Goal: Transaction & Acquisition: Subscribe to service/newsletter

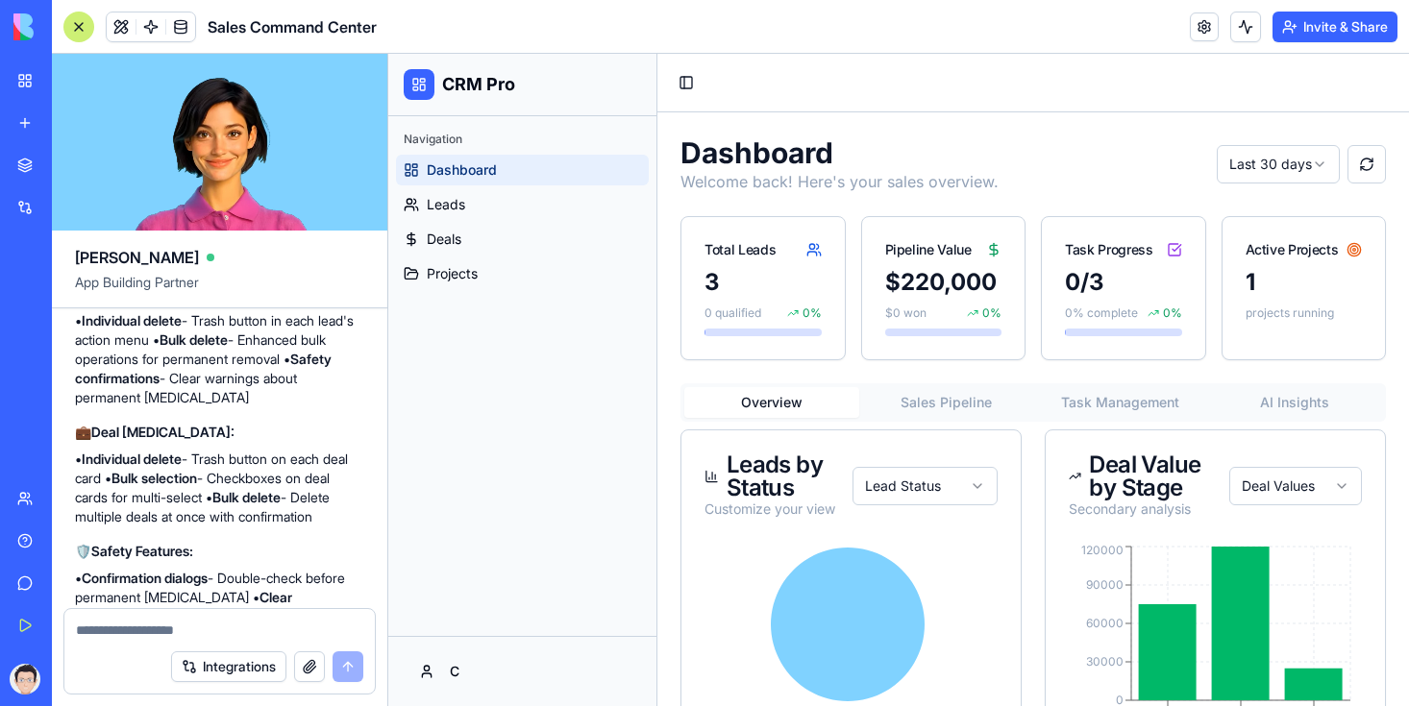
scroll to position [4930, 0]
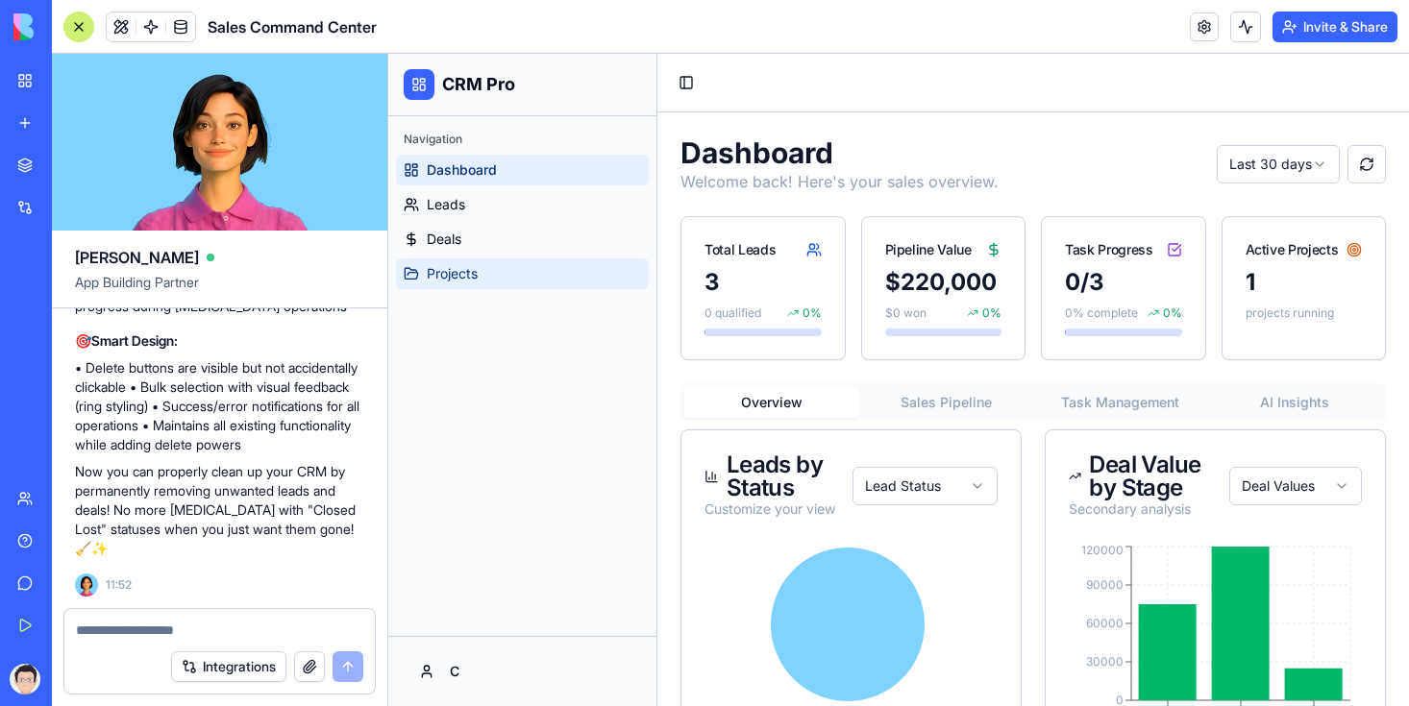
click at [453, 264] on span "Projects" at bounding box center [452, 273] width 51 height 19
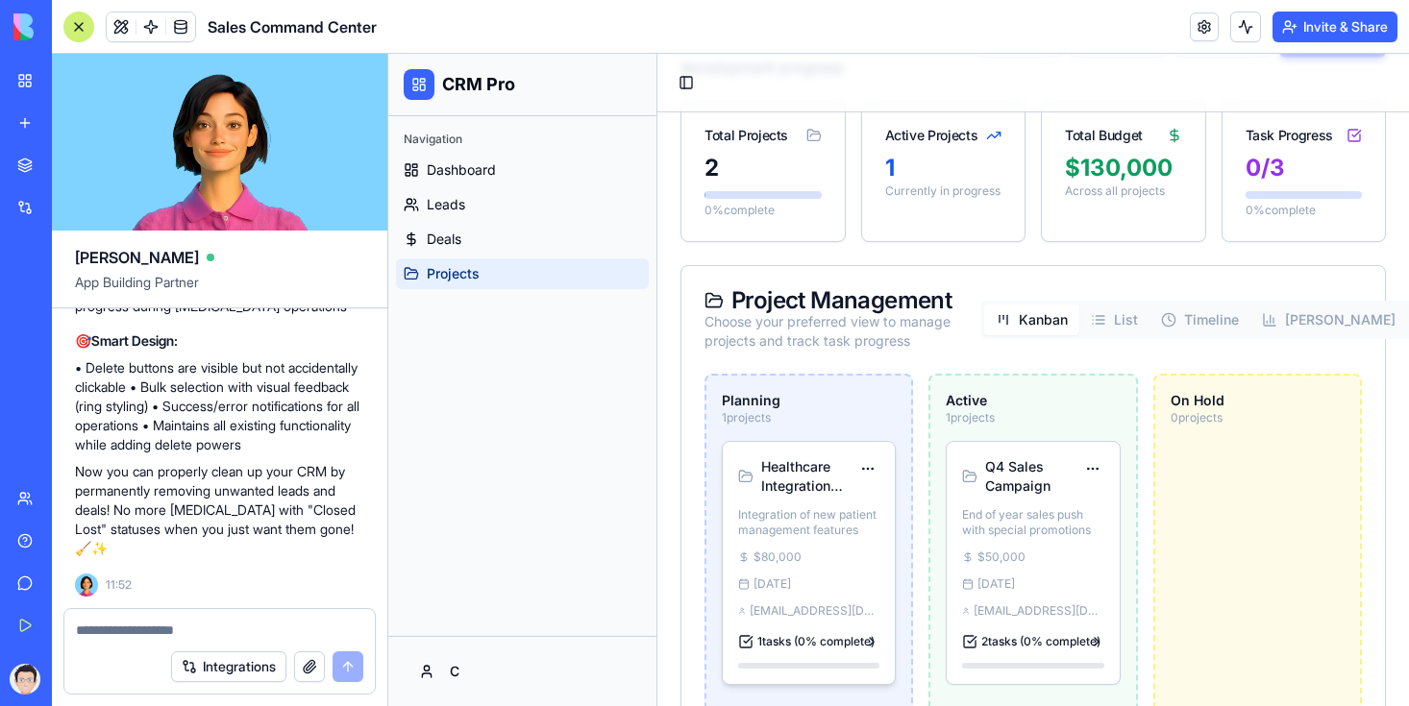
scroll to position [138, 0]
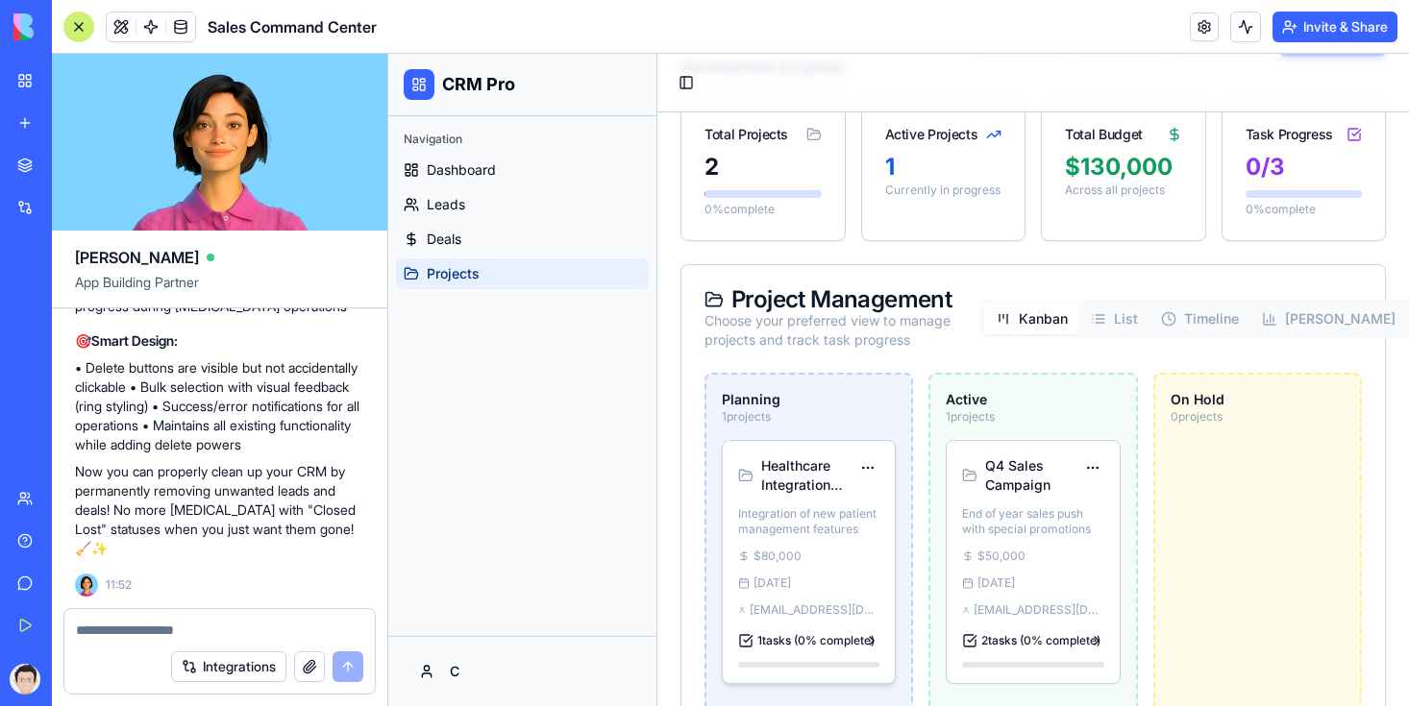
click at [799, 495] on div "Healthcare Integration Project Integration of new patient management features $…" at bounding box center [809, 562] width 172 height 242
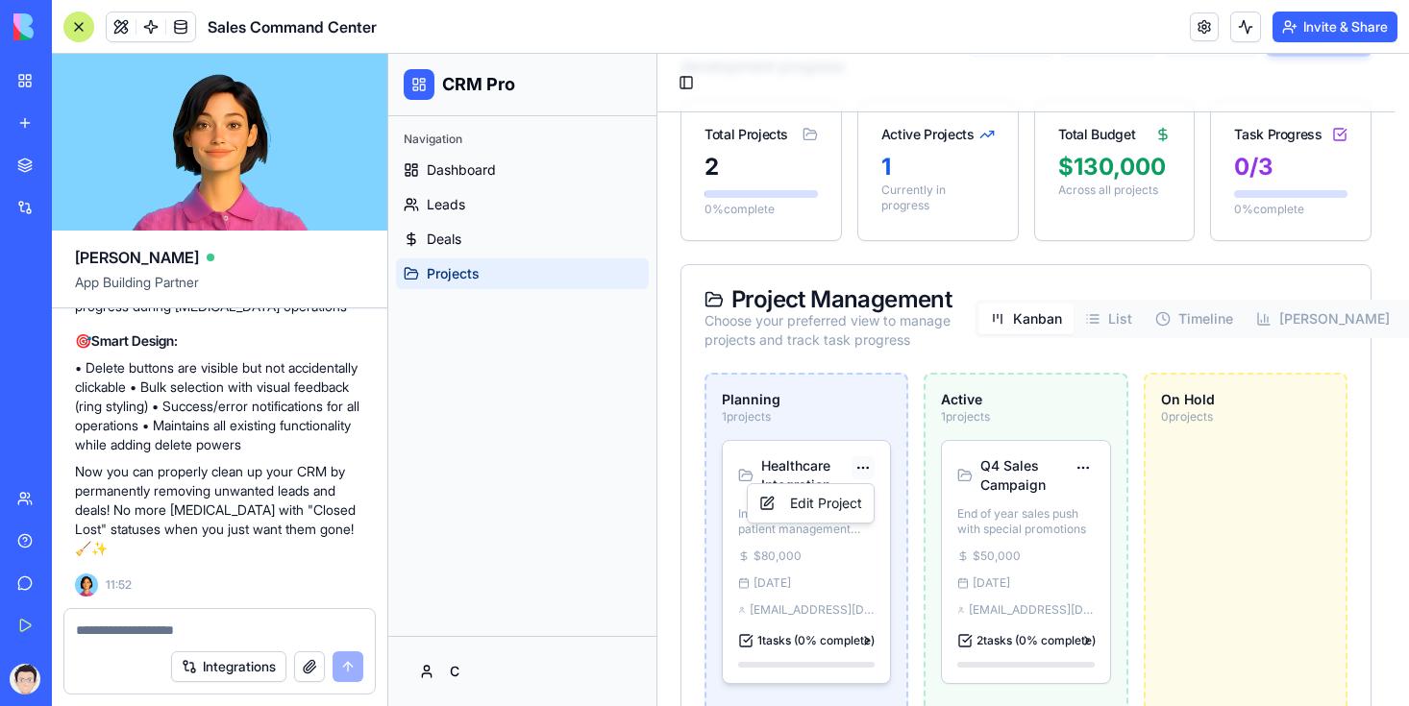
click at [837, 489] on div "Edit Project" at bounding box center [810, 503] width 118 height 31
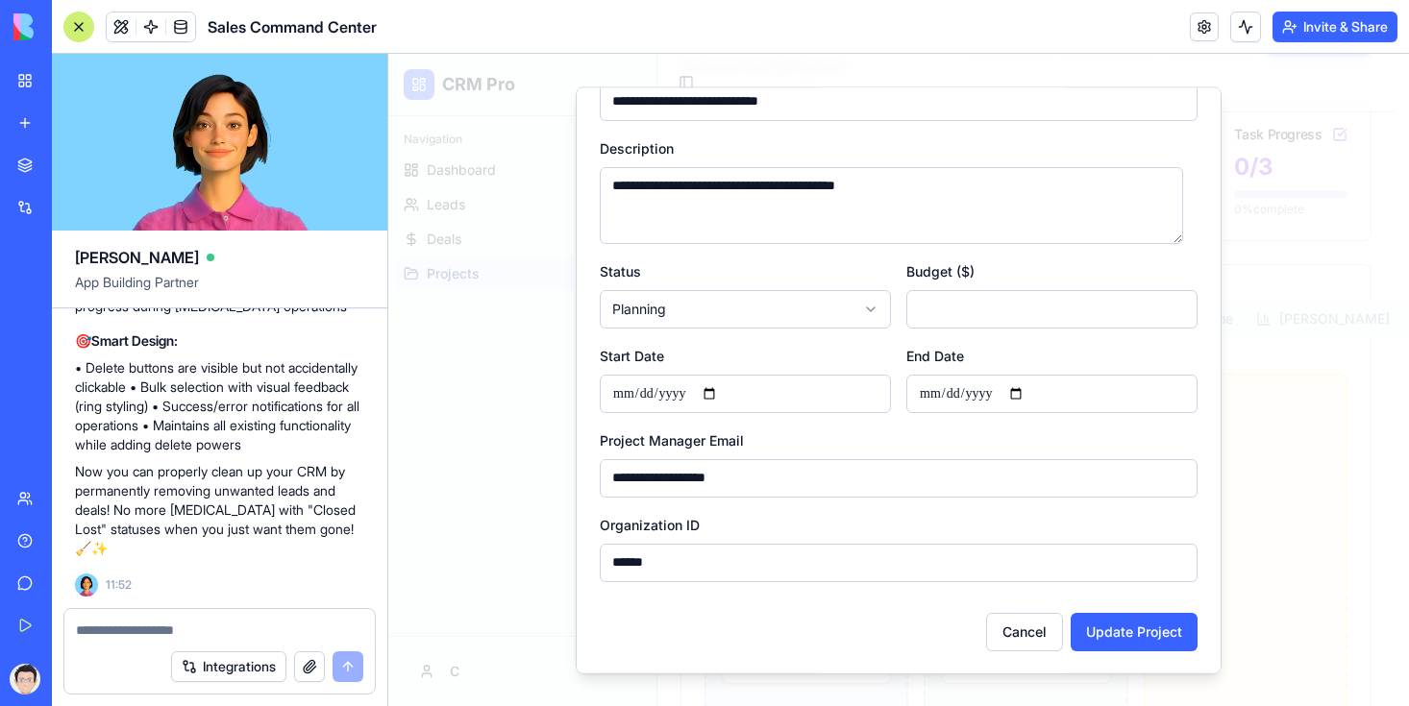
scroll to position [118, 0]
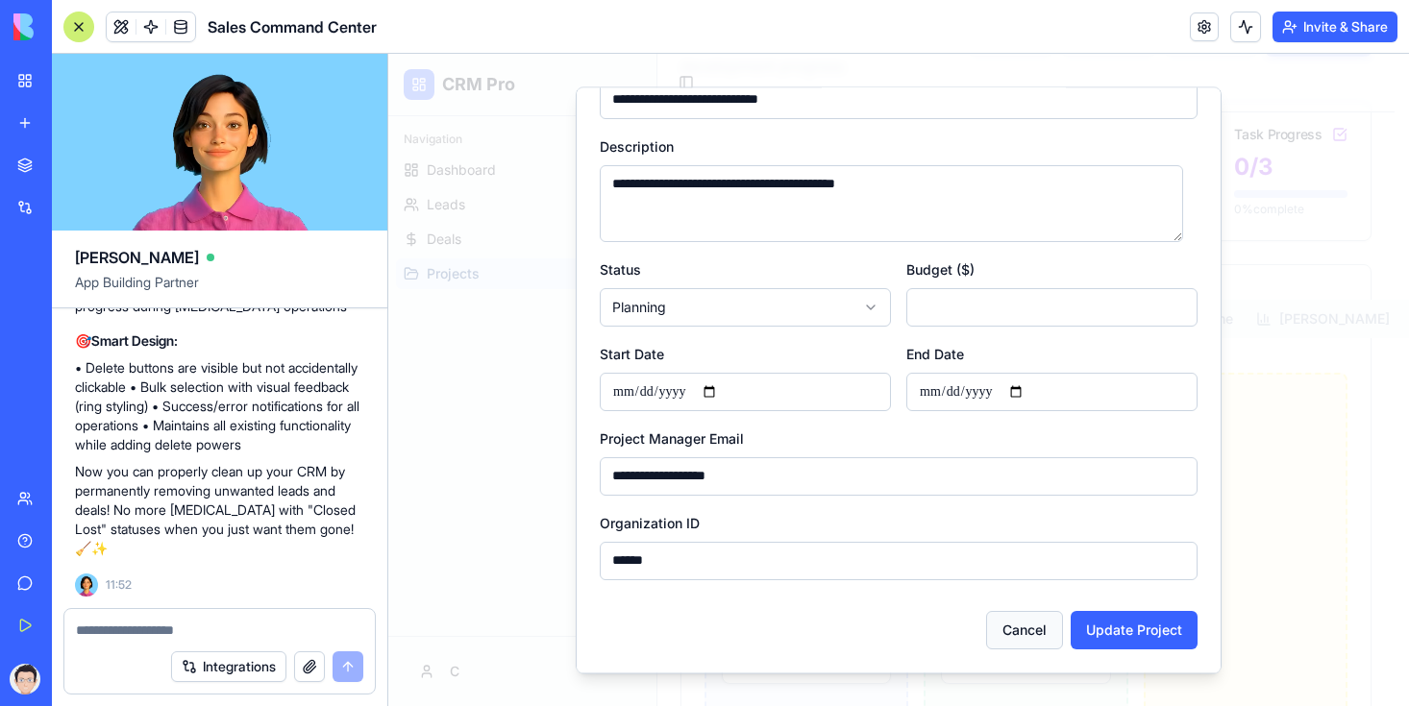
click at [994, 621] on button "Cancel" at bounding box center [1024, 630] width 77 height 38
type input "*"
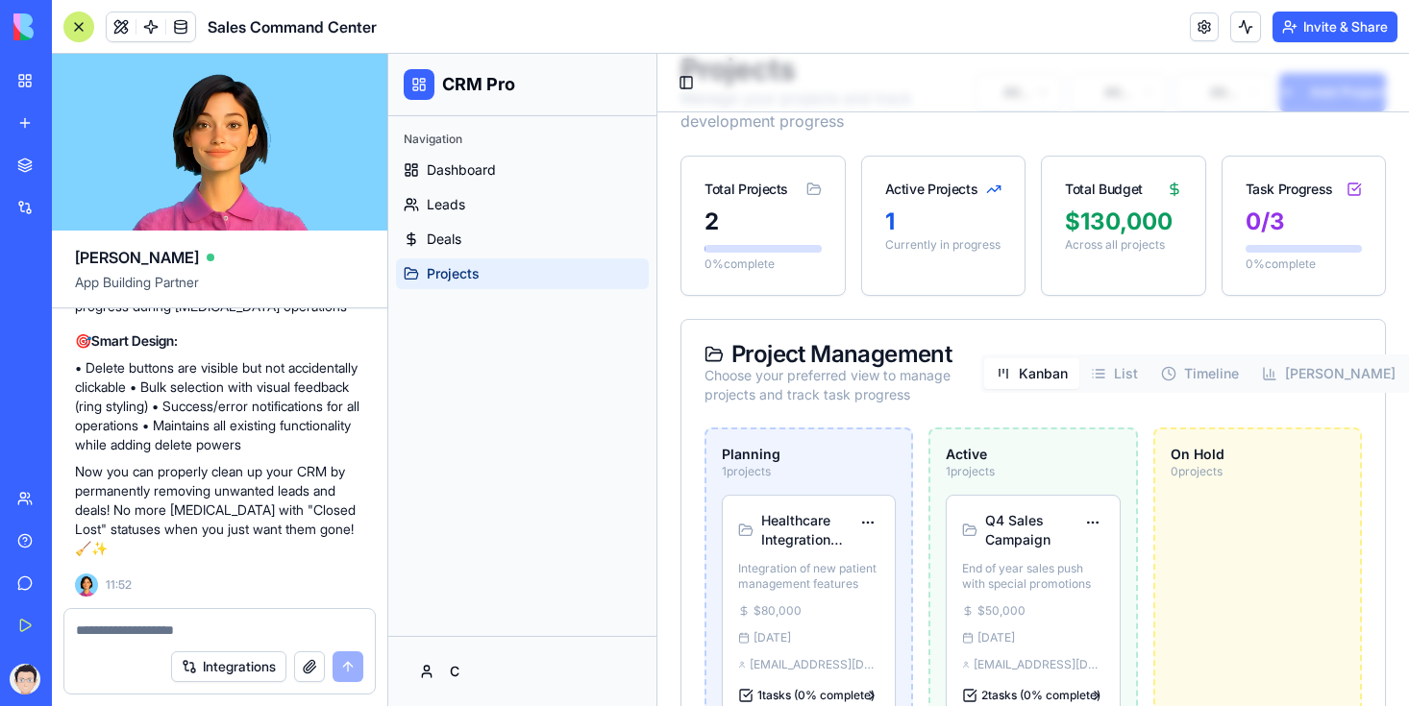
scroll to position [0, 0]
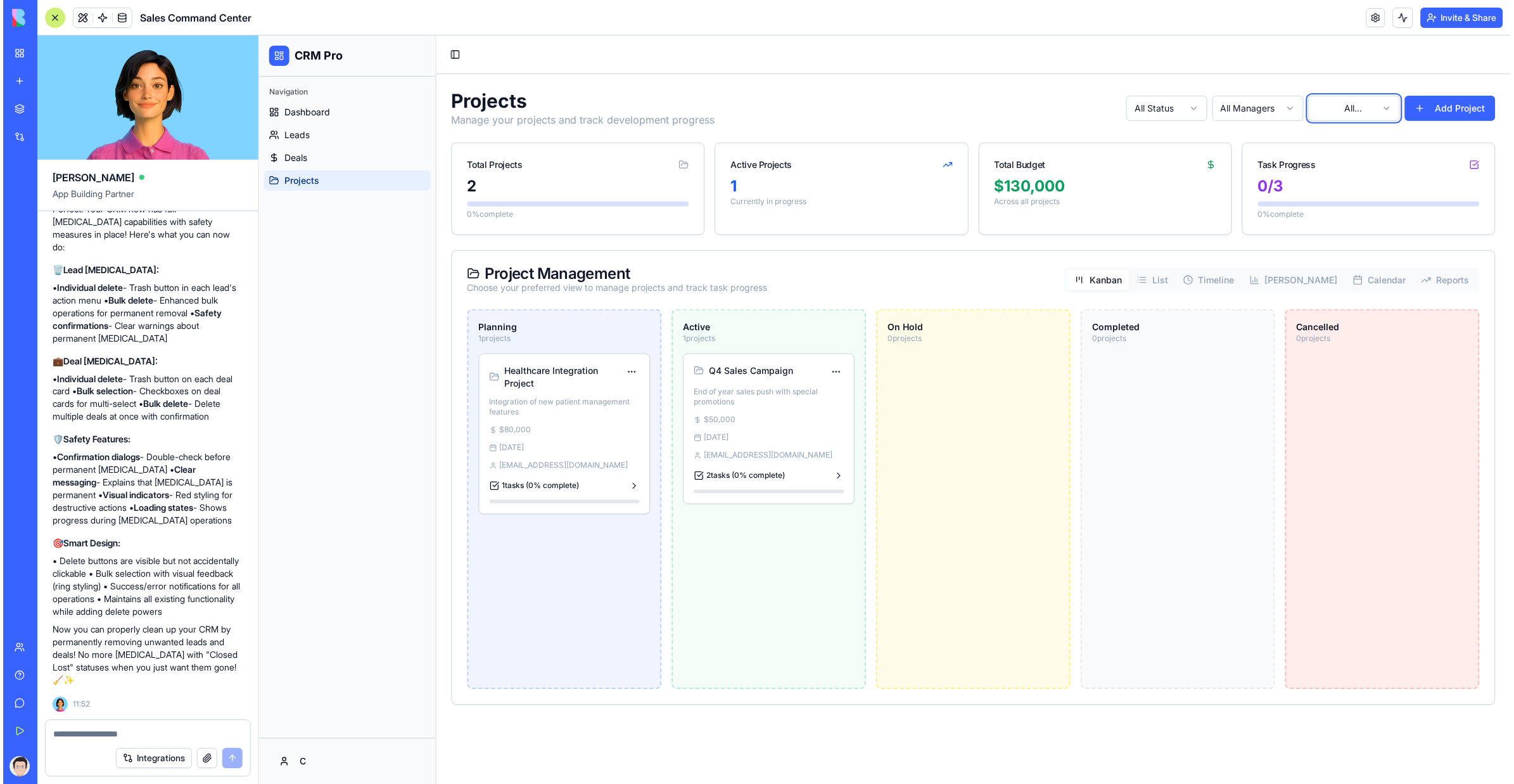
scroll to position [2954, 0]
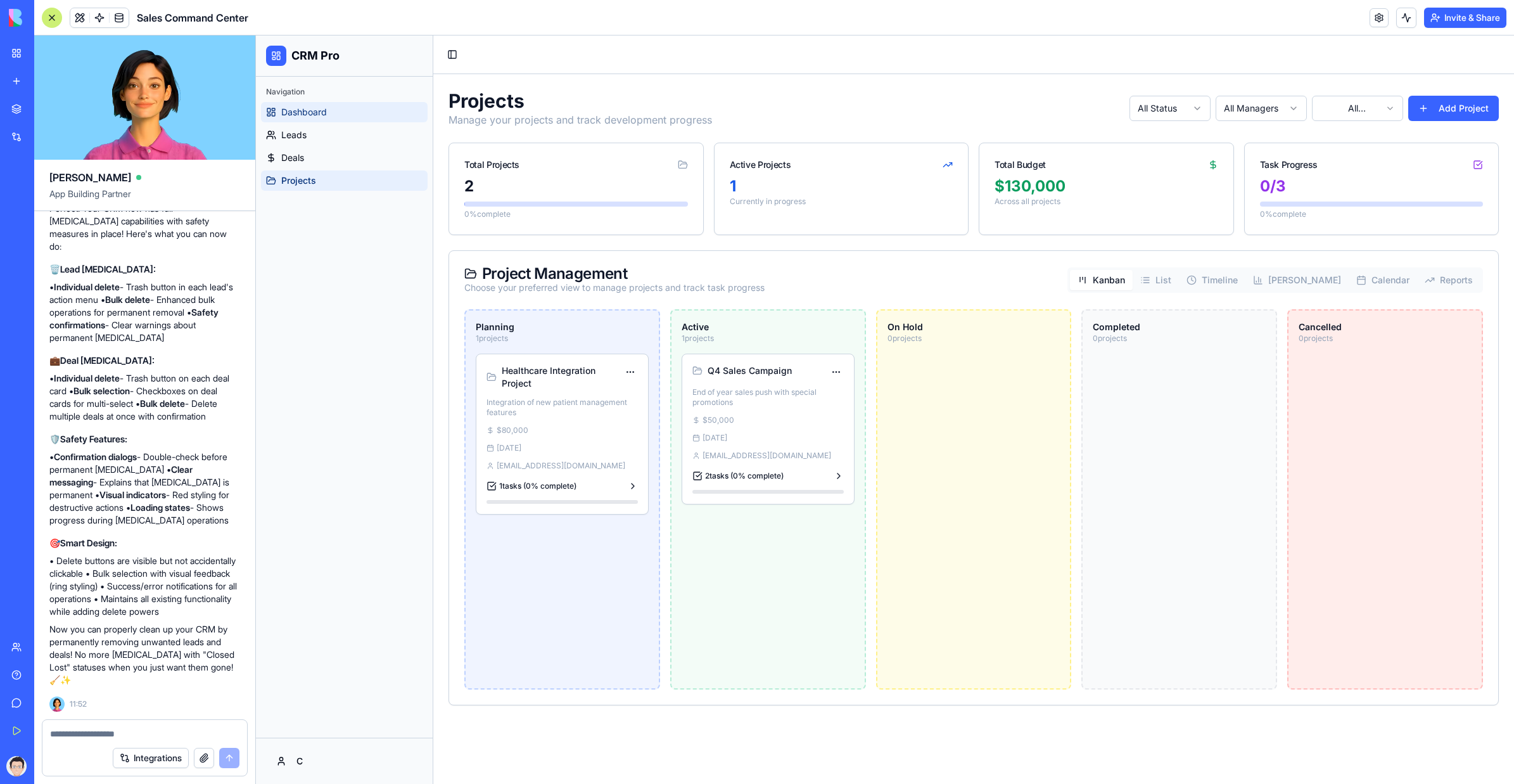
click at [299, 114] on span "Dashboard" at bounding box center [304, 111] width 45 height 13
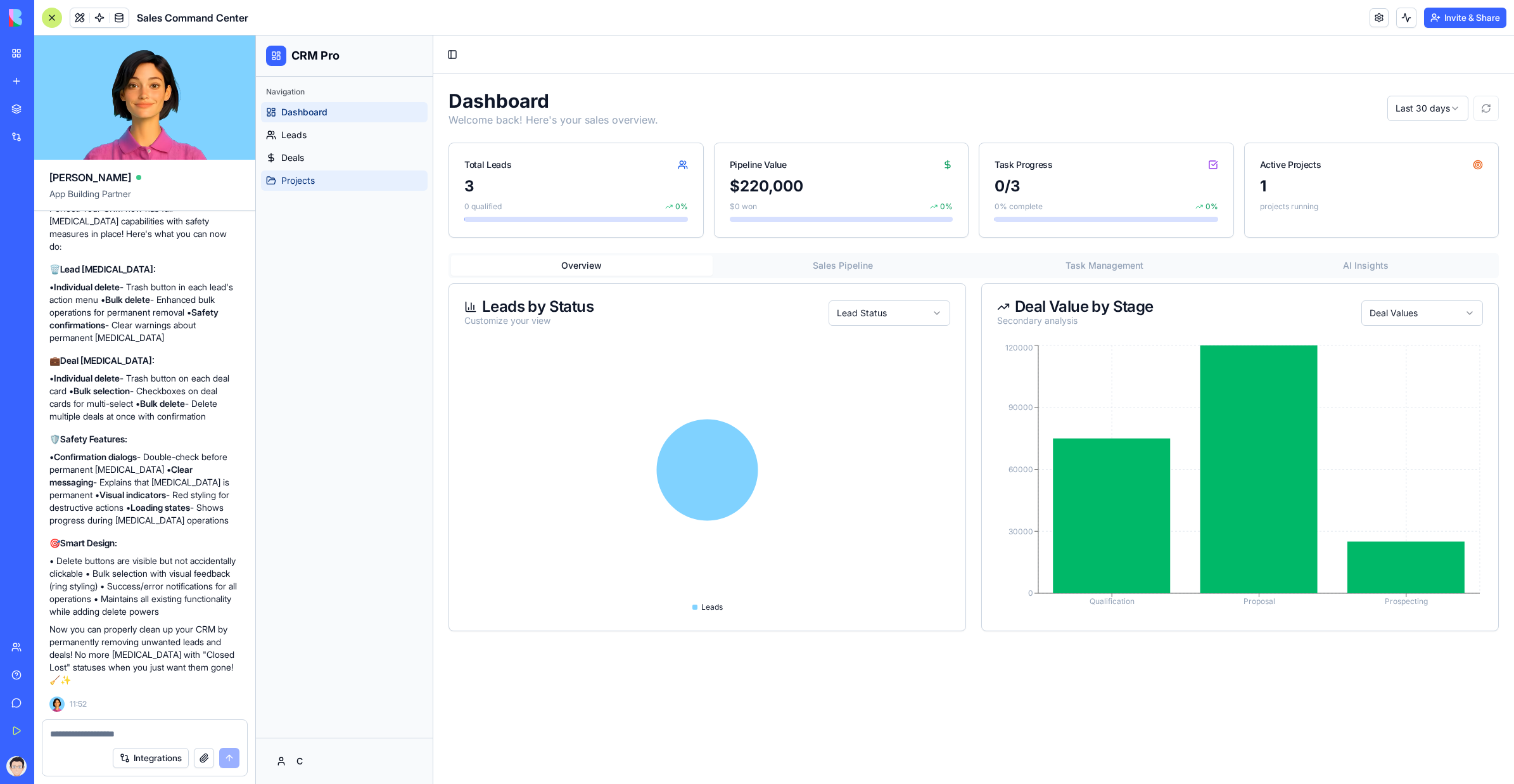
click at [355, 179] on link "Projects" at bounding box center [344, 180] width 167 height 20
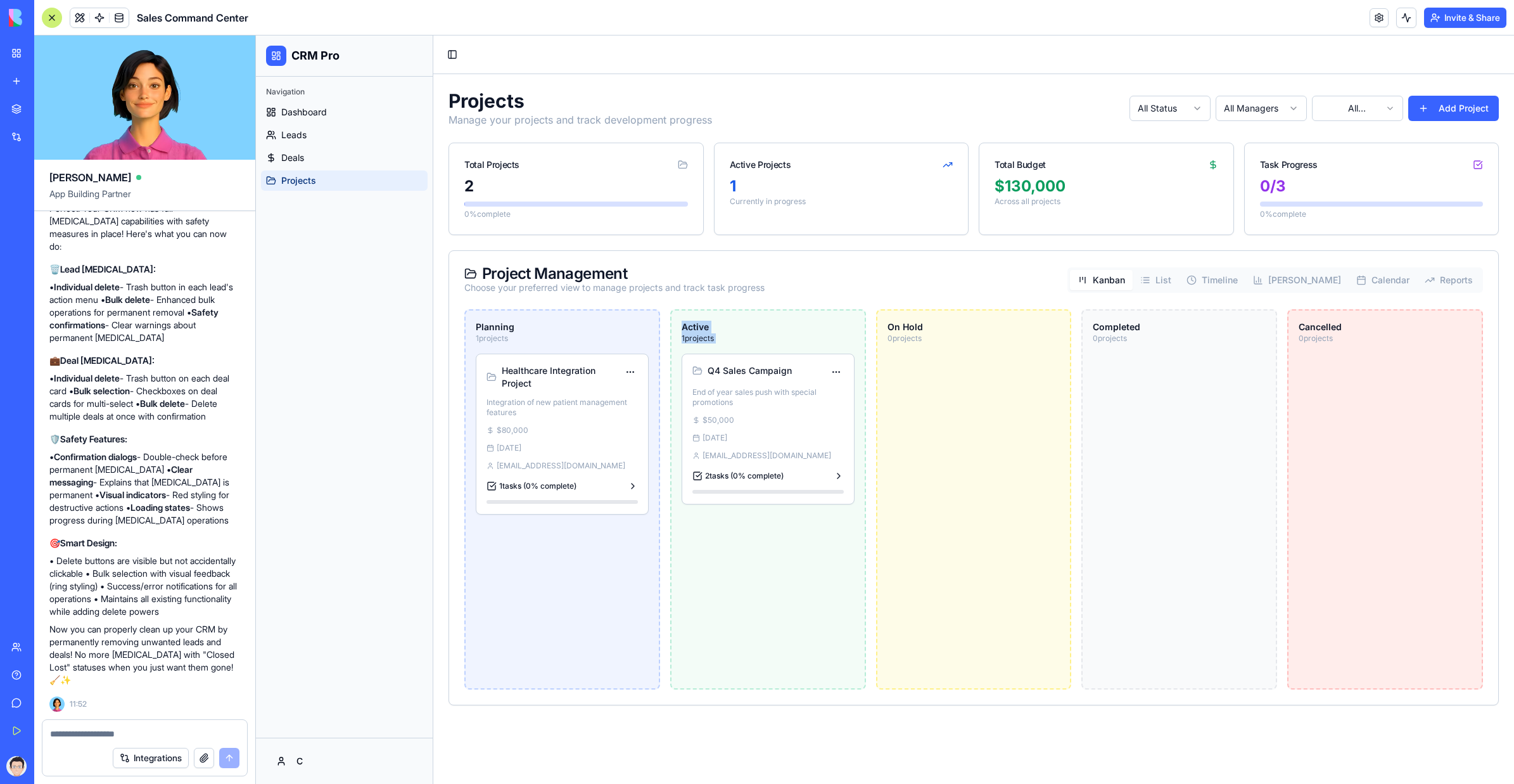
drag, startPoint x: 599, startPoint y: 737, endPoint x: 771, endPoint y: 538, distance: 263.0
click at [771, 465] on main "Toggle Sidebar Projects Manage your projects and track development progress All…" at bounding box center [973, 409] width 1081 height 748
click at [559, 333] on p "1 projects" at bounding box center [562, 338] width 173 height 10
click at [564, 331] on h3 "Planning" at bounding box center [562, 326] width 173 height 13
click at [574, 330] on h3 "Planning" at bounding box center [562, 326] width 173 height 13
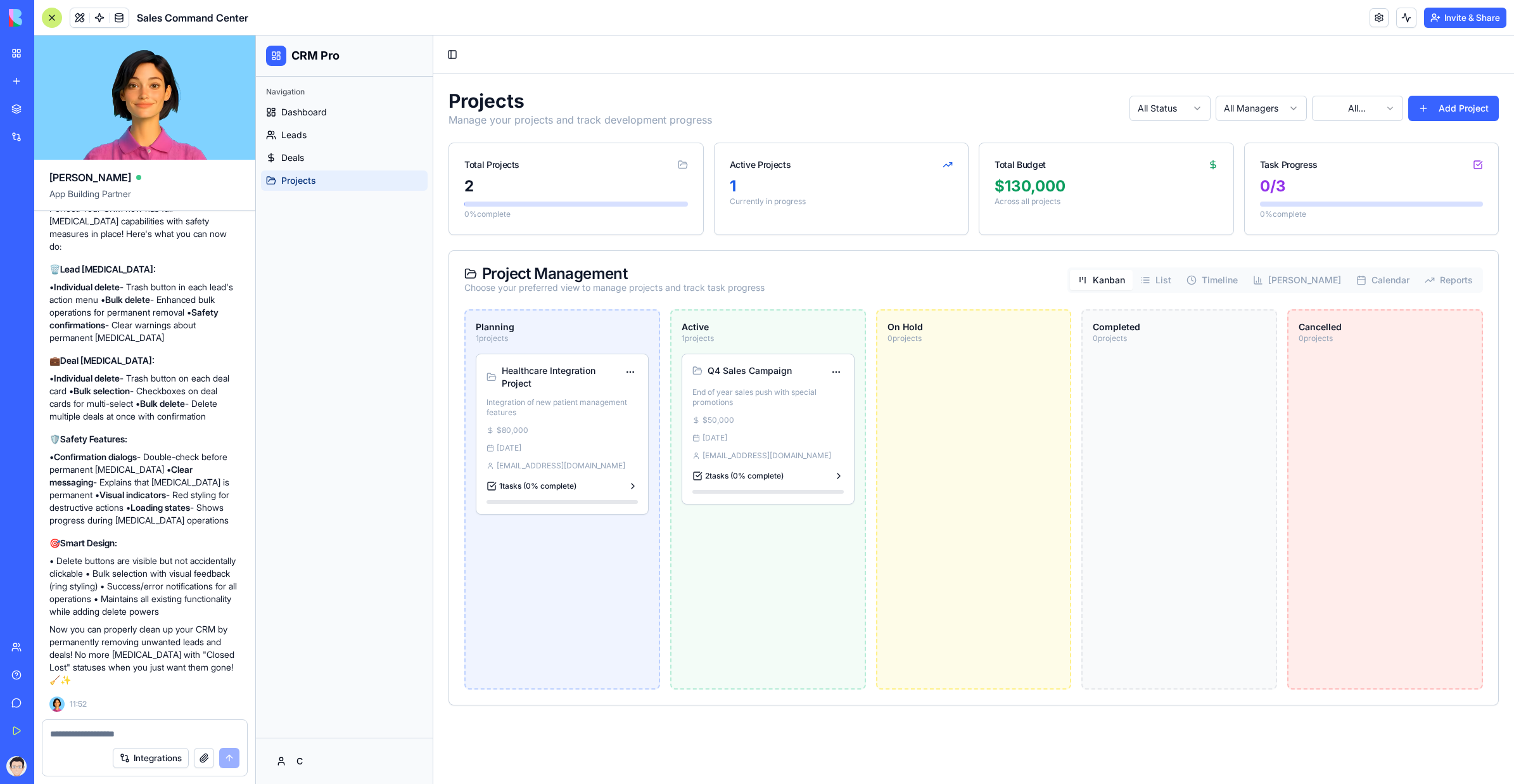
drag, startPoint x: 586, startPoint y: 328, endPoint x: 762, endPoint y: 342, distance: 176.6
click at [762, 342] on div "Planning 1 projects Healthcare Integration Project Integration of new patient m…" at bounding box center [973, 499] width 1019 height 380
click at [762, 334] on p "1 projects" at bounding box center [768, 338] width 173 height 10
click at [628, 376] on html "CRM Pro Navigation Dashboard Leads Deals Projects C Toggle Sidebar Projects Man…" at bounding box center [885, 409] width 1258 height 748
click at [628, 376] on html "CRM Pro Navigation Dashboard Leads Deals Projects C Toggle Sidebar Projects Man…" at bounding box center [885, 409] width 1258 height 748
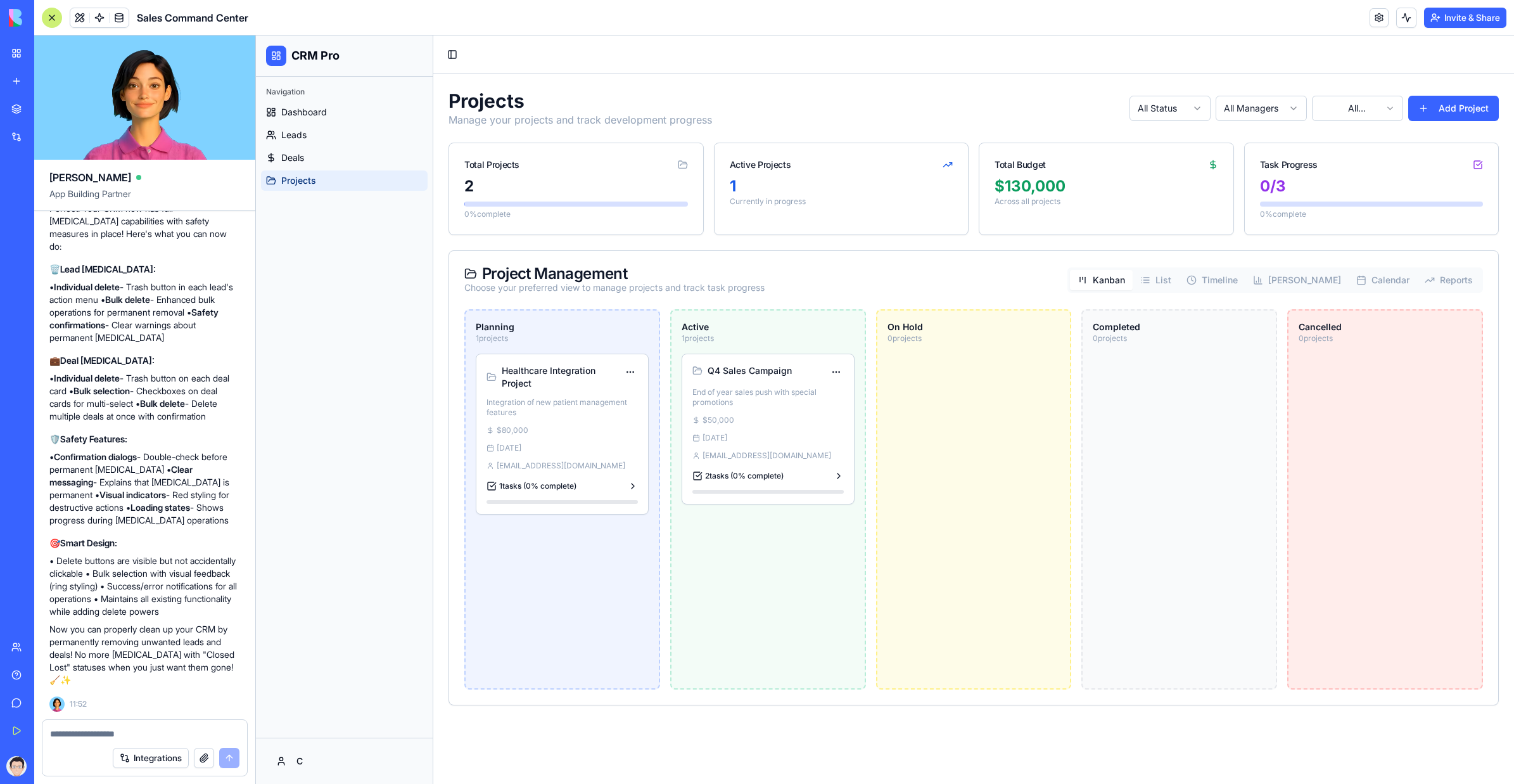
click at [603, 344] on div "Planning 1 projects Healthcare Integration Project Integration of new patient m…" at bounding box center [562, 499] width 196 height 380
click at [527, 379] on h4 "Healthcare Integration Project" at bounding box center [562, 377] width 121 height 25
click at [628, 373] on html "CRM Pro Navigation Dashboard Leads Deals Projects C Toggle Sidebar Projects Man…" at bounding box center [885, 409] width 1258 height 748
click at [619, 384] on div "Edit Project" at bounding box center [595, 395] width 84 height 26
click at [613, 390] on div "Edit Project" at bounding box center [595, 395] width 78 height 20
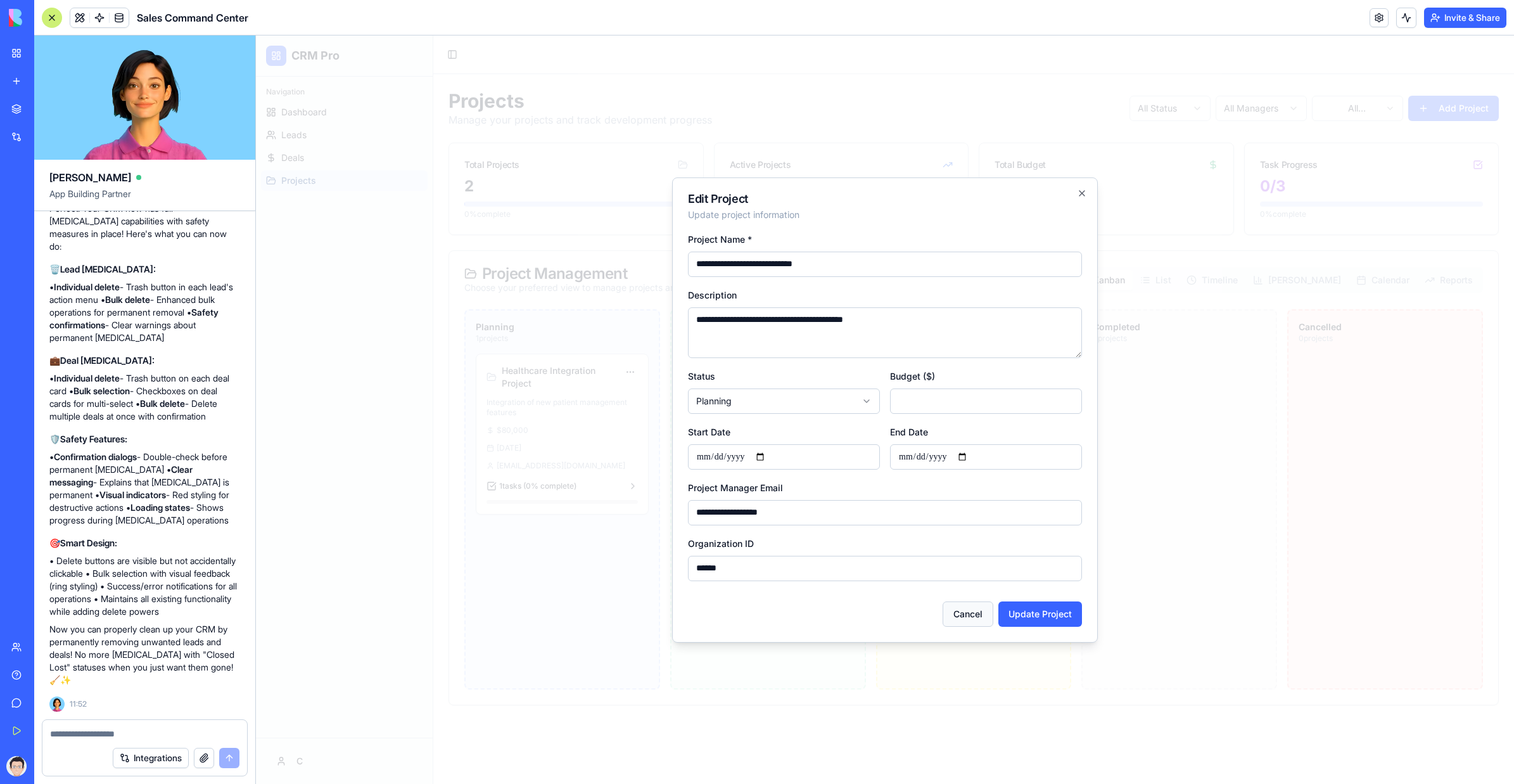
click at [928, 465] on button "Cancel" at bounding box center [968, 614] width 51 height 25
type input "*"
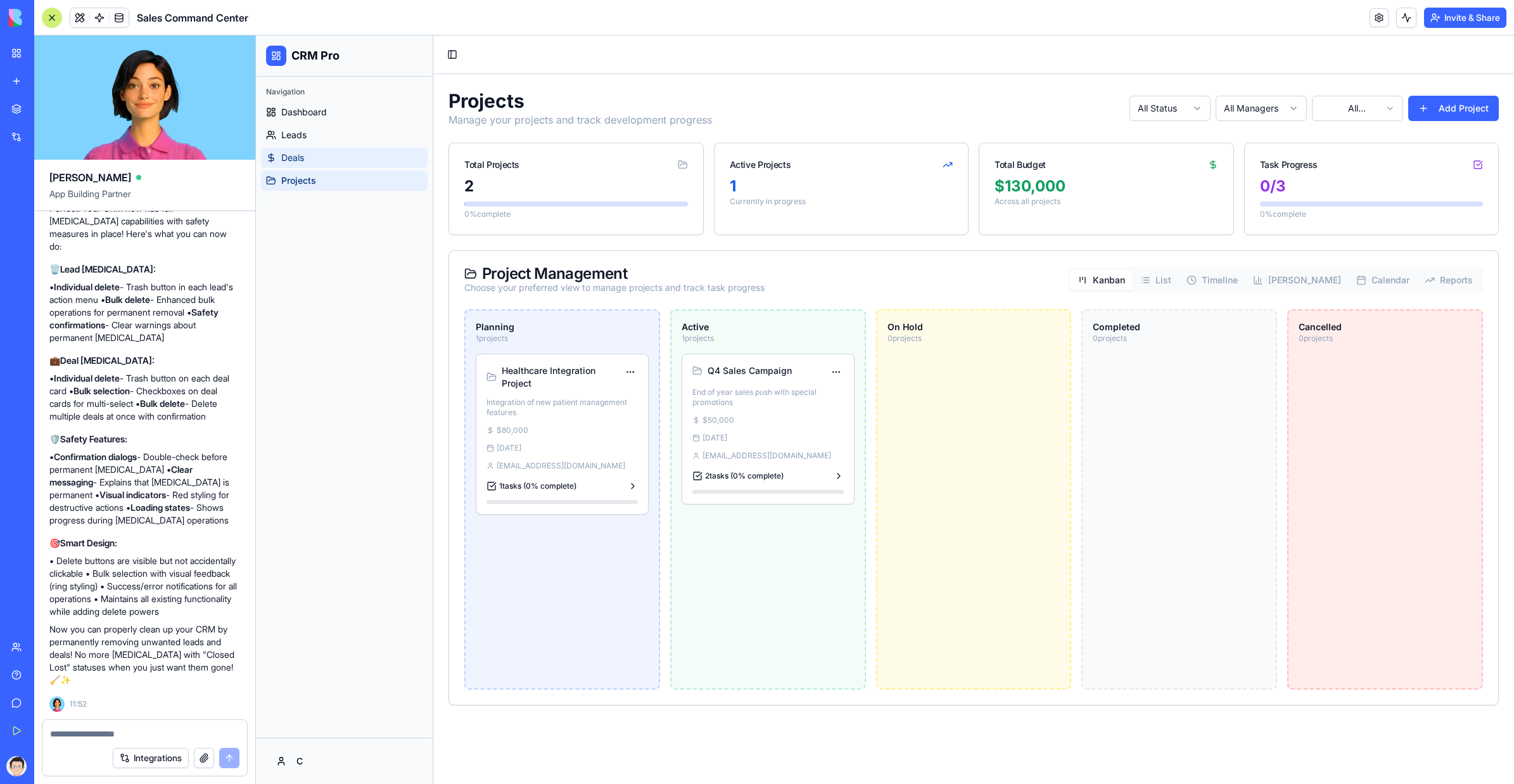
click at [365, 152] on link "Deals" at bounding box center [344, 158] width 167 height 20
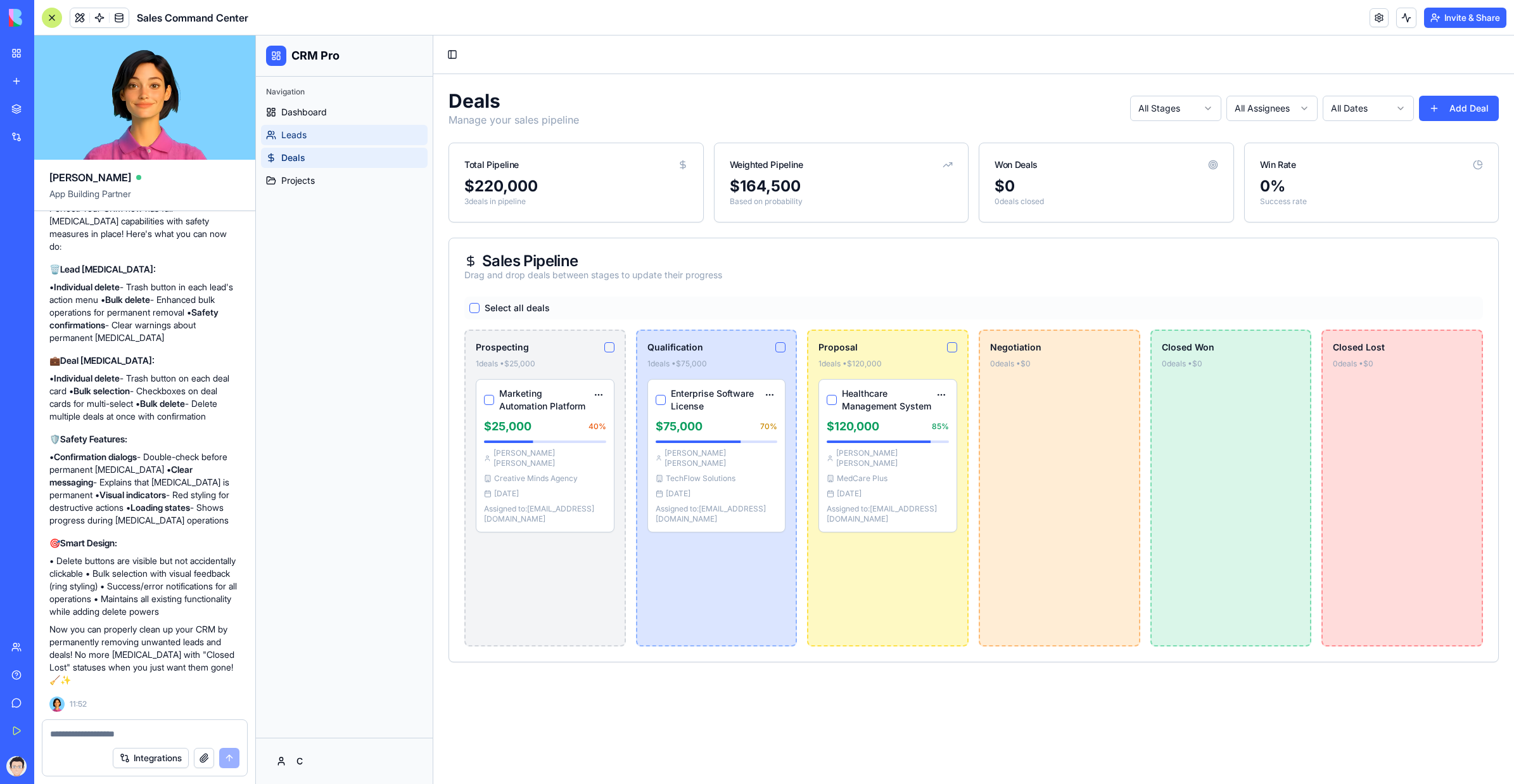
click at [363, 136] on link "Leads" at bounding box center [344, 135] width 167 height 20
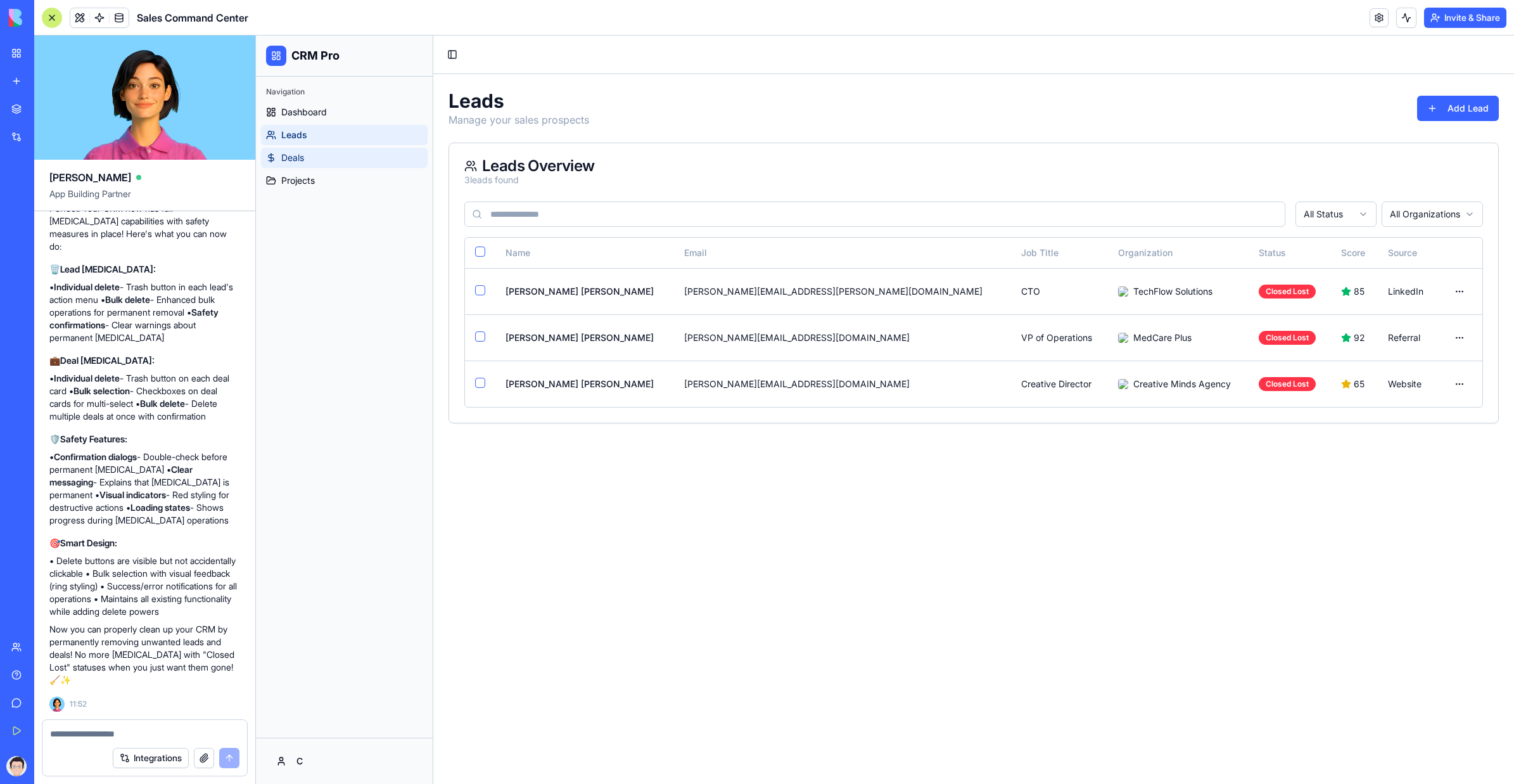
click at [367, 157] on link "Deals" at bounding box center [344, 158] width 167 height 20
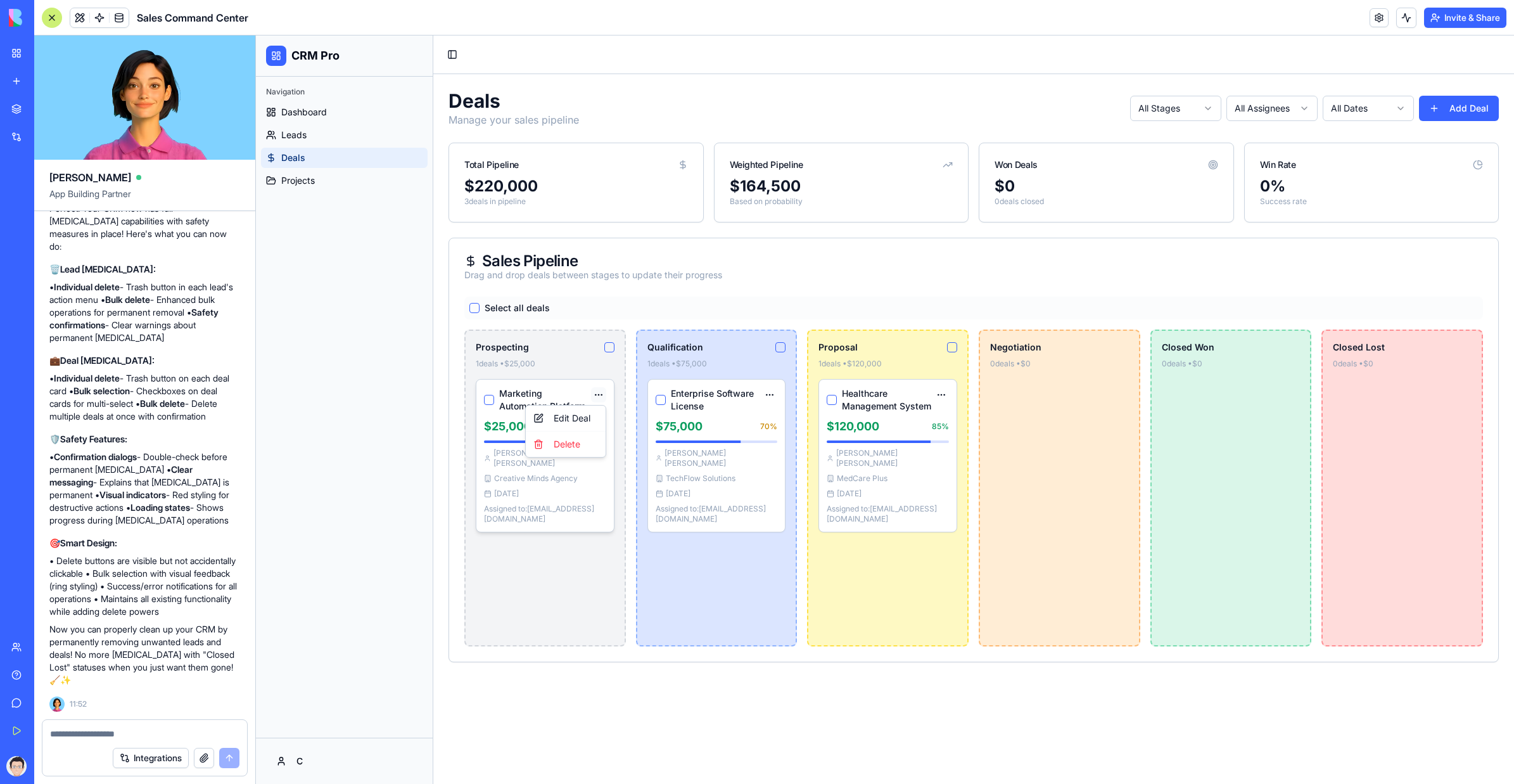
click at [599, 398] on html "CRM Pro Navigation Dashboard Leads Deals Projects C Toggle Sidebar Deals Manage…" at bounding box center [885, 409] width 1258 height 748
click at [599, 397] on html "CRM Pro Navigation Dashboard Leads Deals Projects C Toggle Sidebar Deals Manage…" at bounding box center [885, 409] width 1258 height 748
click at [308, 177] on span "Projects" at bounding box center [298, 180] width 34 height 13
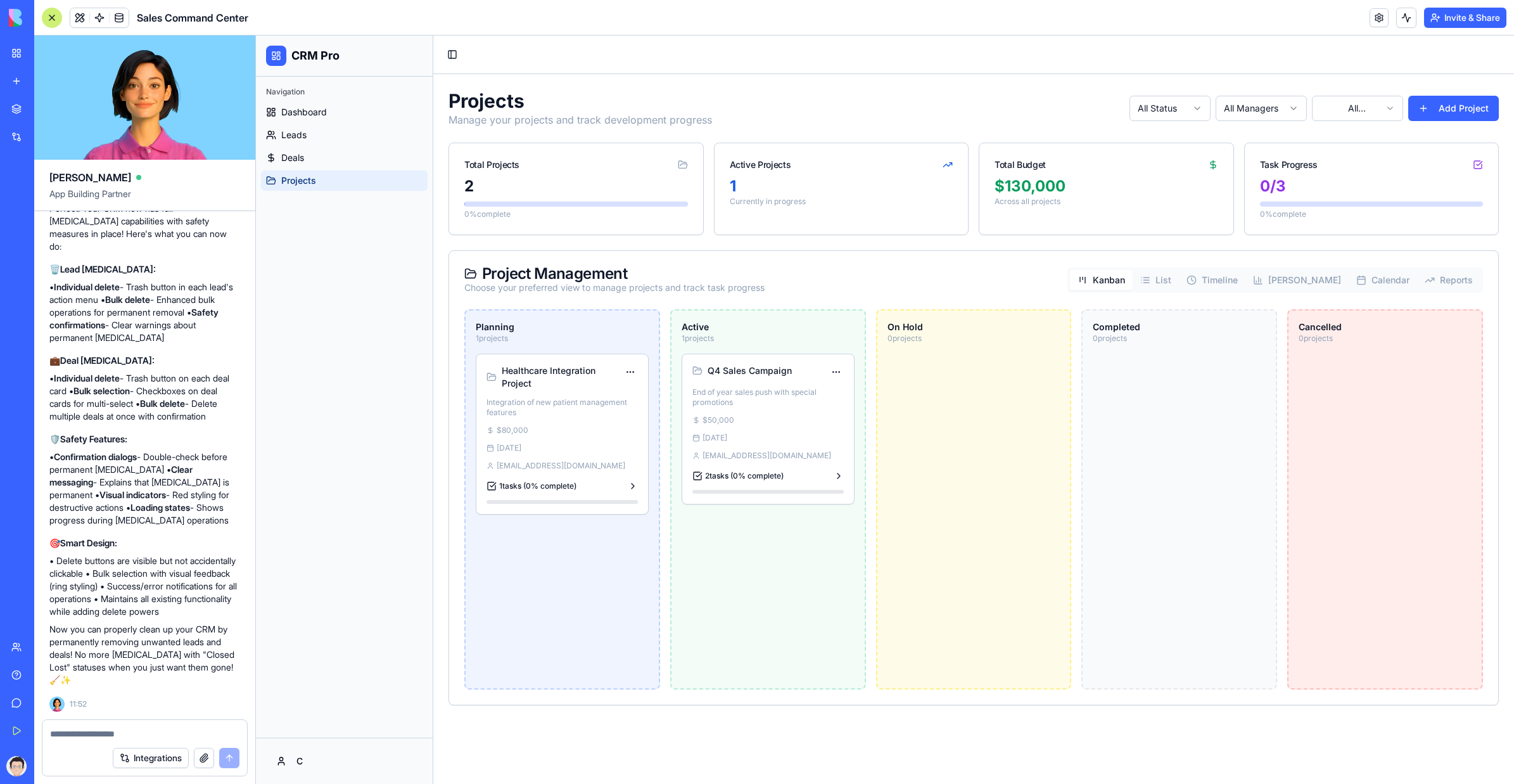
click at [928, 109] on html "CRM Pro Navigation Dashboard Leads Deals Projects C Toggle Sidebar Projects Man…" at bounding box center [885, 409] width 1258 height 748
click at [928, 108] on html "CRM Pro Navigation Dashboard Leads Deals Projects C Toggle Sidebar Projects Man…" at bounding box center [885, 409] width 1258 height 748
click at [928, 106] on html "CRM Pro Navigation Dashboard Leads Deals Projects C Toggle Sidebar Projects Man…" at bounding box center [885, 409] width 1258 height 748
drag, startPoint x: 1263, startPoint y: 107, endPoint x: 1249, endPoint y: 109, distance: 14.1
click at [928, 107] on html "CRM Pro Navigation Dashboard Leads Deals Projects C Toggle Sidebar Projects Man…" at bounding box center [885, 409] width 1258 height 748
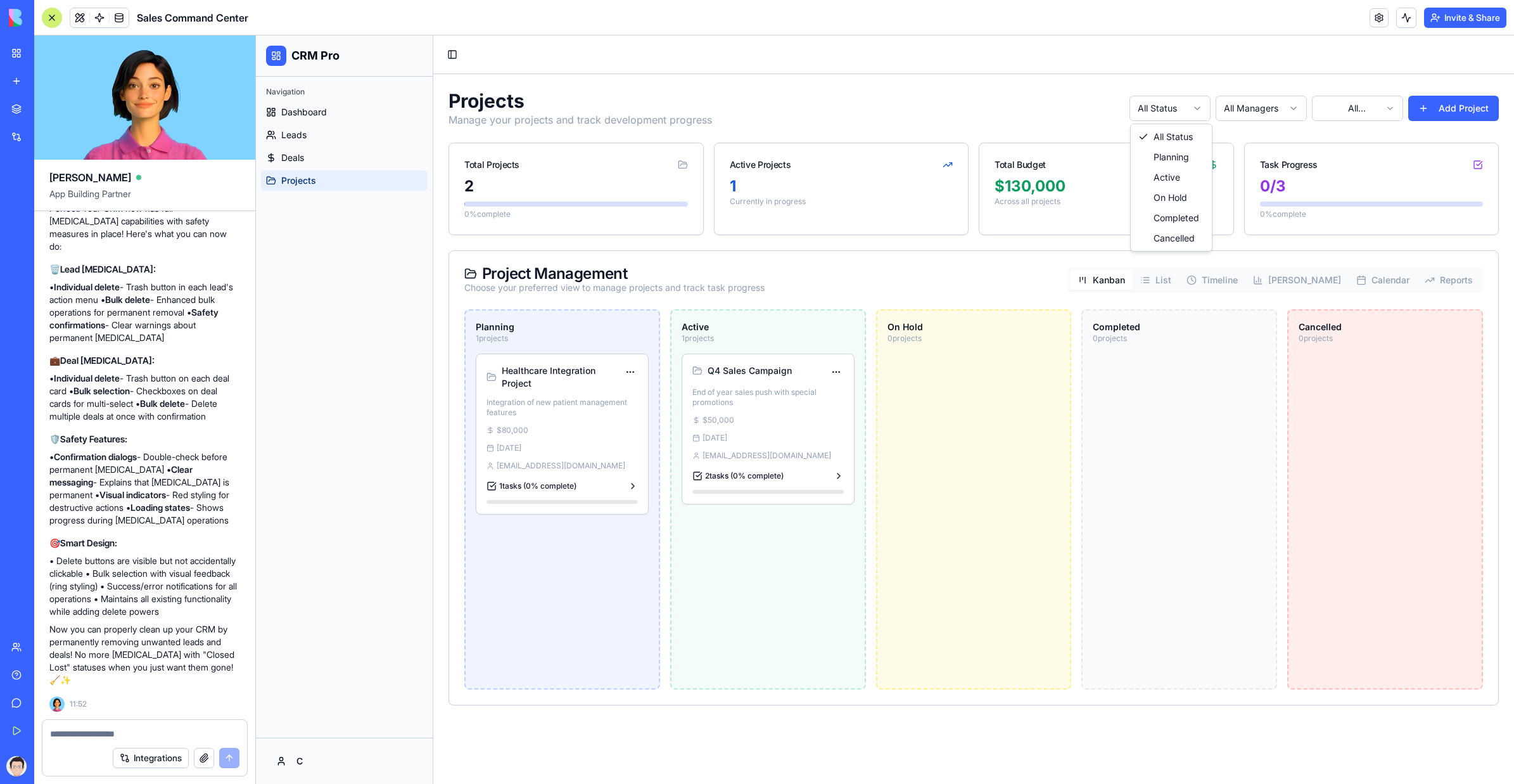
click at [928, 111] on html "CRM Pro Navigation Dashboard Leads Deals Projects C Toggle Sidebar Projects Man…" at bounding box center [885, 409] width 1258 height 748
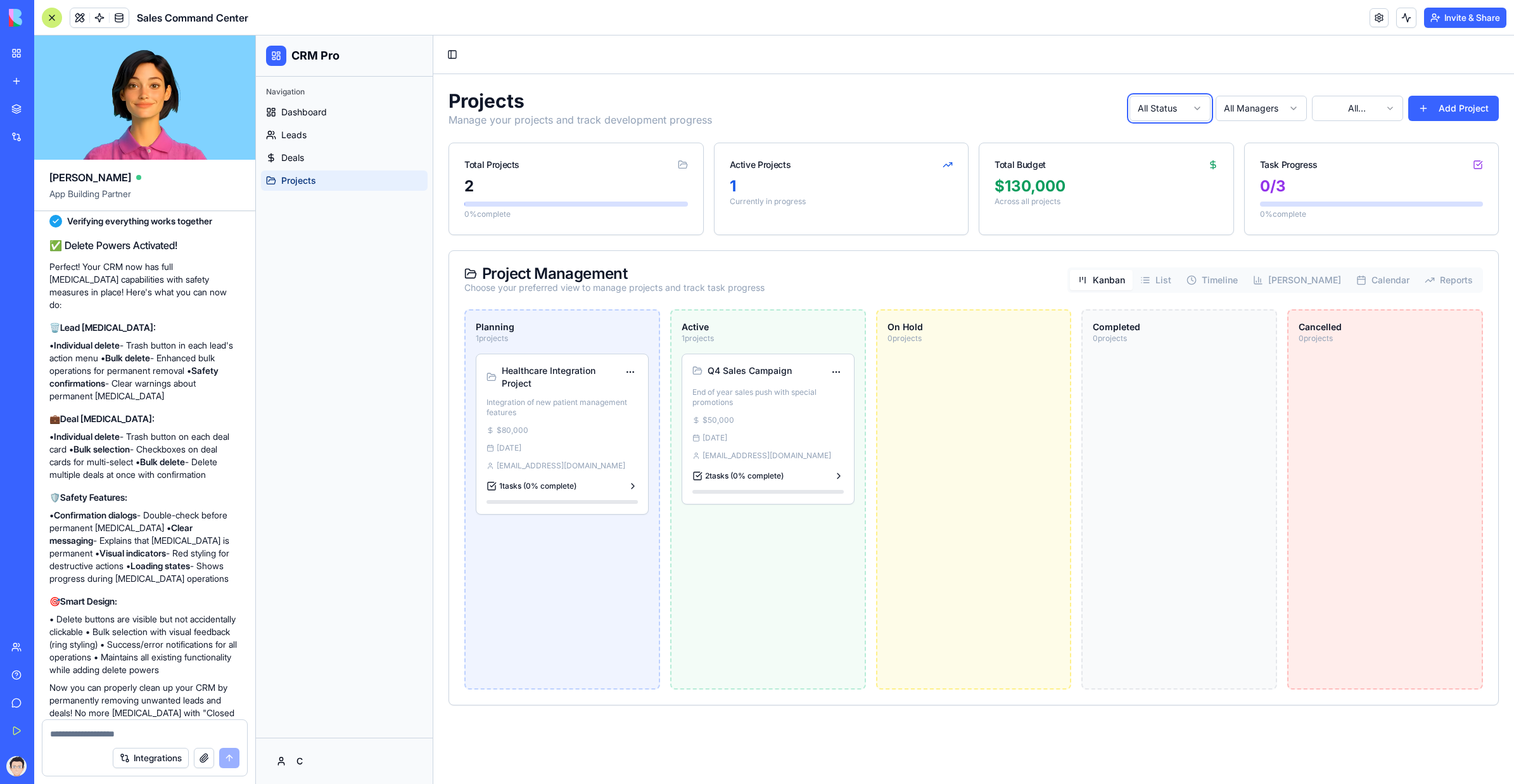
scroll to position [2836, 0]
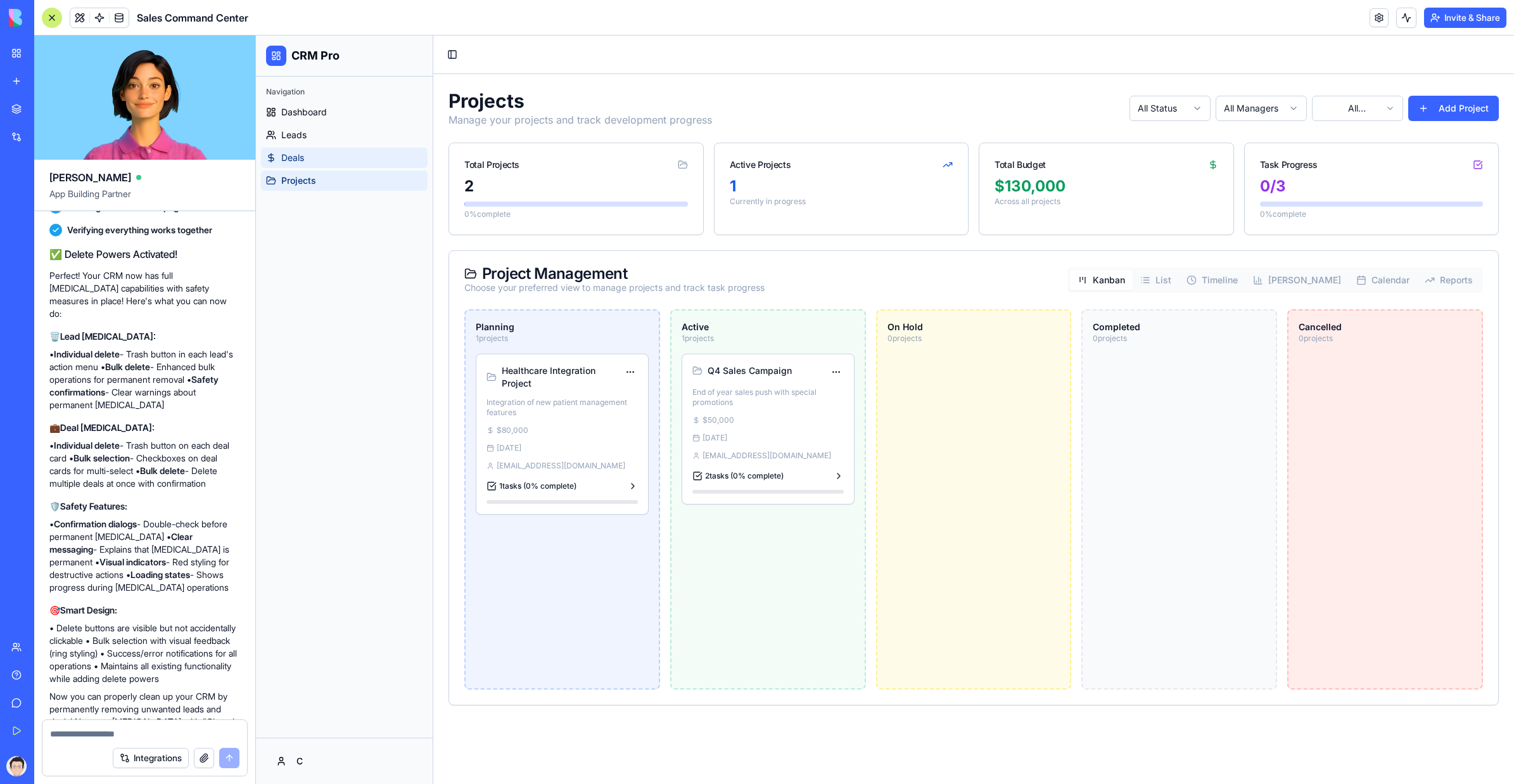
click at [380, 160] on link "Deals" at bounding box center [344, 158] width 167 height 20
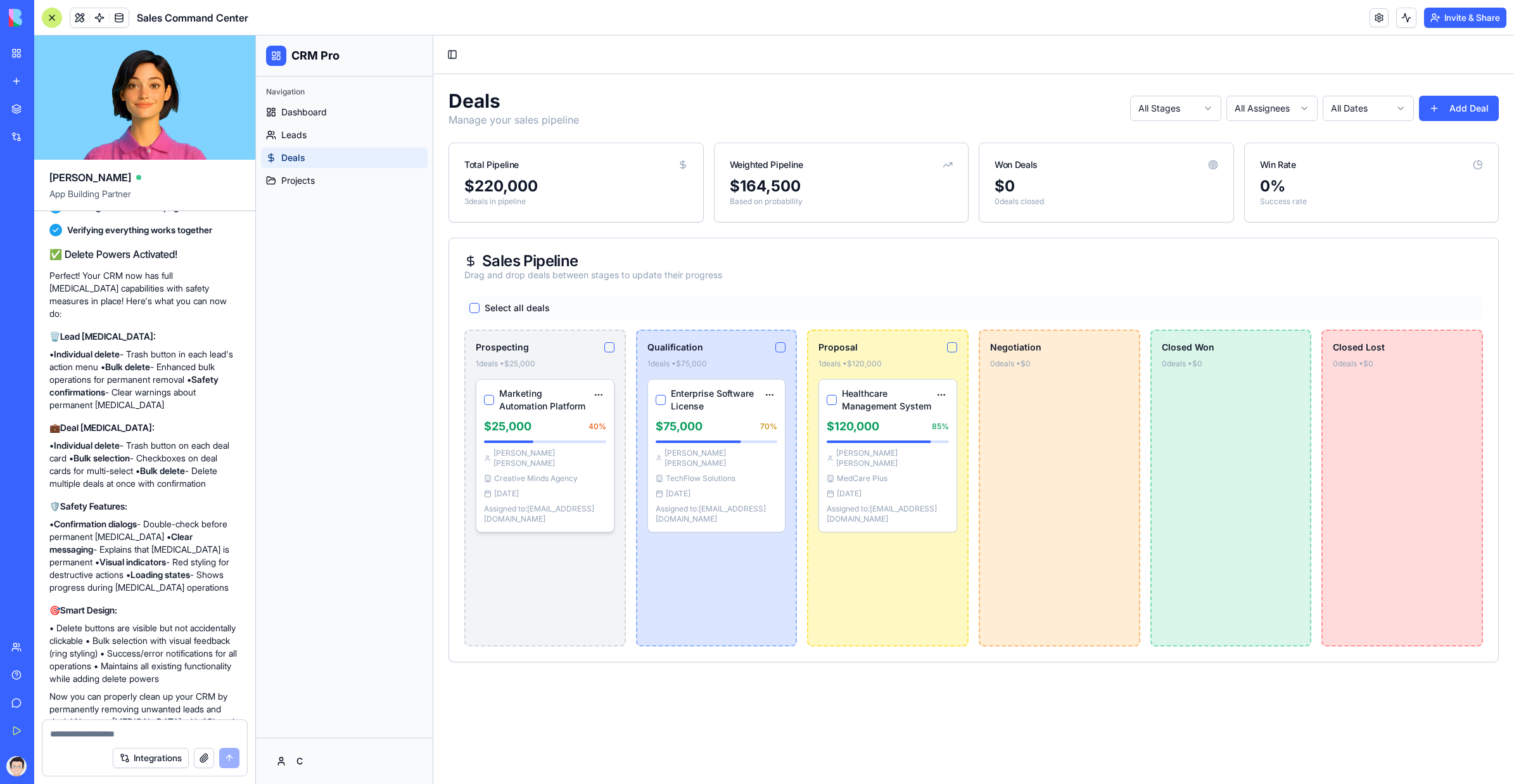
click at [565, 413] on div "Marketing Automation Platform $25,000 40 % [PERSON_NAME] Creative Minds Agency …" at bounding box center [545, 456] width 138 height 152
drag, startPoint x: 559, startPoint y: 402, endPoint x: 544, endPoint y: 401, distance: 15.0
click at [559, 403] on h4 "Marketing Automation Platform" at bounding box center [545, 400] width 92 height 25
click at [489, 402] on button "button" at bounding box center [489, 400] width 10 height 10
click at [490, 402] on button "button" at bounding box center [489, 400] width 10 height 10
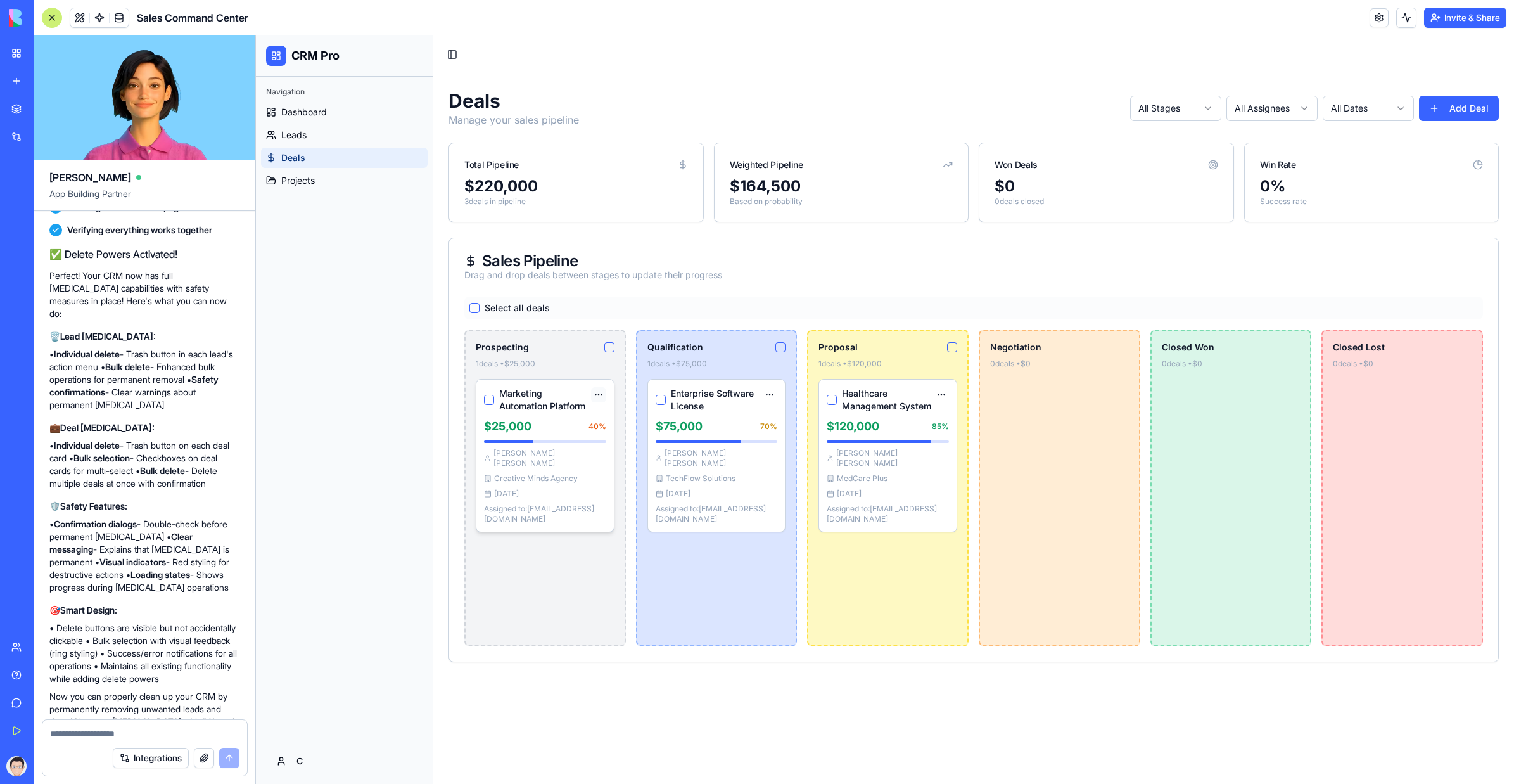
click at [595, 399] on html "CRM Pro Navigation Dashboard Leads Deals Projects C Toggle Sidebar Deals Manage…" at bounding box center [885, 409] width 1258 height 748
click at [561, 445] on div "Delete" at bounding box center [565, 444] width 75 height 20
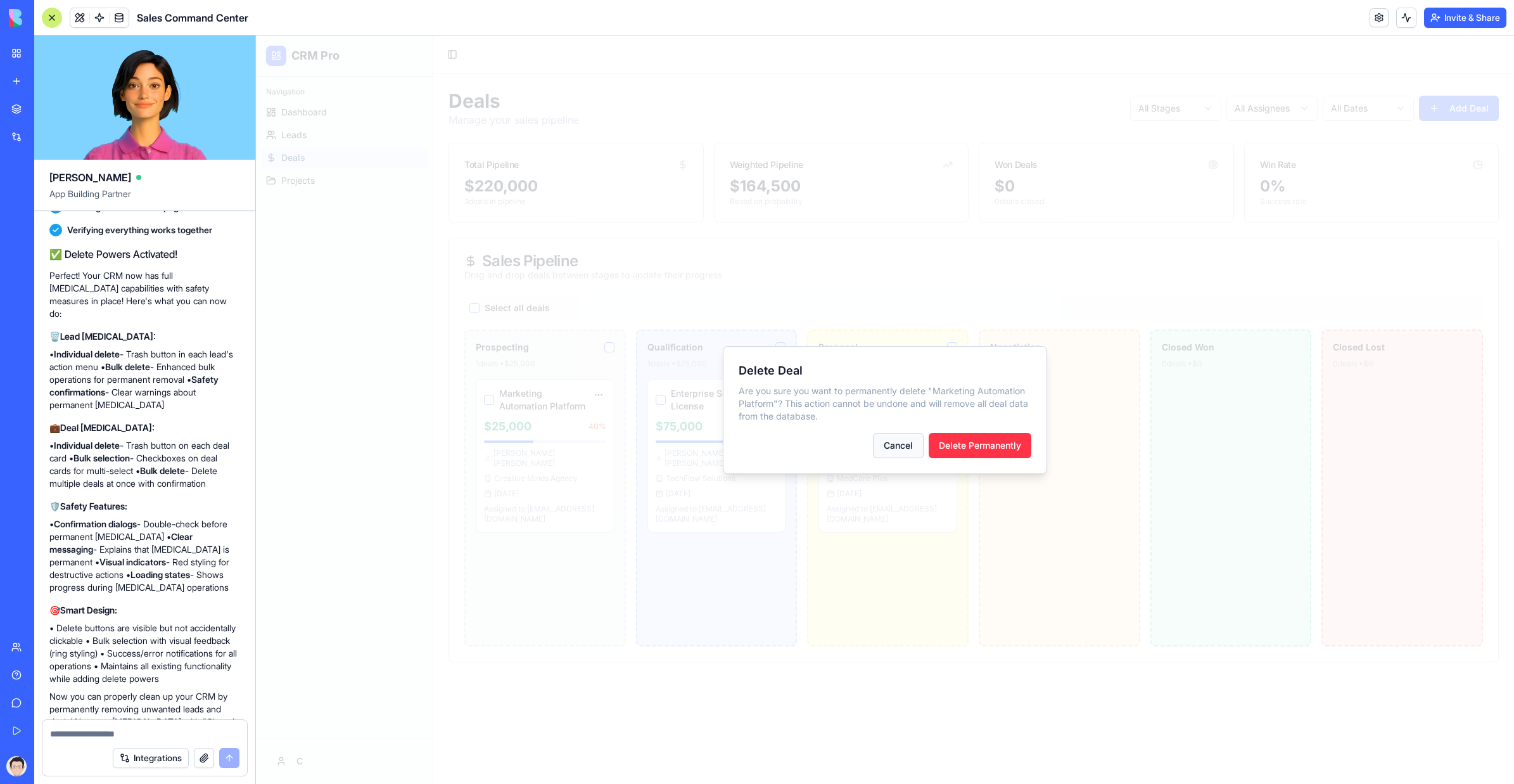
click at [896, 446] on button "Cancel" at bounding box center [898, 445] width 51 height 25
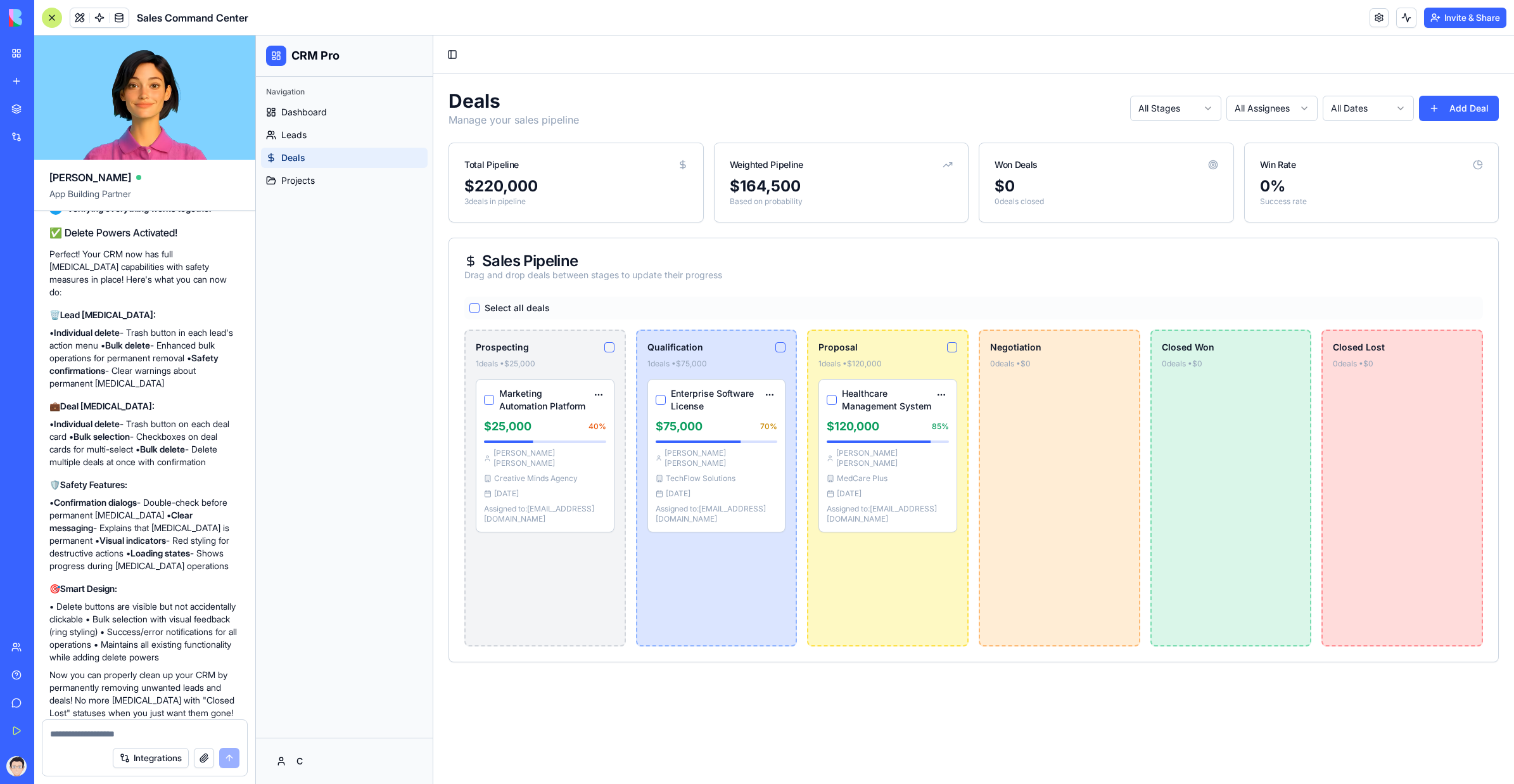
scroll to position [2954, 0]
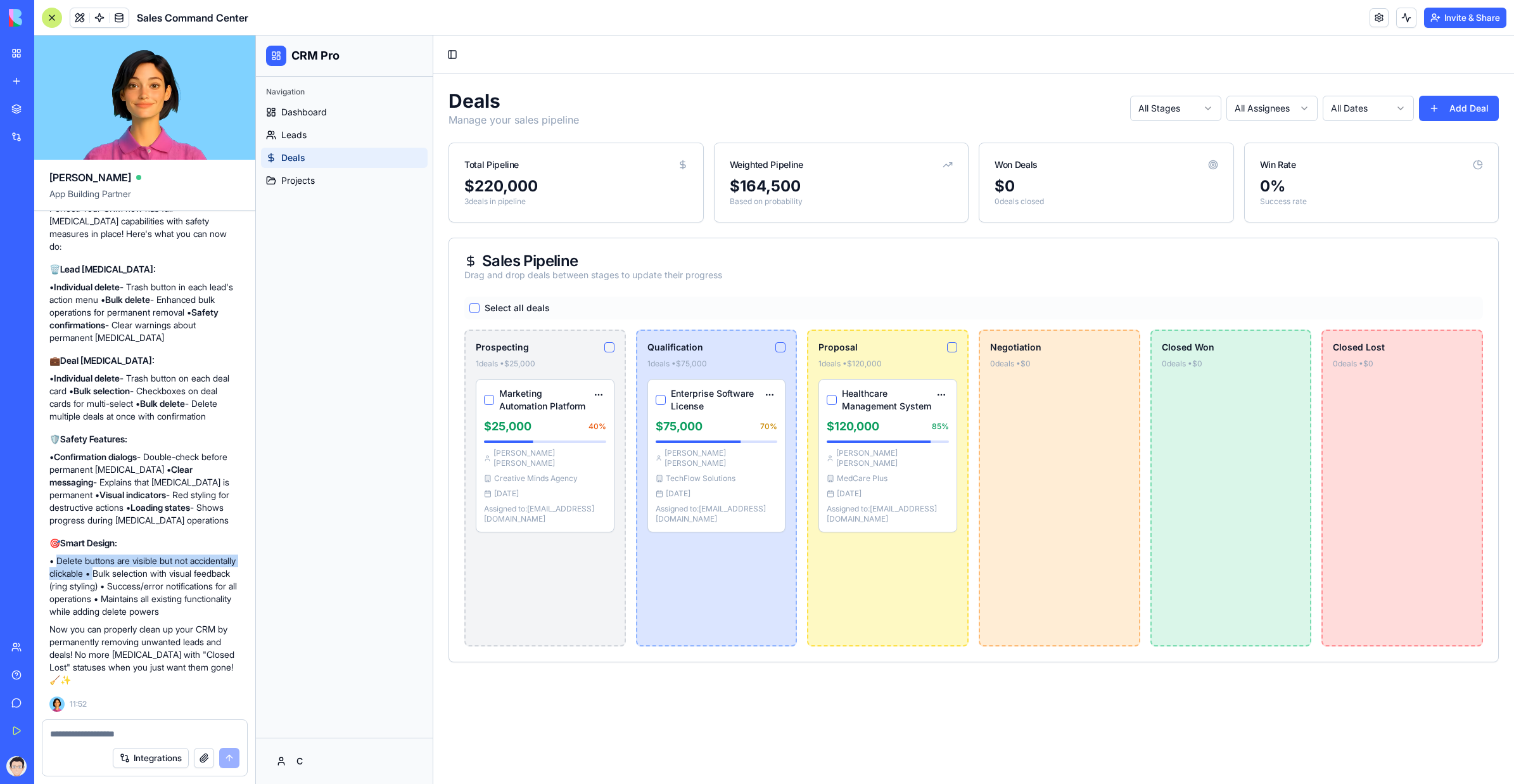
drag, startPoint x: 57, startPoint y: 547, endPoint x: 150, endPoint y: 562, distance: 94.2
click at [150, 465] on p "• Delete buttons are visible but not accidentally clickable • Bulk selection wi…" at bounding box center [144, 586] width 191 height 63
click at [472, 305] on button "button" at bounding box center [474, 307] width 10 height 10
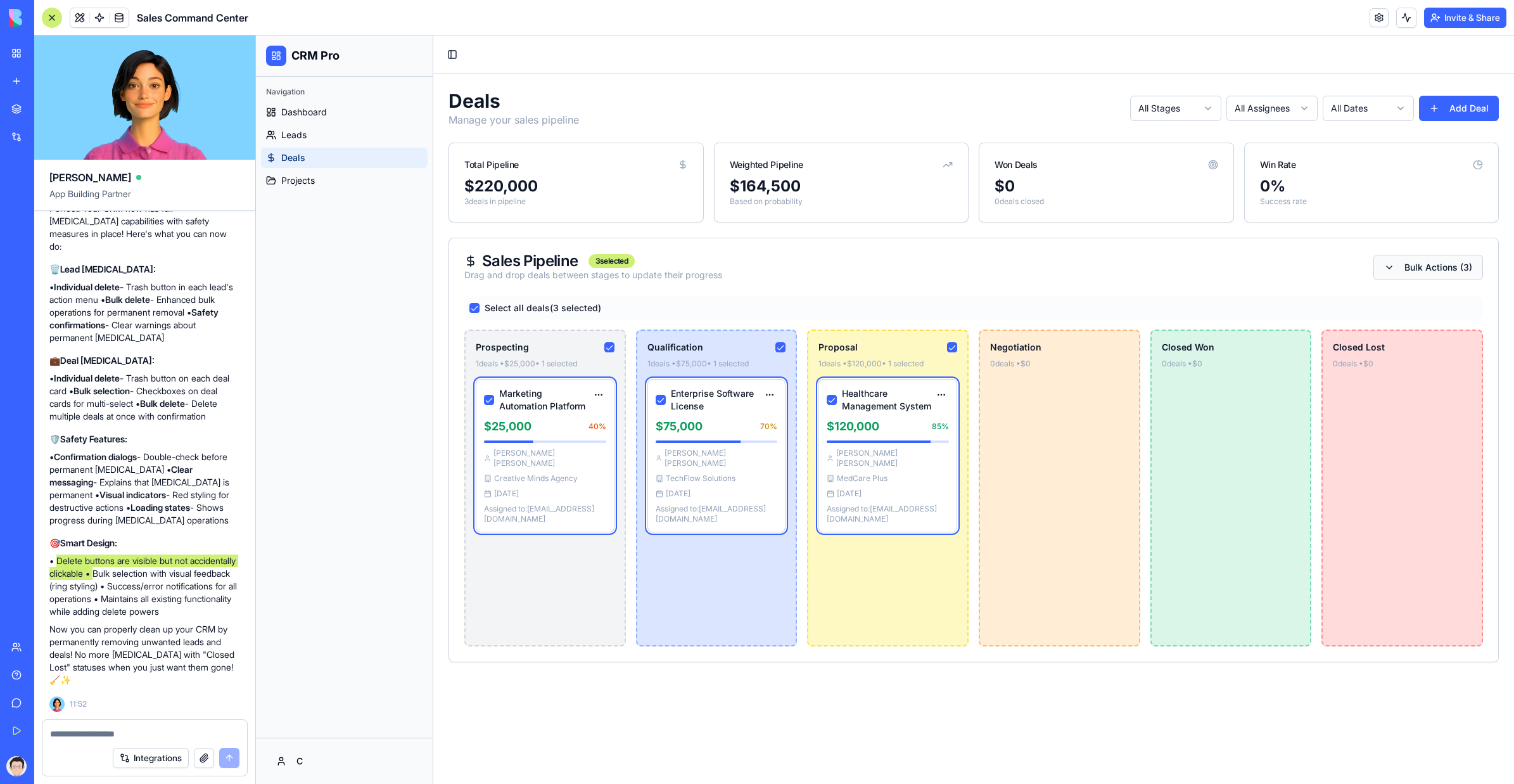
click at [928, 262] on html "CRM Pro Navigation Dashboard Leads Deals Projects C Toggle Sidebar Deals Manage…" at bounding box center [885, 409] width 1258 height 748
click at [928, 246] on html "CRM Pro Navigation Dashboard Leads Deals Projects C Toggle Sidebar Deals Manage…" at bounding box center [885, 409] width 1258 height 748
click at [473, 300] on div "Select all deals (3 selected)" at bounding box center [973, 308] width 1019 height 23
click at [470, 306] on button "button" at bounding box center [474, 307] width 10 height 10
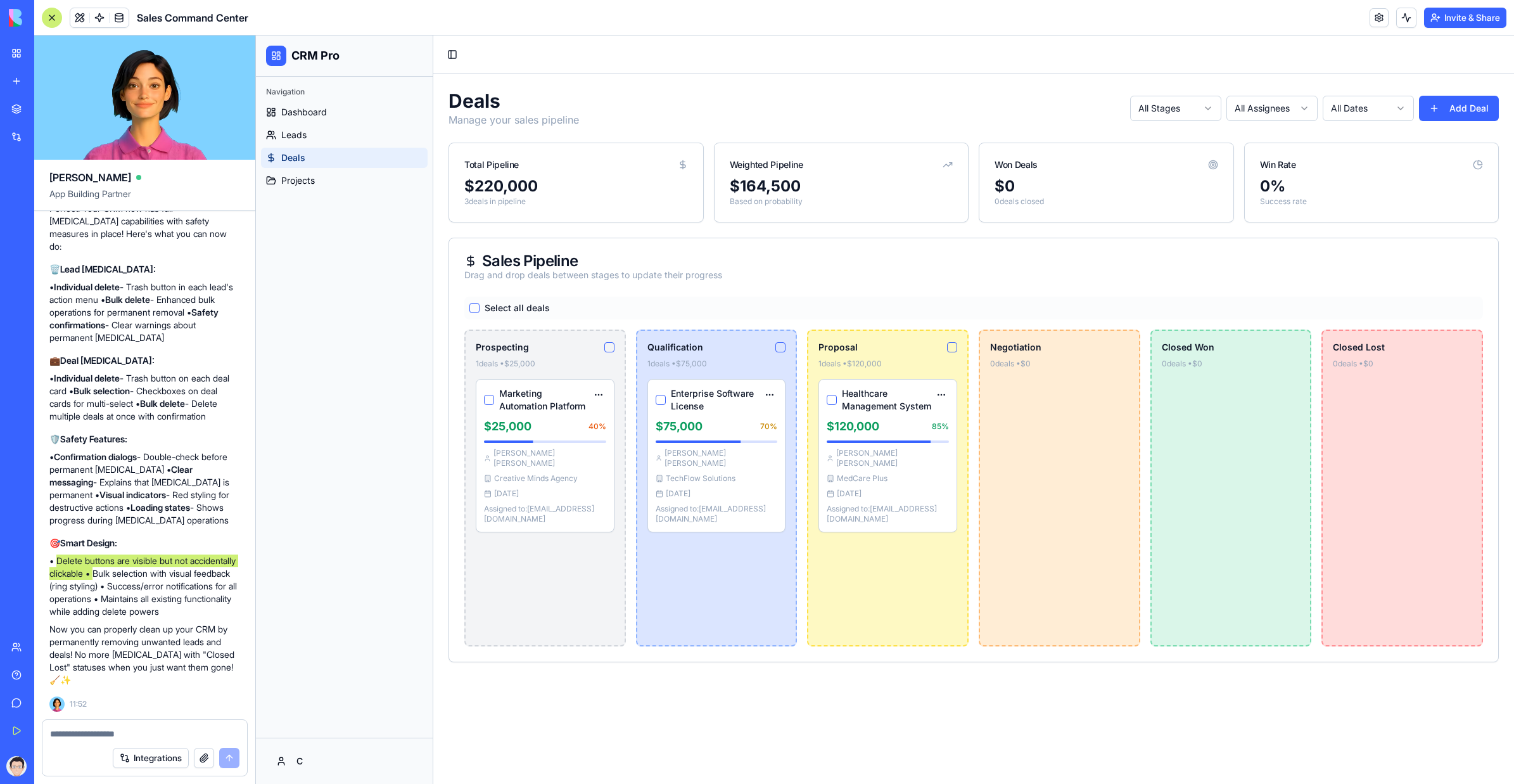
click at [470, 306] on button "button" at bounding box center [474, 307] width 10 height 10
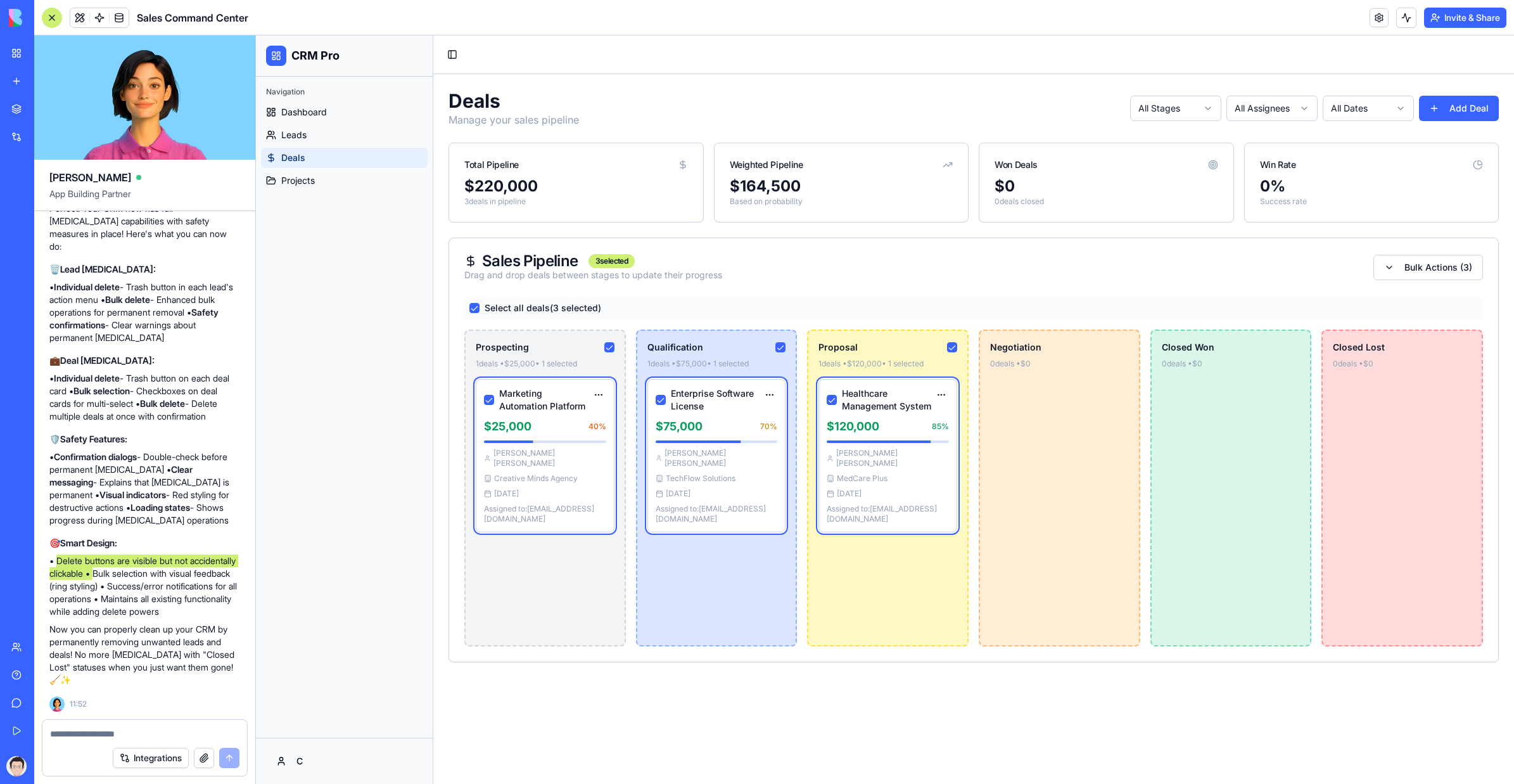
click at [829, 401] on button "button" at bounding box center [832, 400] width 10 height 10
click at [928, 262] on html "CRM Pro Navigation Dashboard Leads Deals Projects C Toggle Sidebar Deals Manage…" at bounding box center [885, 409] width 1258 height 748
click at [928, 297] on div "Delete Selected" at bounding box center [1432, 295] width 96 height 20
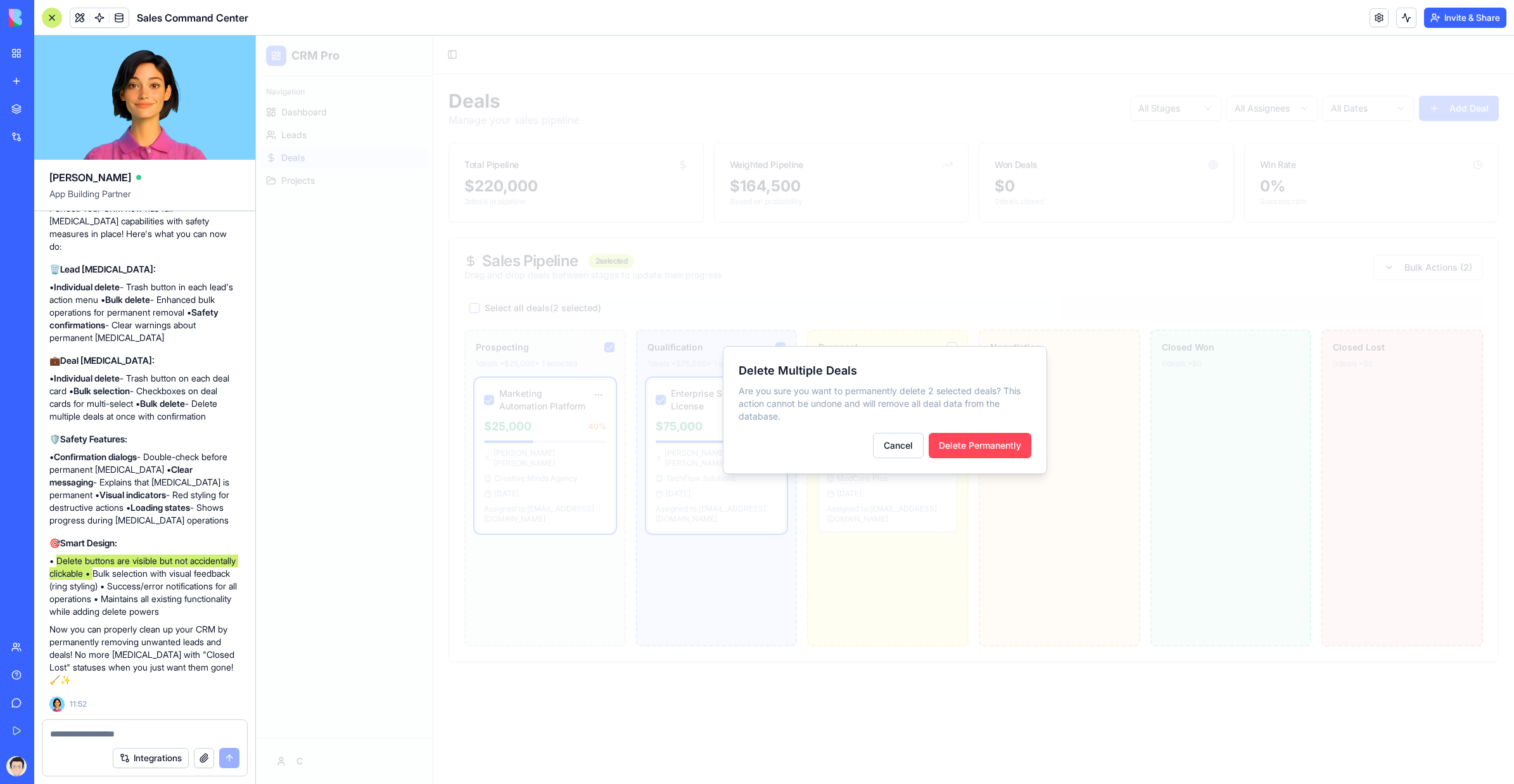
click at [928, 442] on button "Delete Permanently" at bounding box center [981, 445] width 103 height 25
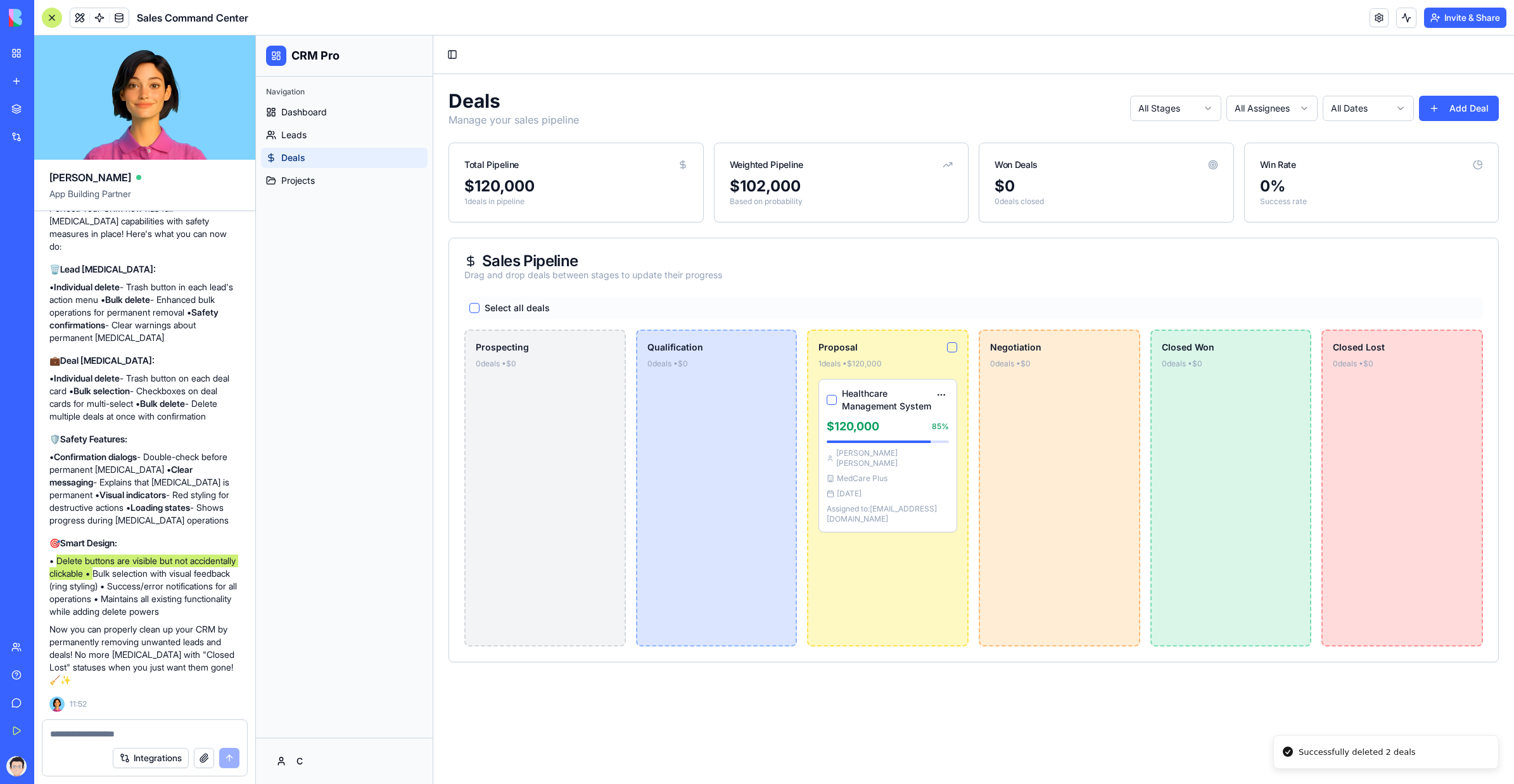
click at [467, 306] on div "Select all deals" at bounding box center [973, 308] width 1019 height 23
click at [471, 309] on button "button" at bounding box center [474, 307] width 10 height 10
click at [471, 309] on button "button" at bounding box center [474, 307] width 10 height 10
click at [407, 316] on div "Navigation Dashboard Leads Deals Projects" at bounding box center [344, 407] width 177 height 661
click at [329, 119] on link "Dashboard" at bounding box center [344, 112] width 167 height 20
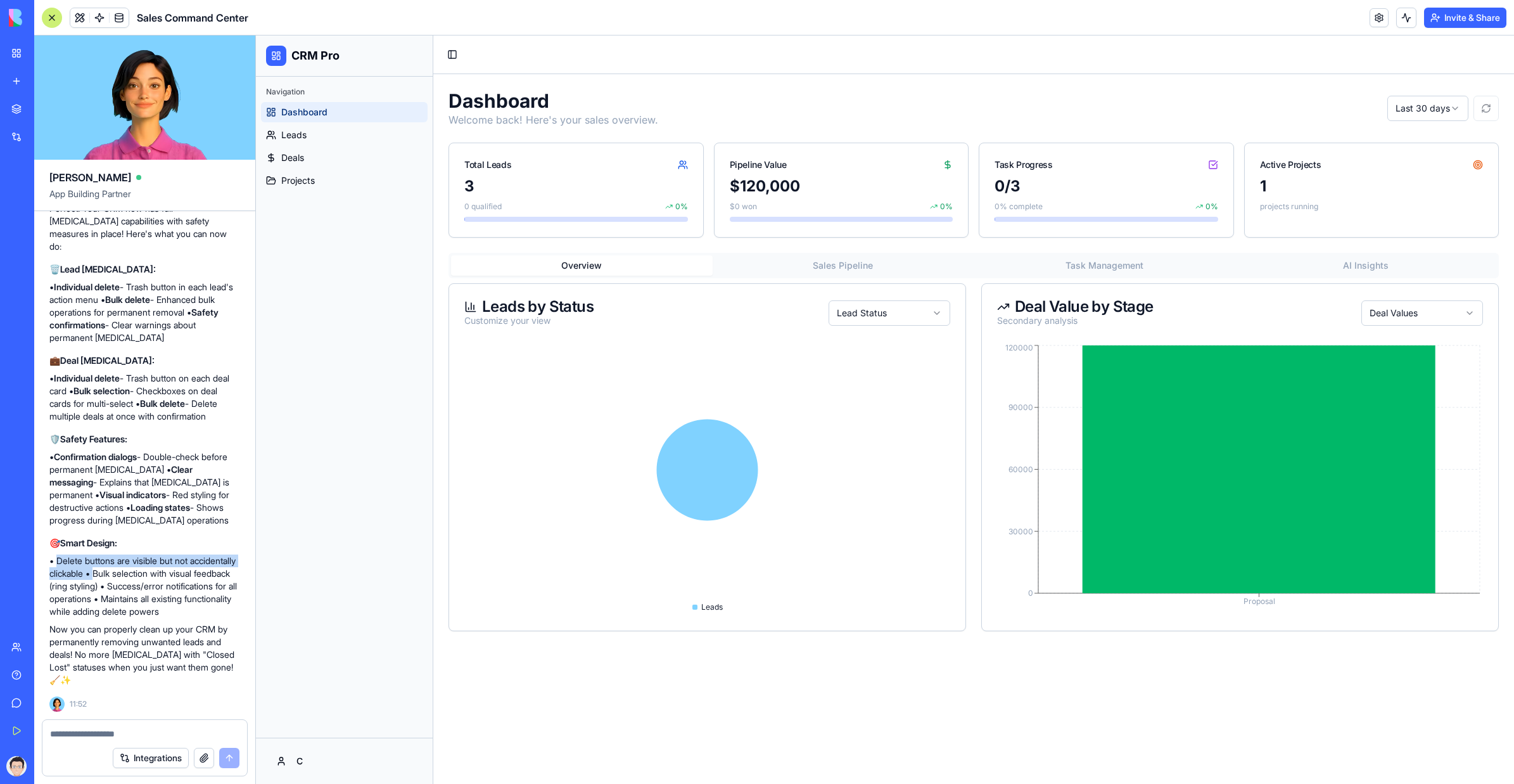
click at [10, 24] on img at bounding box center [47, 17] width 78 height 18
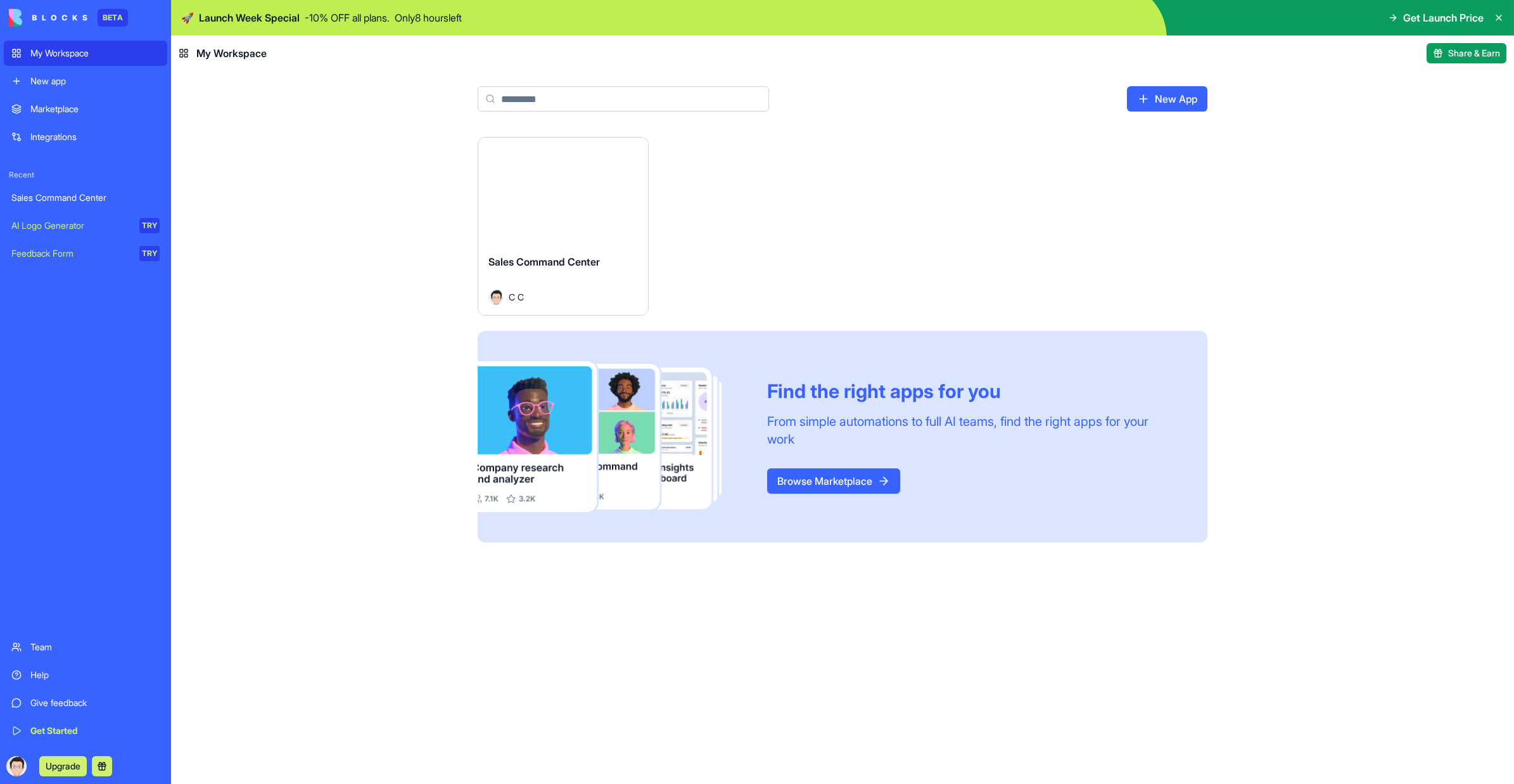
click at [38, 47] on div "My Workspace" at bounding box center [95, 53] width 129 height 13
click at [43, 106] on div "Marketplace" at bounding box center [95, 109] width 129 height 13
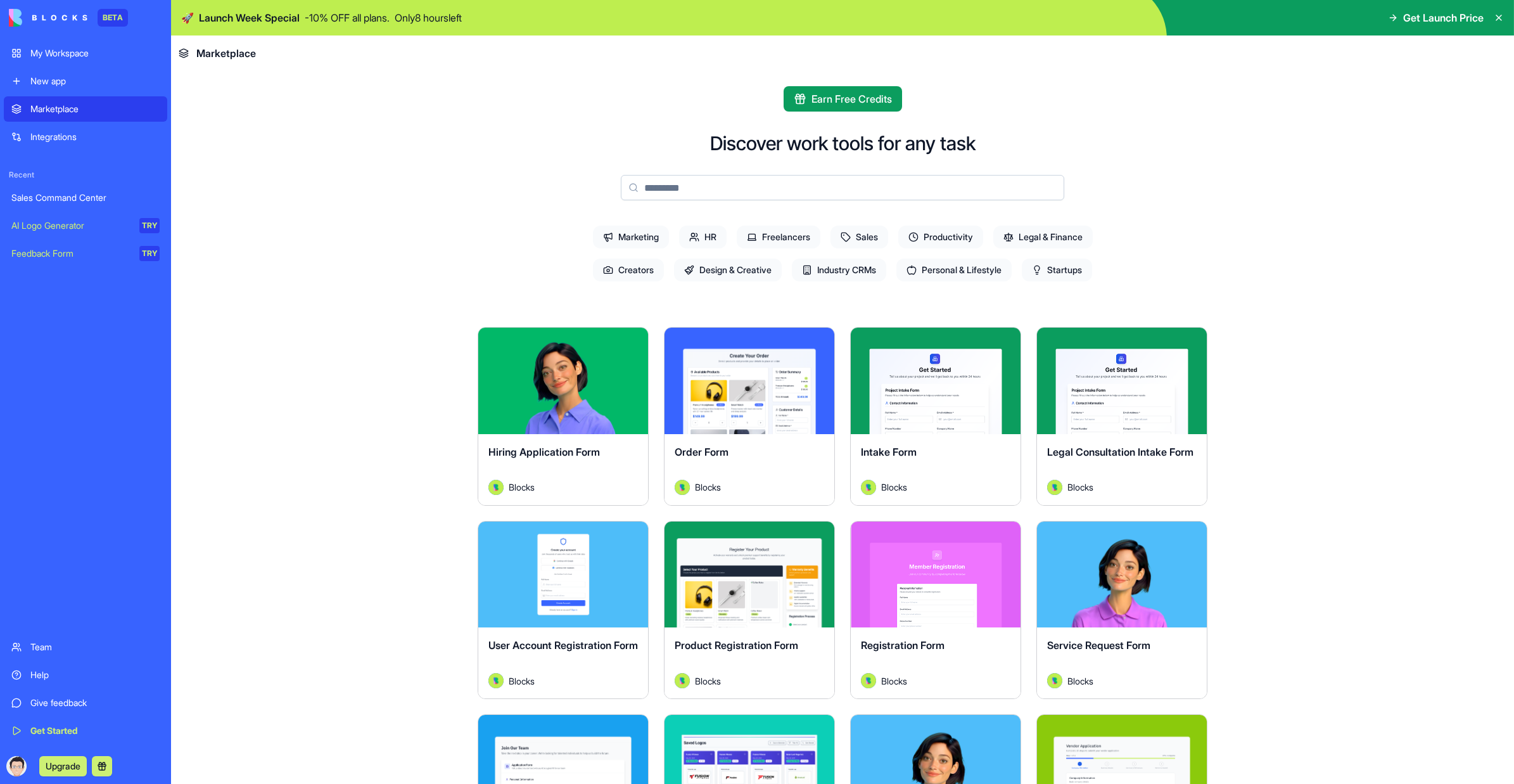
click at [71, 251] on div "Feedback Form" at bounding box center [71, 253] width 119 height 13
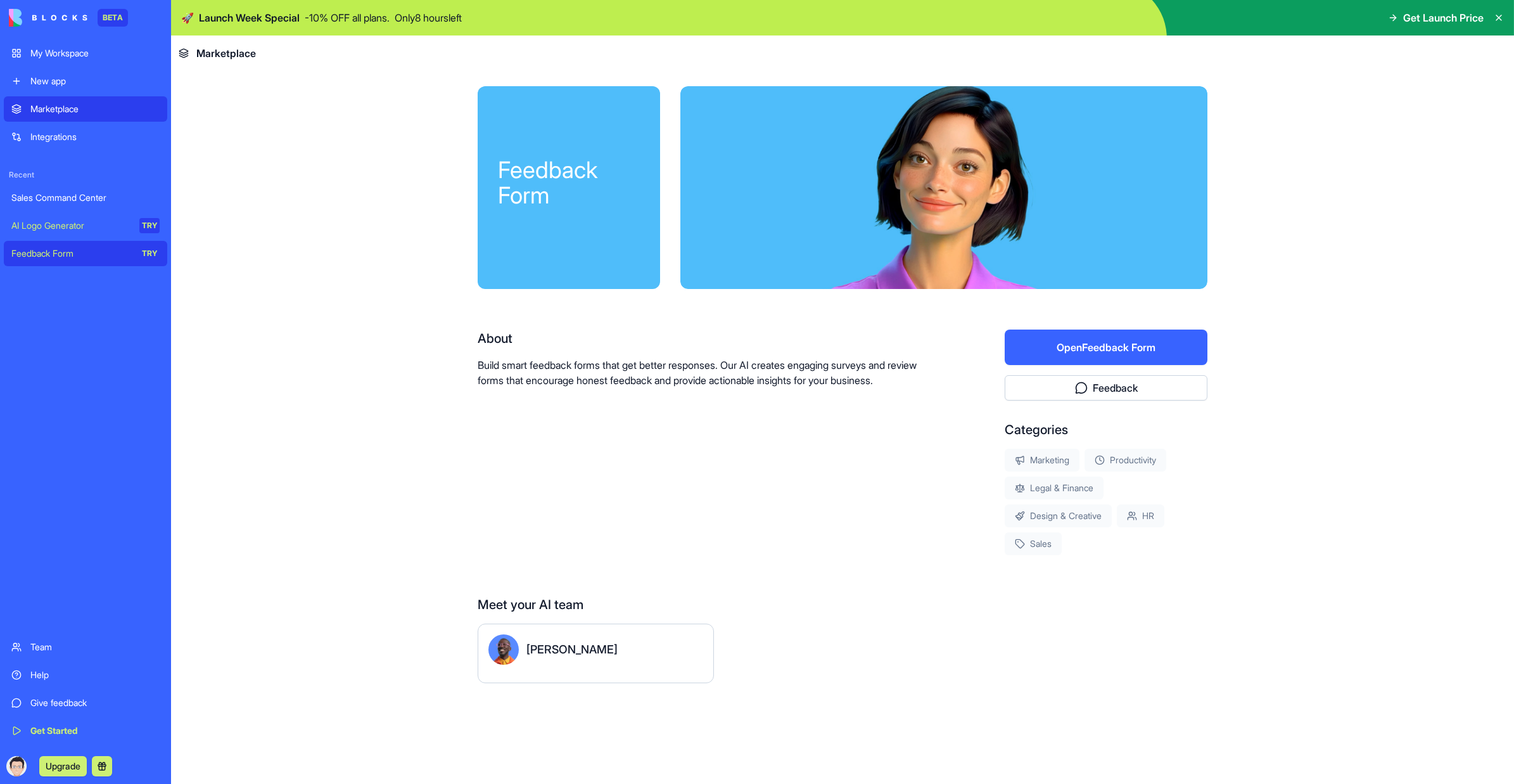
click at [77, 228] on div "AI Logo Generator" at bounding box center [71, 225] width 119 height 13
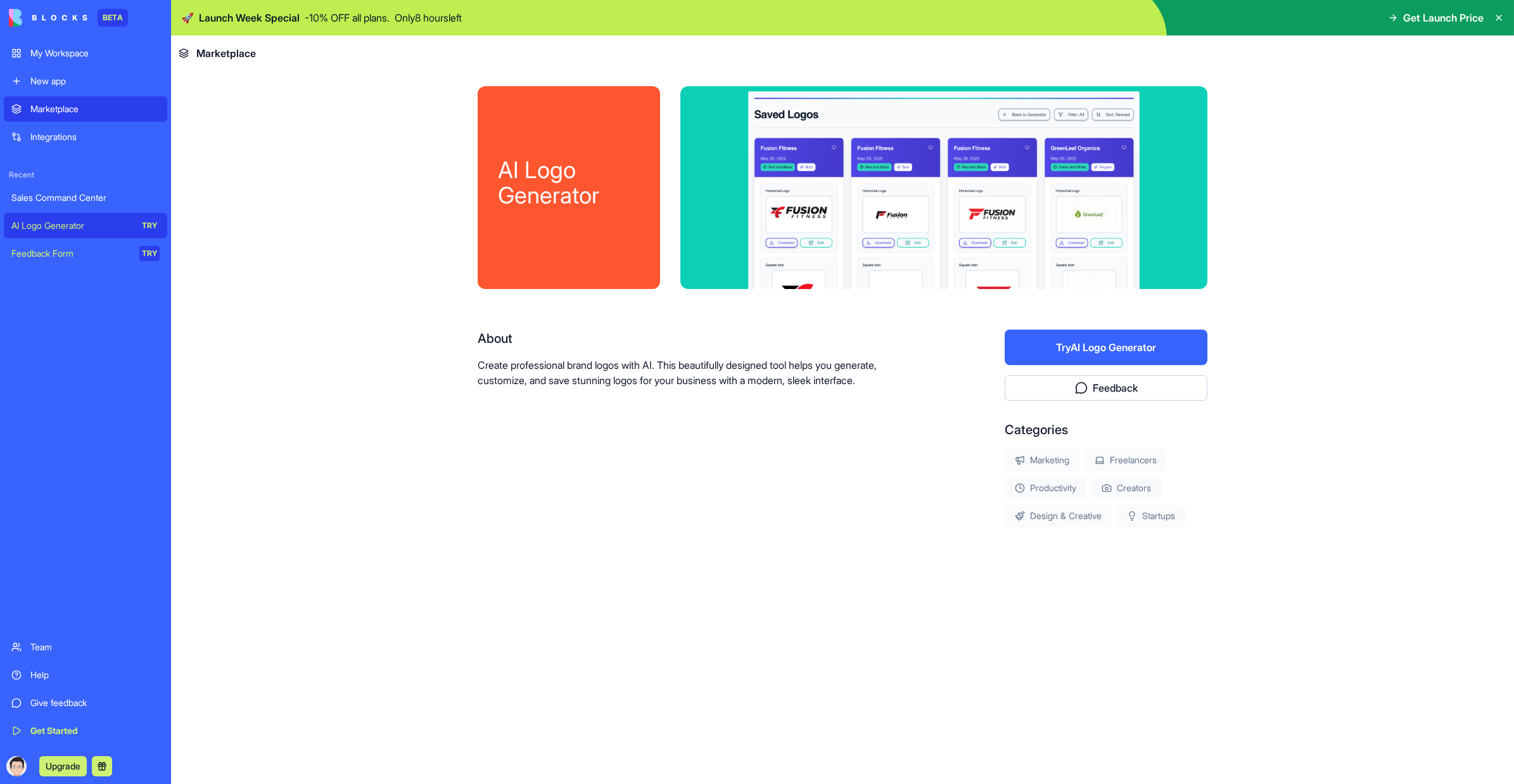
click at [72, 465] on div "Help" at bounding box center [95, 675] width 129 height 13
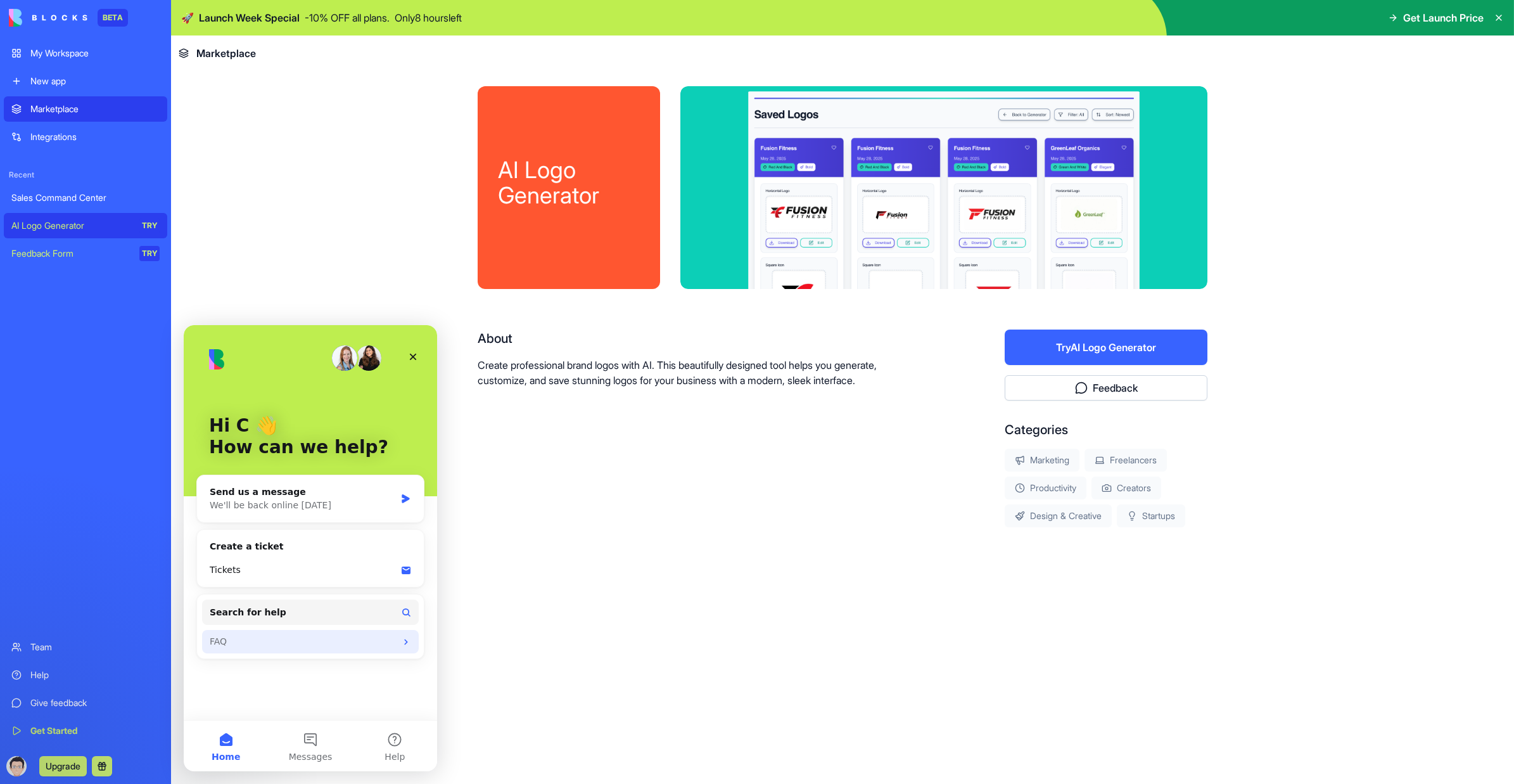
click at [286, 465] on div "FAQ" at bounding box center [303, 642] width 186 height 13
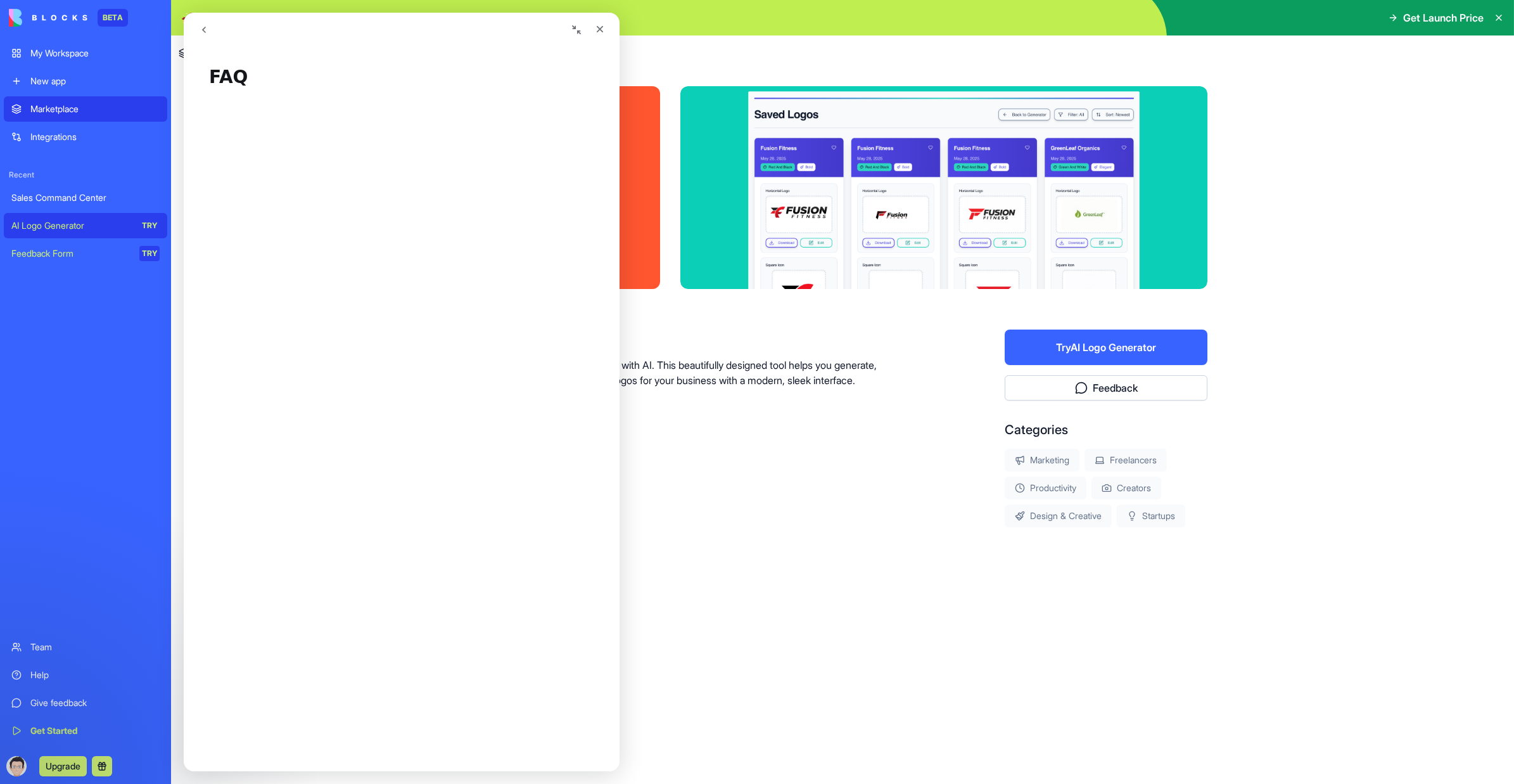
scroll to position [443, 0]
click at [75, 465] on button "Upgrade" at bounding box center [63, 766] width 47 height 20
click at [69, 465] on button "Upgrade" at bounding box center [63, 766] width 47 height 20
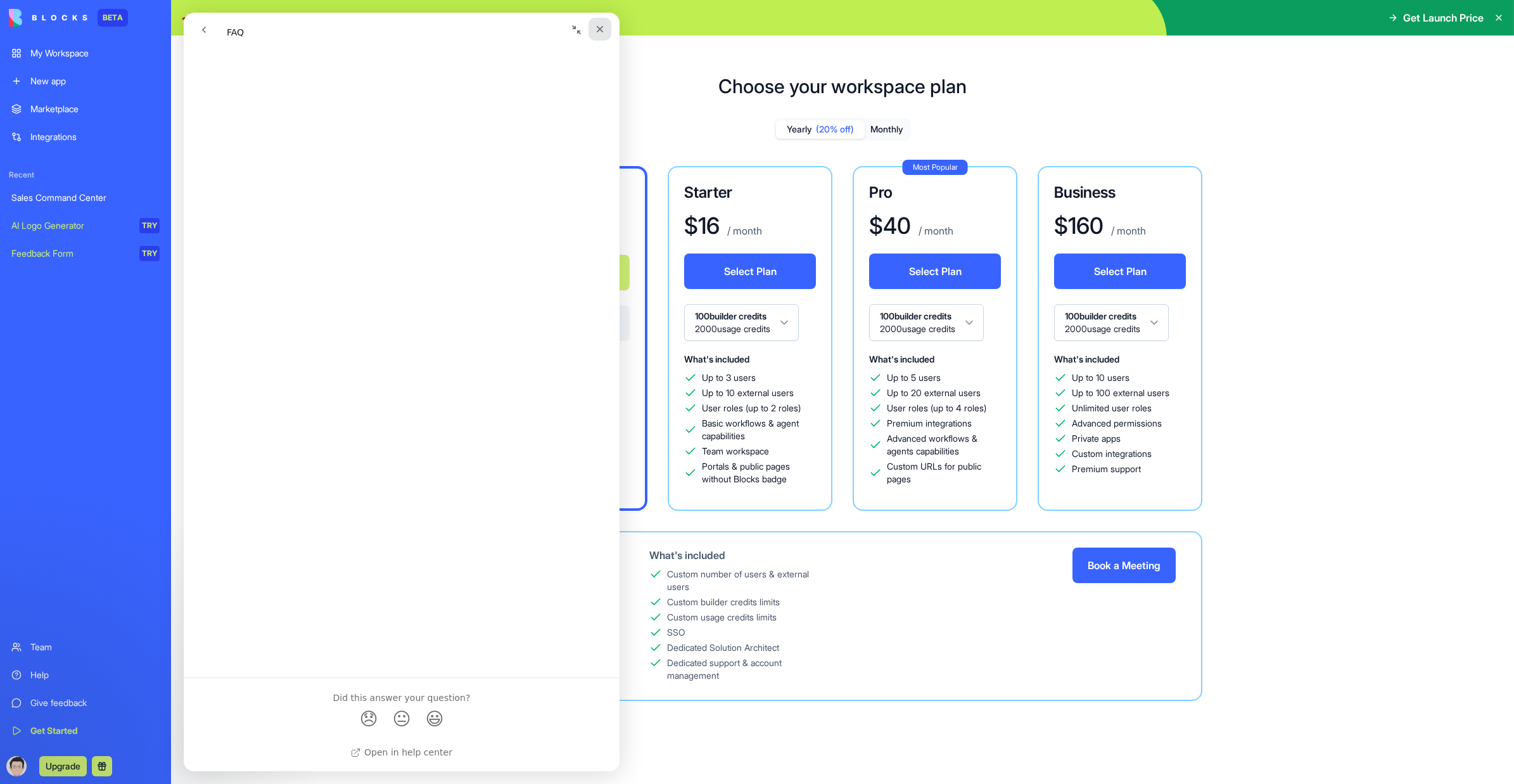
click at [607, 32] on div "Close" at bounding box center [600, 29] width 23 height 23
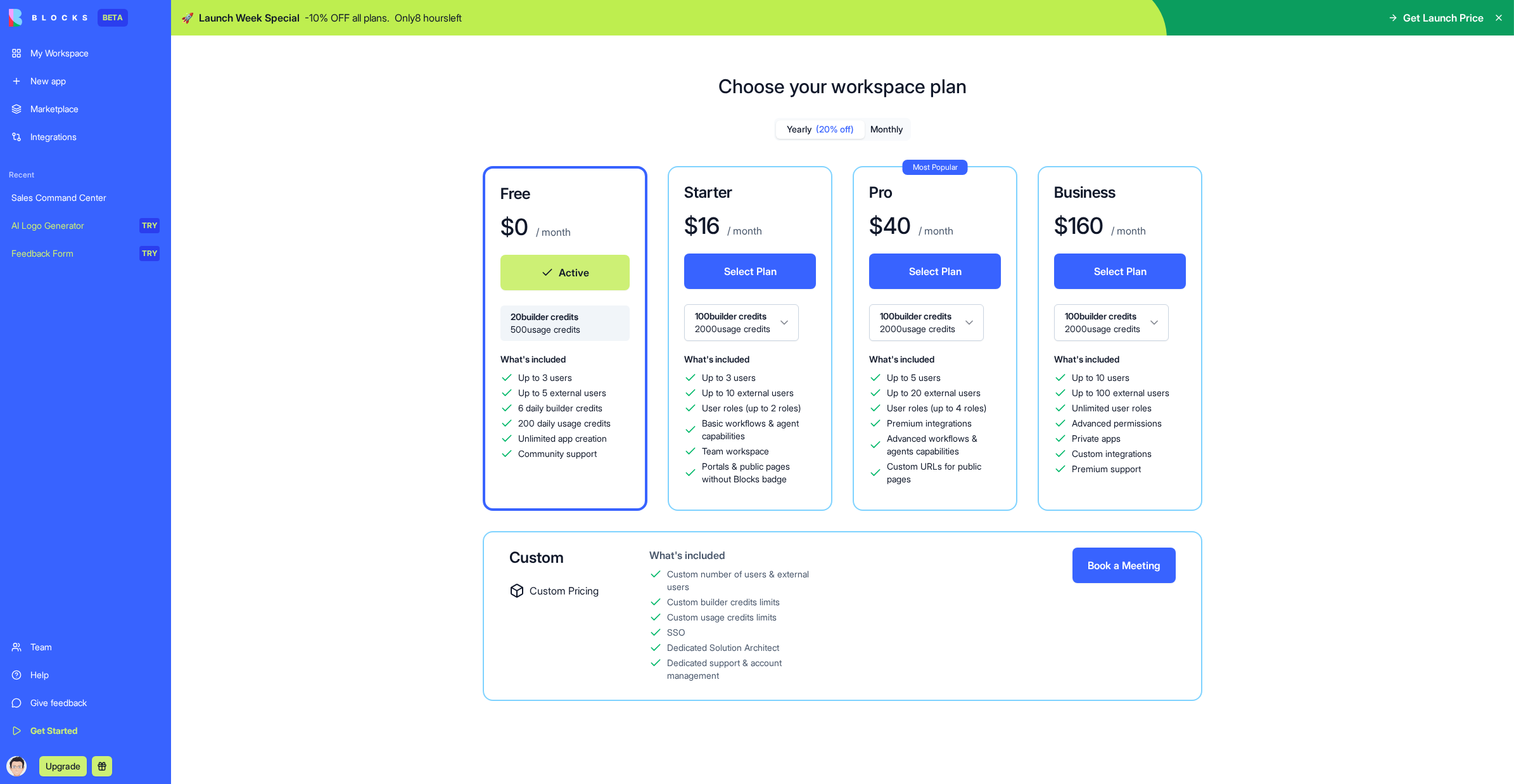
click at [793, 326] on html "BETA My Workspace New app Marketplace Integrations Recent Sales Command Center …" at bounding box center [757, 392] width 1514 height 784
click at [781, 318] on html "BETA My Workspace New app Marketplace Integrations Recent Sales Command Center …" at bounding box center [757, 392] width 1514 height 784
click at [400, 284] on div "Free $ 0 / month Active 20 builder credits 500 usage credits What's included Up…" at bounding box center [843, 433] width 913 height 535
click at [799, 128] on button "Yearly (20% off)" at bounding box center [820, 130] width 89 height 18
click at [876, 131] on button "Monthly" at bounding box center [887, 130] width 44 height 18
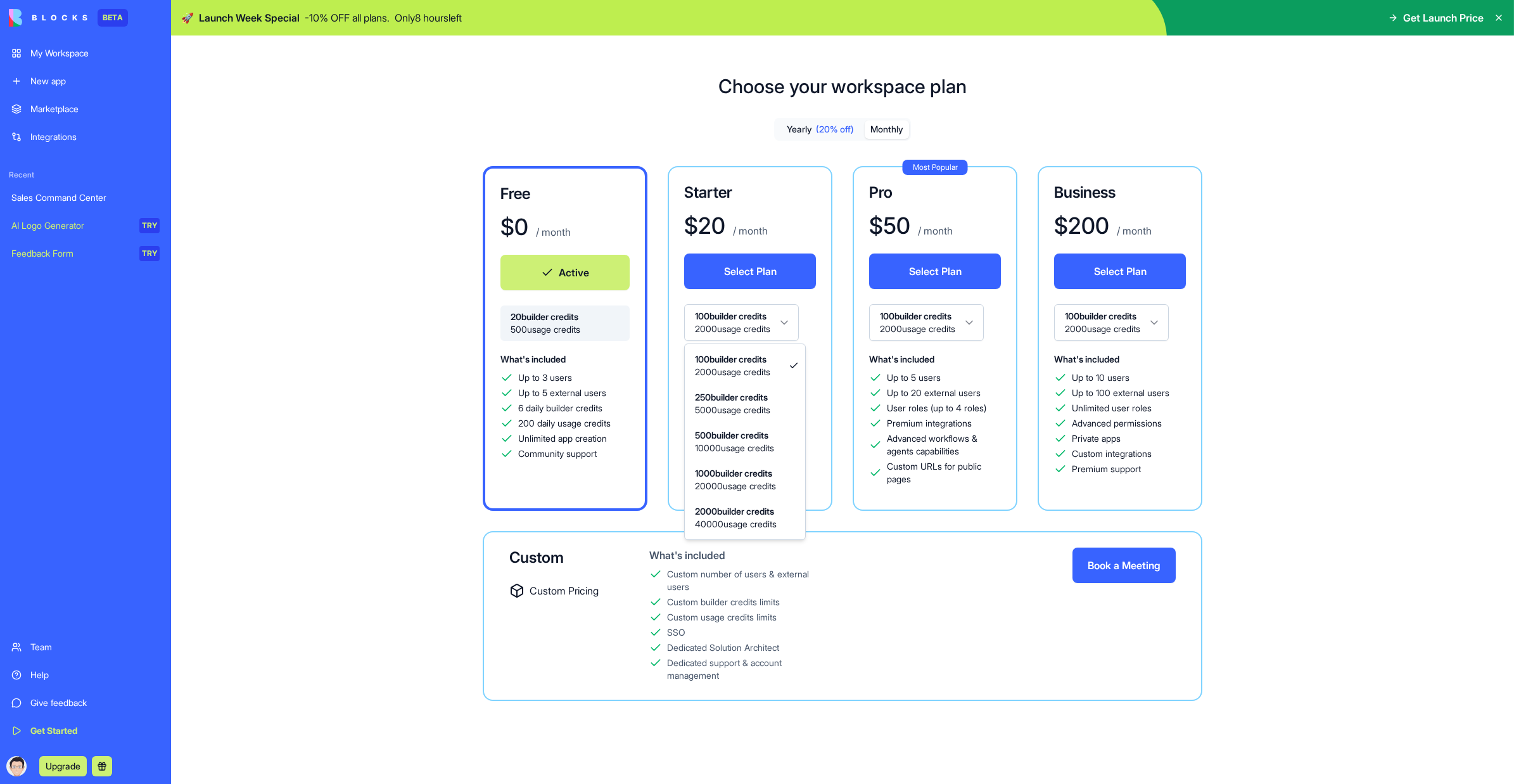
click at [773, 318] on html "BETA My Workspace New app Marketplace Integrations Recent Sales Command Center …" at bounding box center [757, 392] width 1514 height 784
click at [99, 55] on div "My Workspace" at bounding box center [95, 53] width 129 height 13
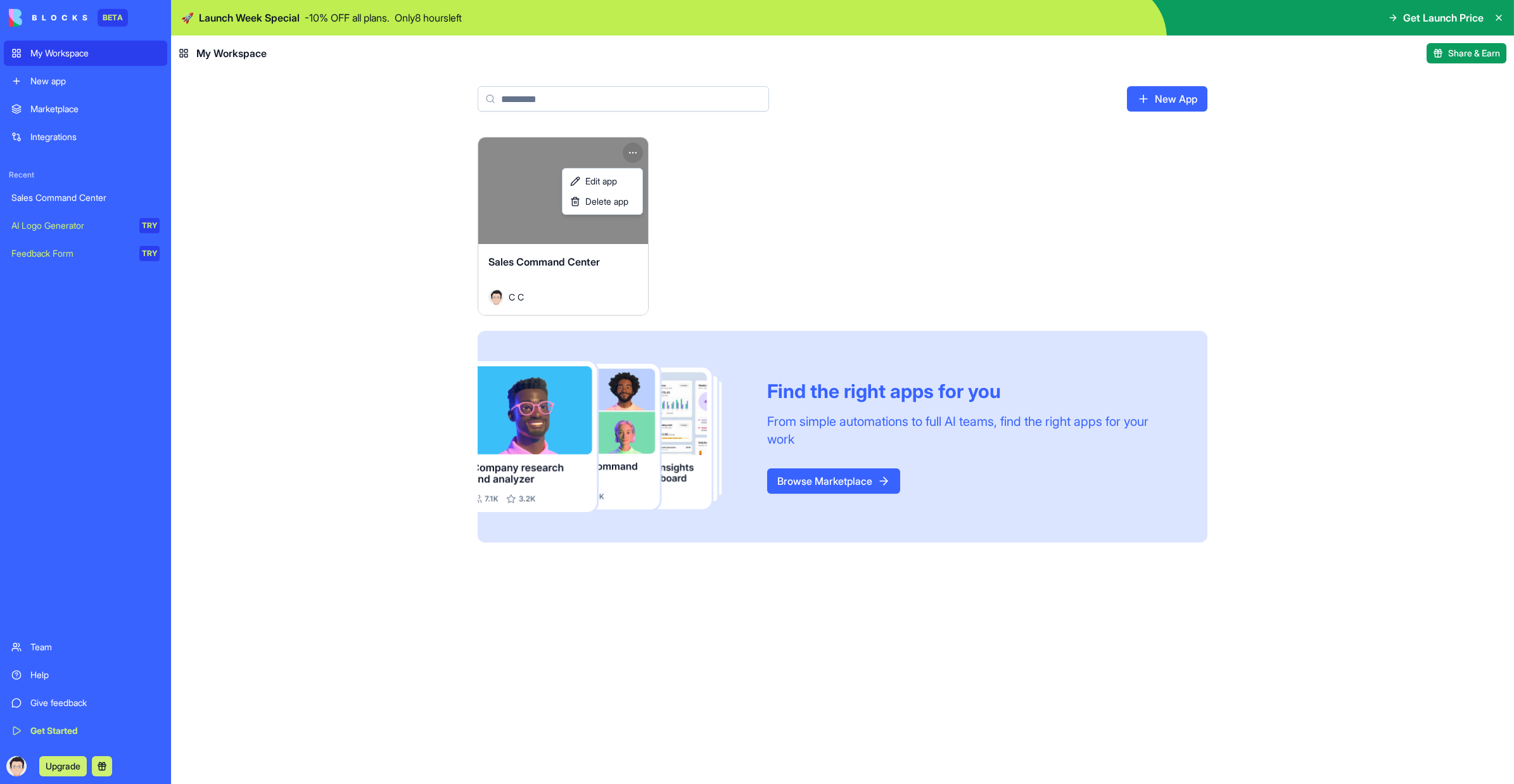
click at [627, 152] on html "BETA My Workspace New app Marketplace Integrations Recent Sales Command Center …" at bounding box center [757, 392] width 1514 height 784
click at [557, 146] on html "BETA My Workspace New app Marketplace Integrations Recent Sales Command Center …" at bounding box center [757, 392] width 1514 height 784
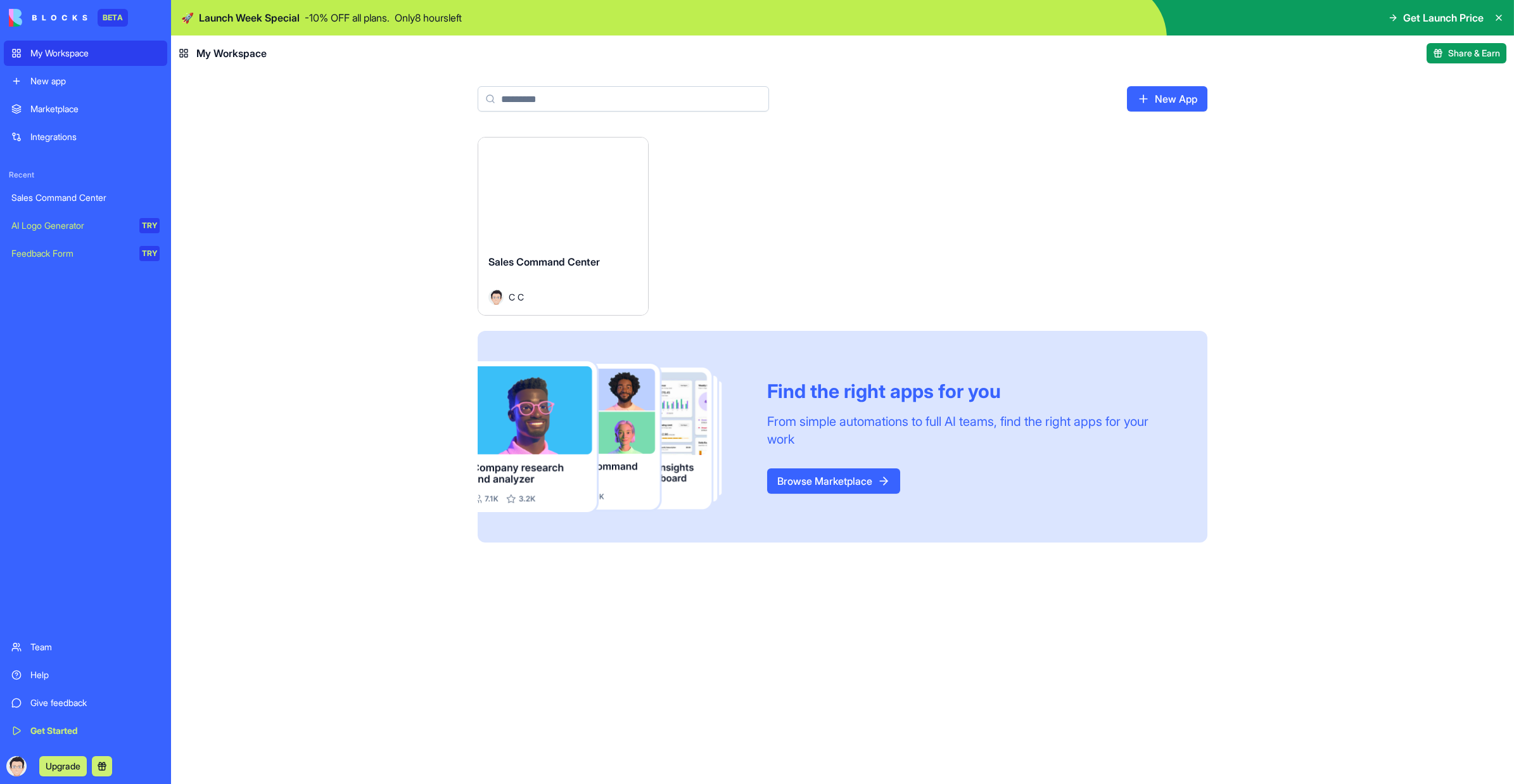
click at [547, 185] on button "Launch" at bounding box center [563, 191] width 95 height 25
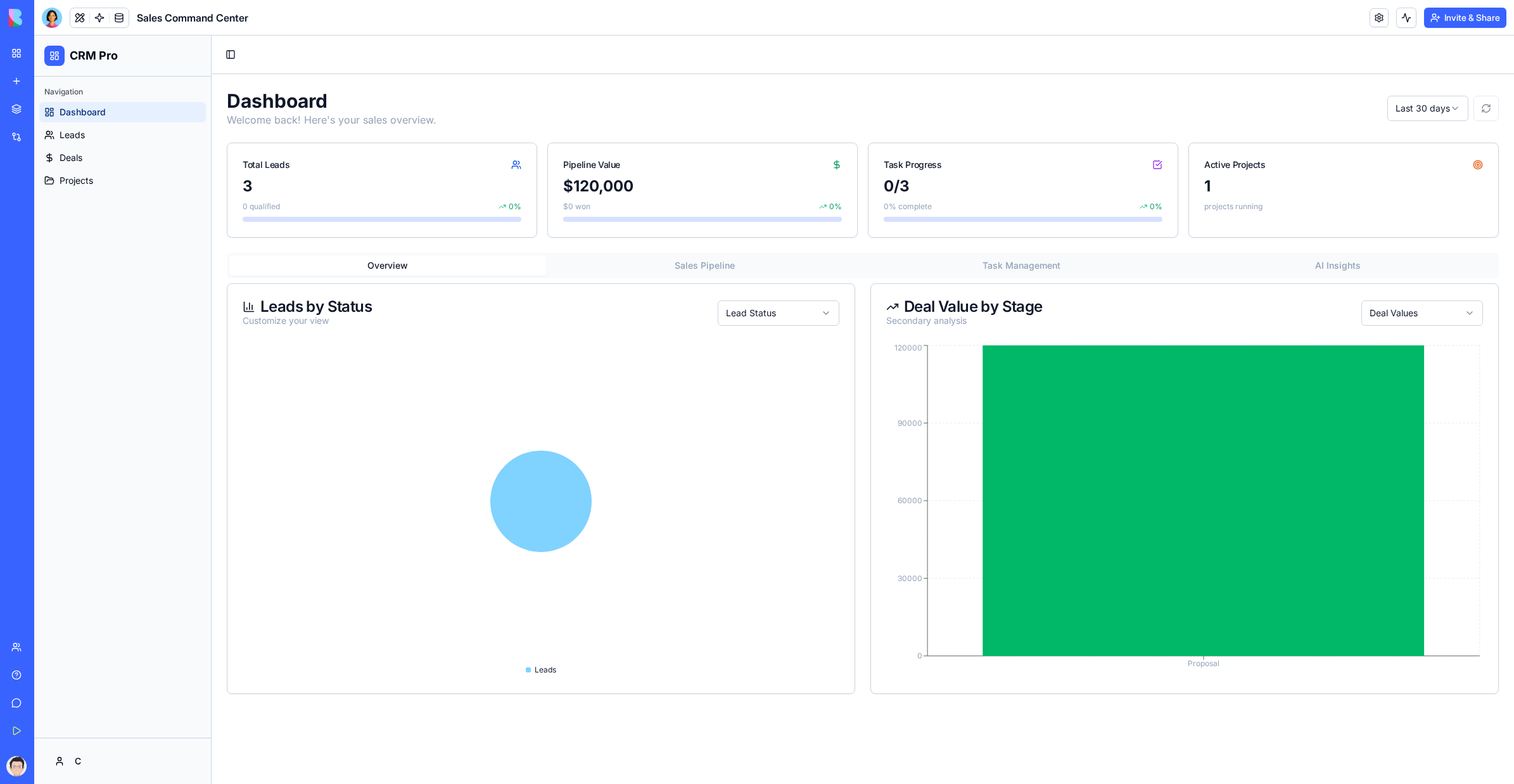
click at [928, 17] on button "Invite & Share" at bounding box center [1465, 18] width 82 height 20
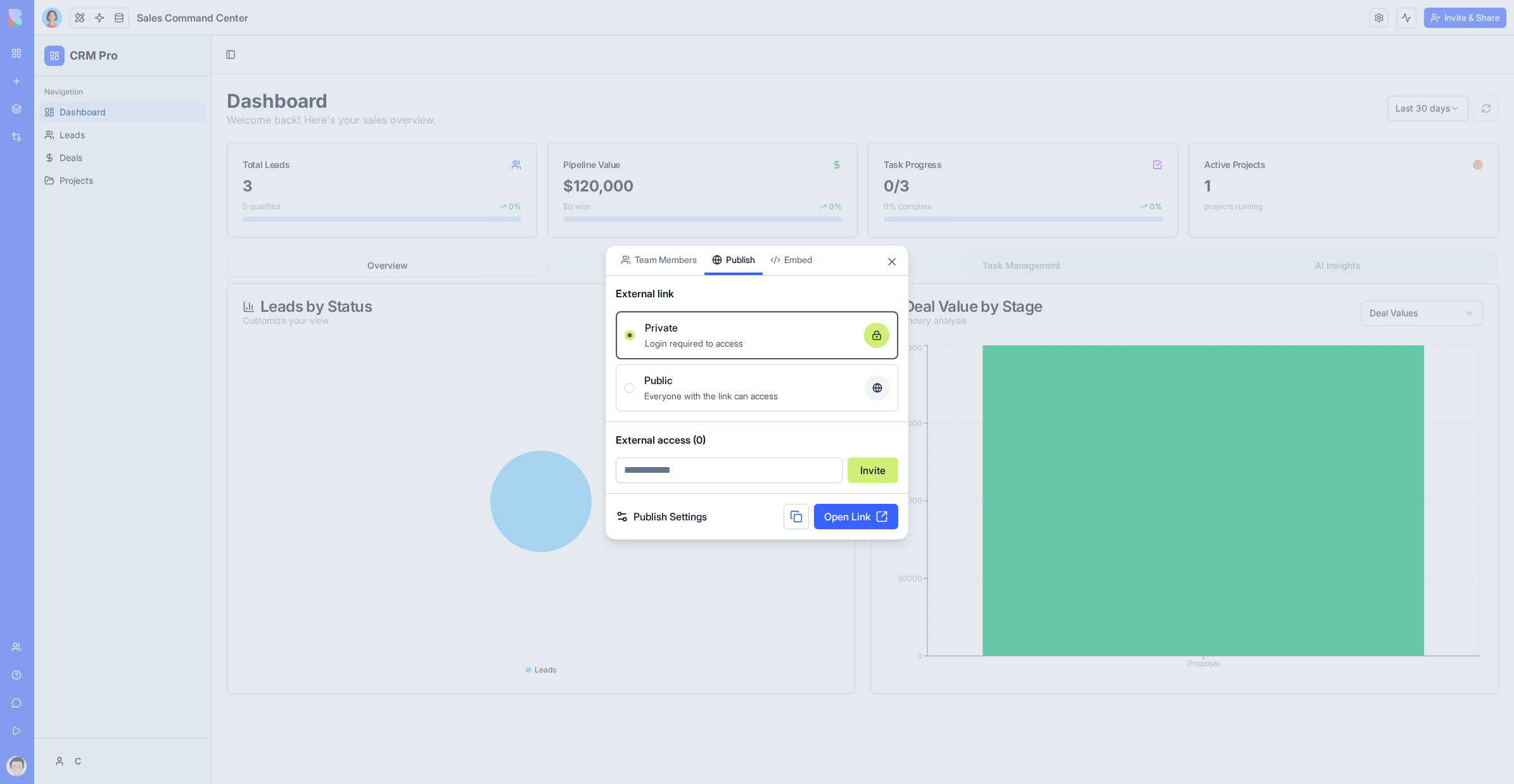
click at [751, 278] on div "Share App Team Members Publish Embed External link Private Login required to ac…" at bounding box center [757, 392] width 304 height 295
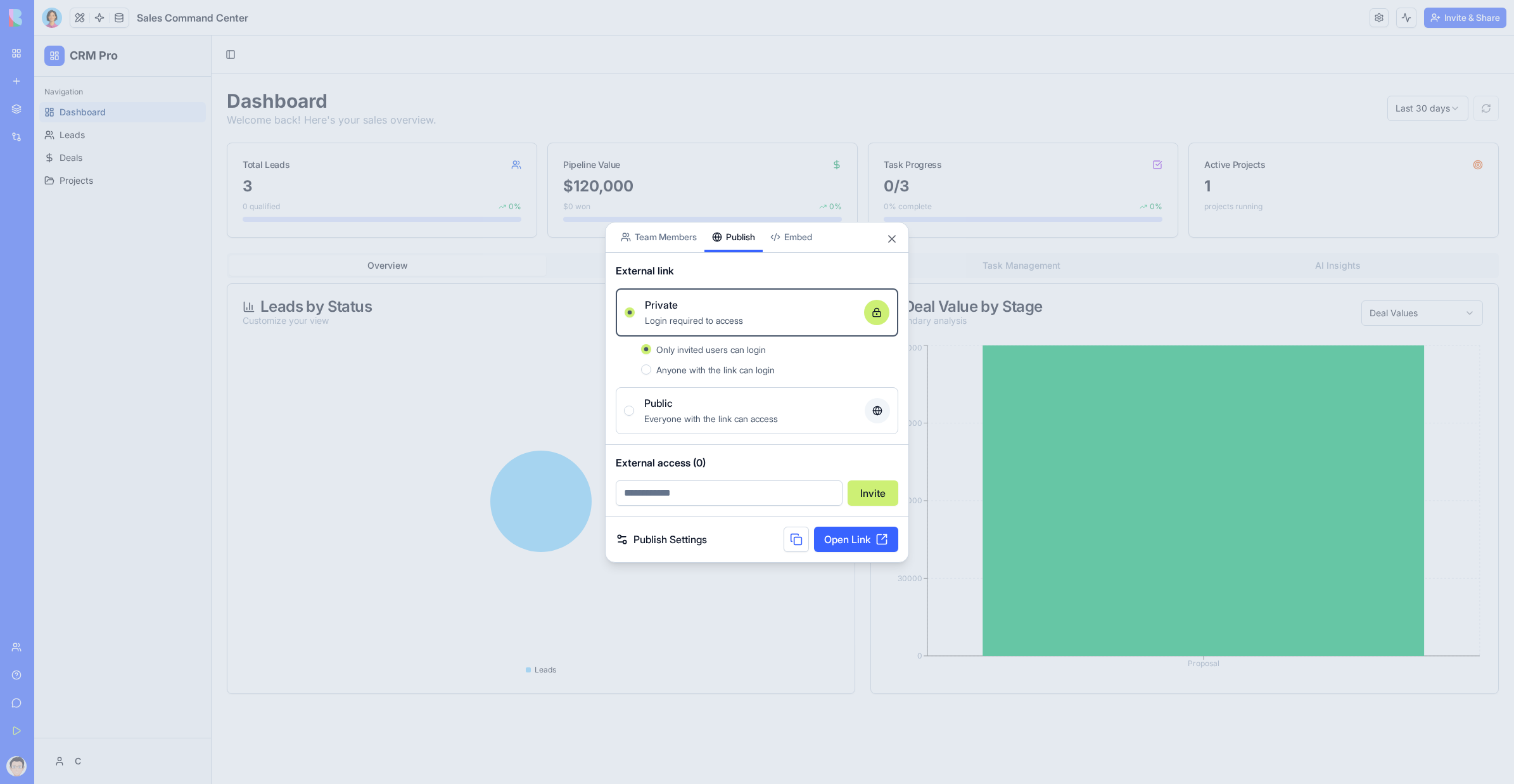
click at [813, 235] on body "BETA My Workspace New app Marketplace Integrations Recent Sales Command Center …" at bounding box center [757, 392] width 1514 height 784
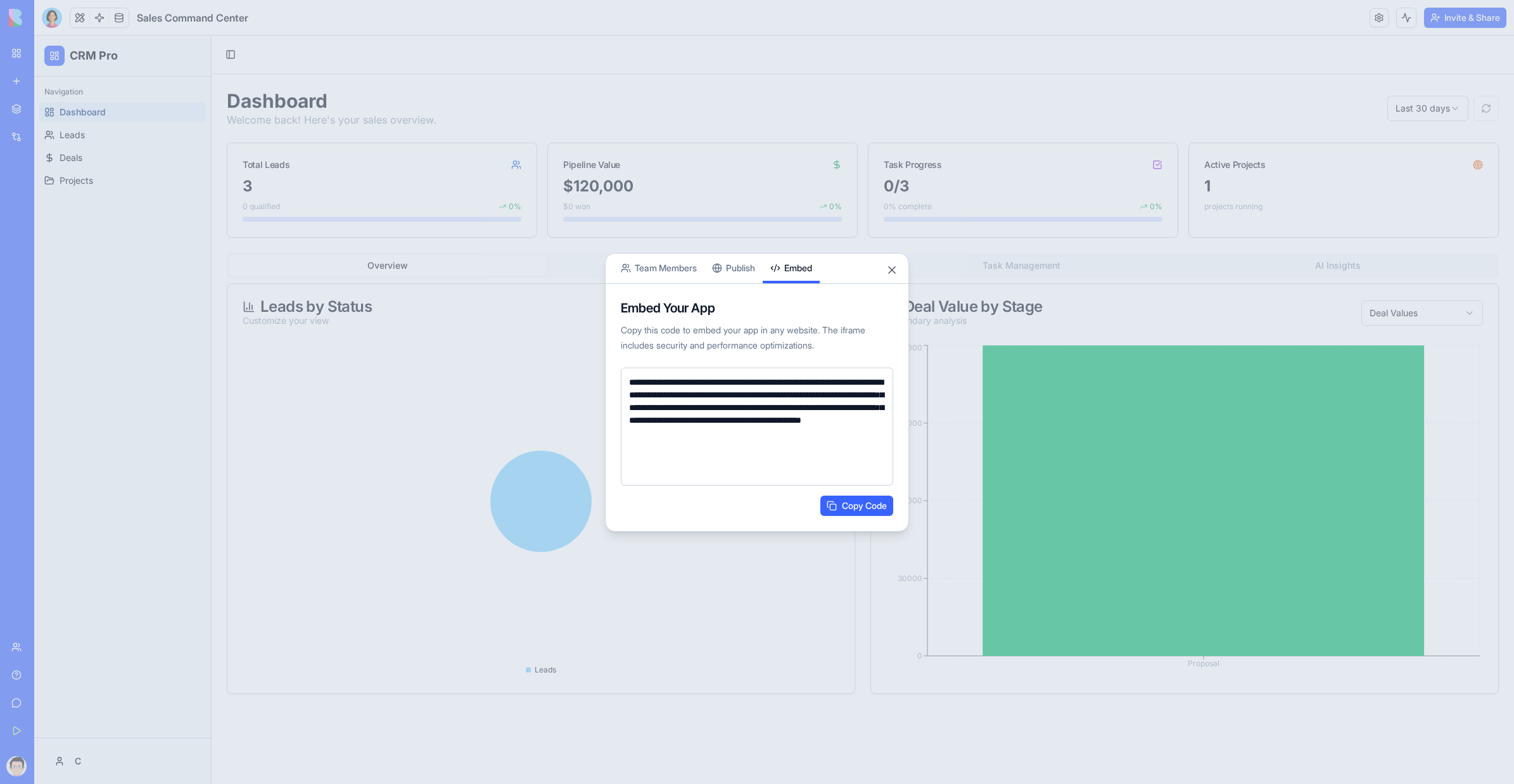
click at [677, 269] on button "Team Members" at bounding box center [659, 268] width 91 height 30
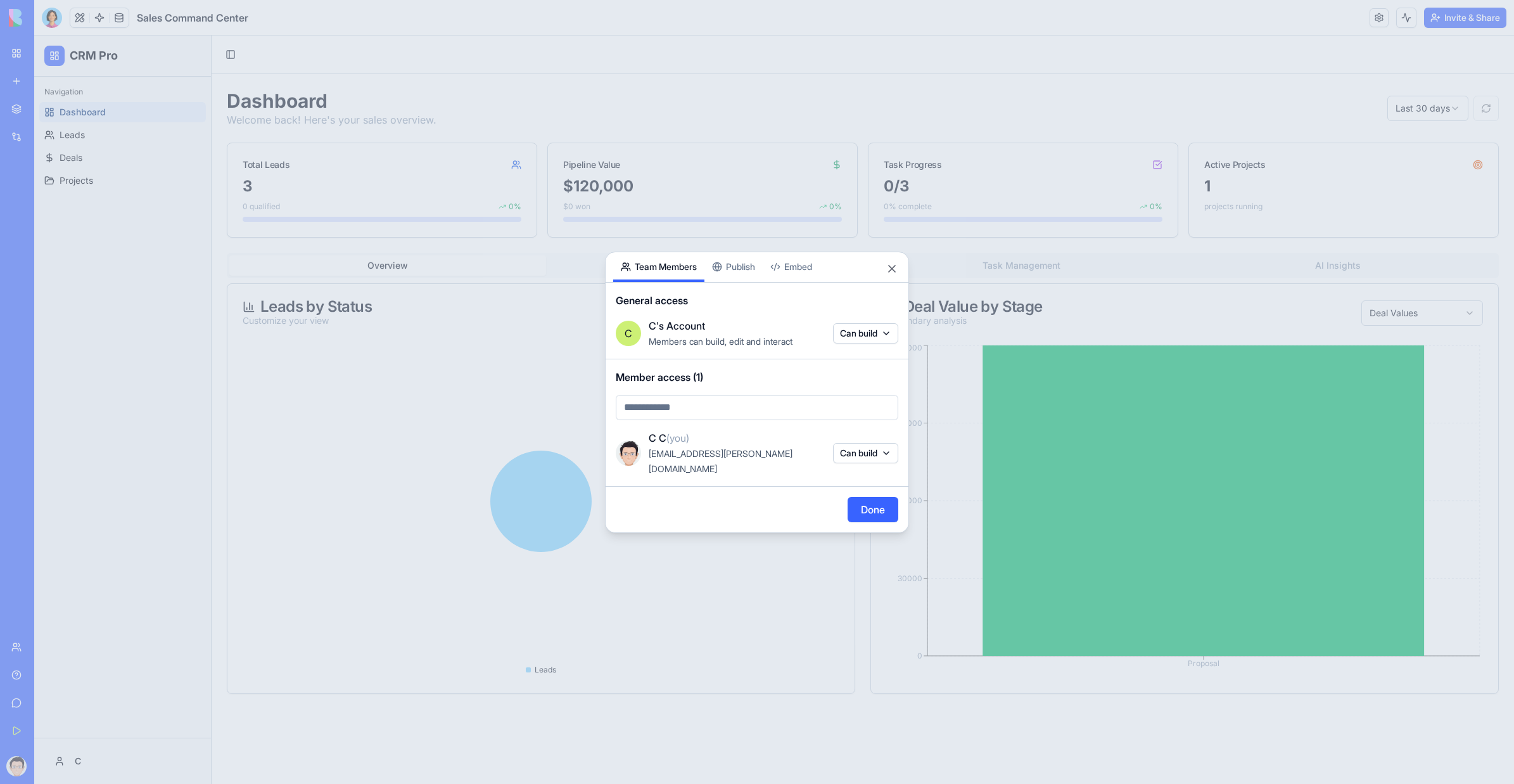
click at [851, 450] on button "Can build" at bounding box center [866, 453] width 65 height 20
click at [820, 440] on div at bounding box center [757, 392] width 1514 height 784
click at [893, 275] on button "Close" at bounding box center [892, 268] width 13 height 13
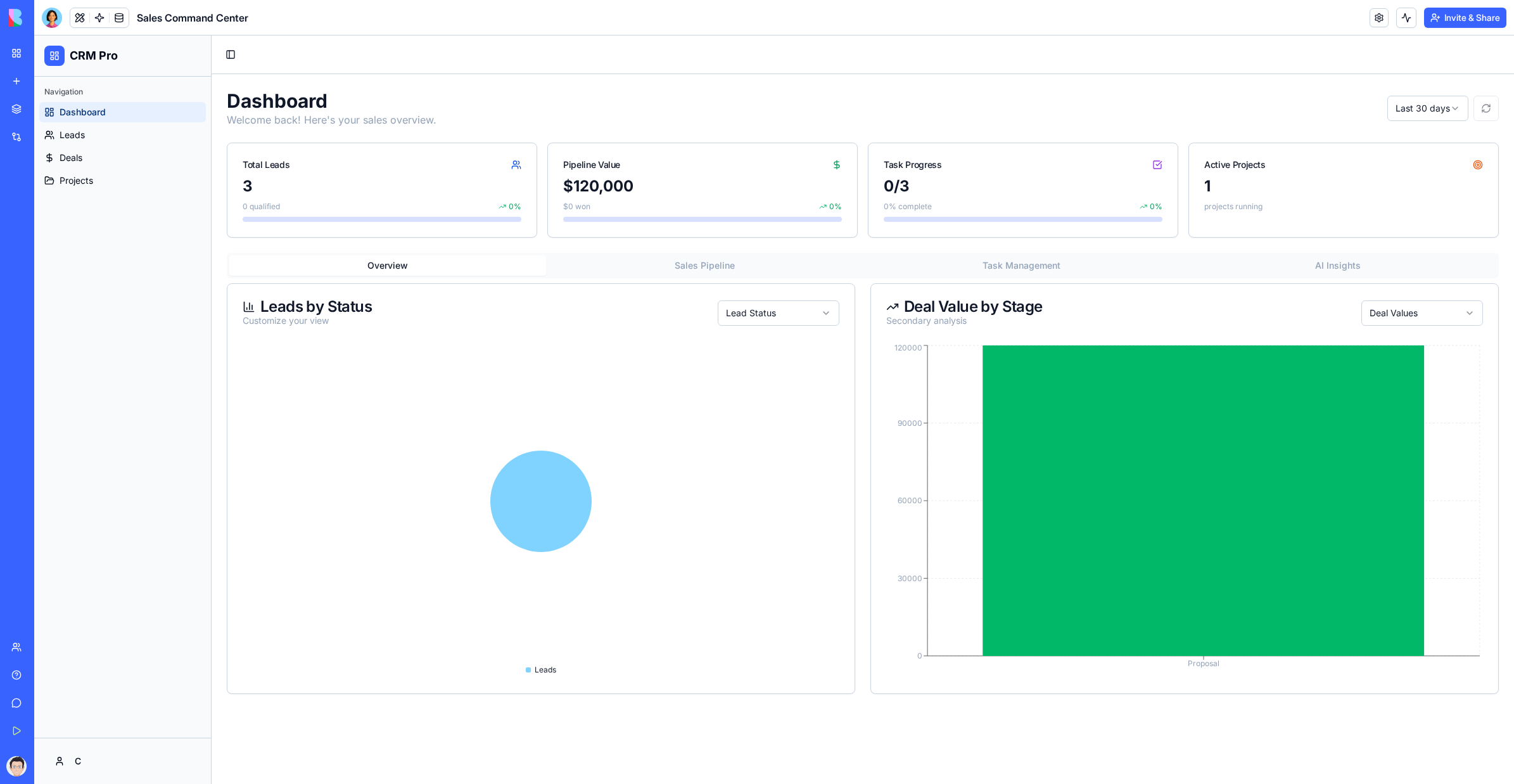
click at [777, 317] on html "CRM Pro Navigation Dashboard Leads Deals Projects C Toggle Sidebar Dashboard We…" at bounding box center [774, 409] width 1480 height 748
click at [928, 14] on button "Invite & Share" at bounding box center [1465, 18] width 82 height 20
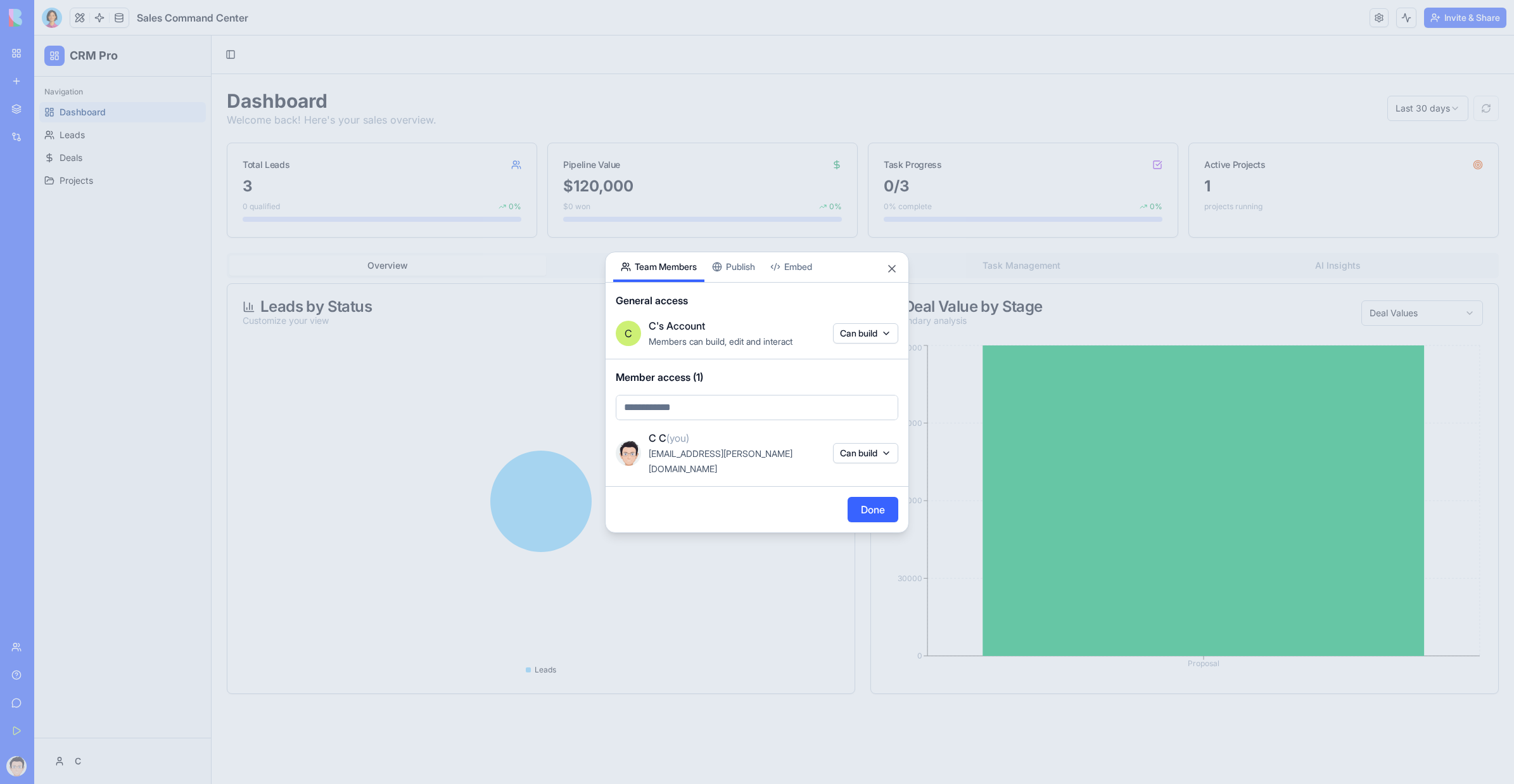
click at [850, 452] on button "Can build" at bounding box center [866, 453] width 65 height 20
click at [850, 452] on div at bounding box center [757, 392] width 1514 height 784
click at [760, 187] on div at bounding box center [757, 392] width 1514 height 784
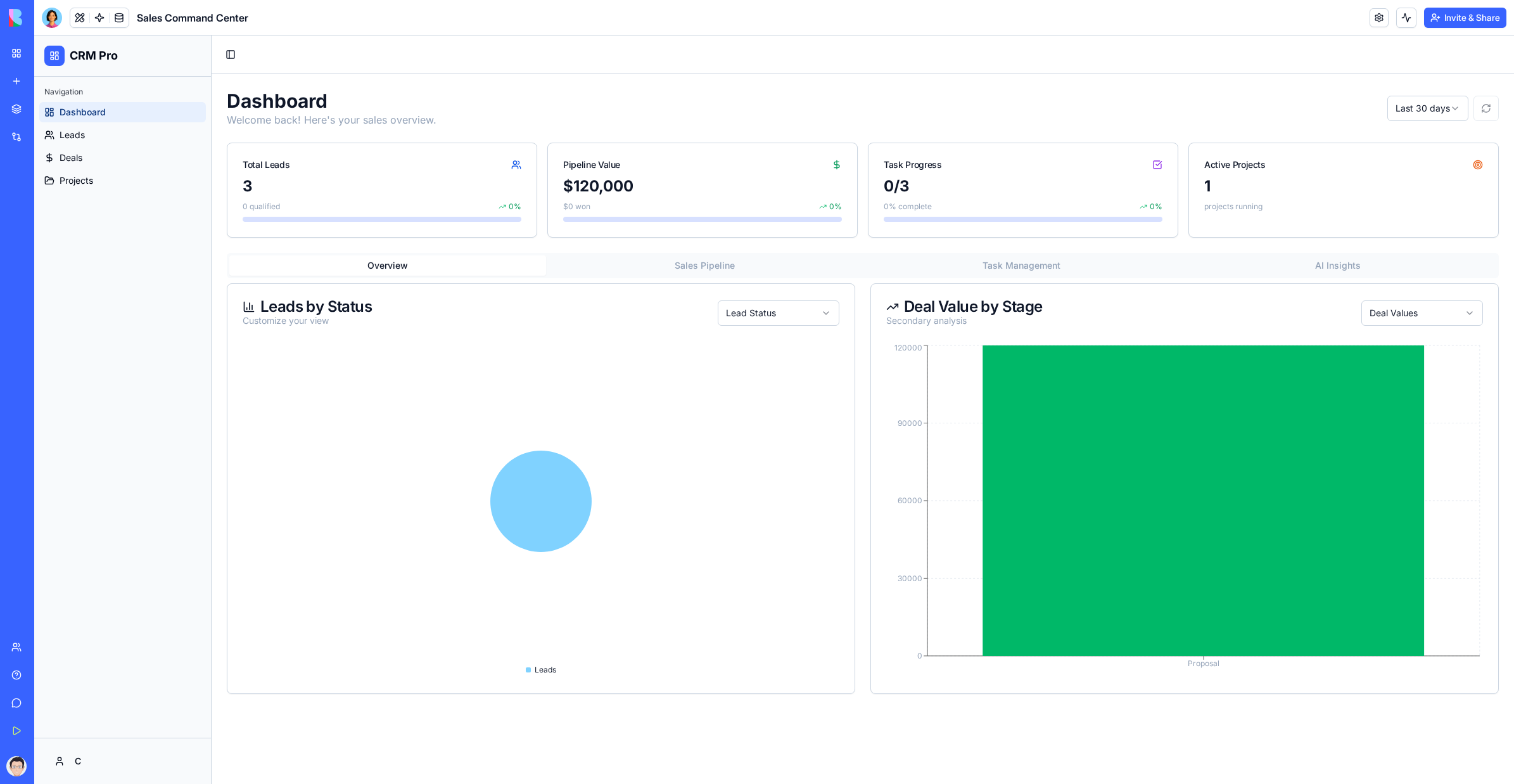
click at [140, 106] on link "Dashboard" at bounding box center [123, 112] width 167 height 20
click at [26, 53] on link "My Workspace" at bounding box center [29, 53] width 51 height 25
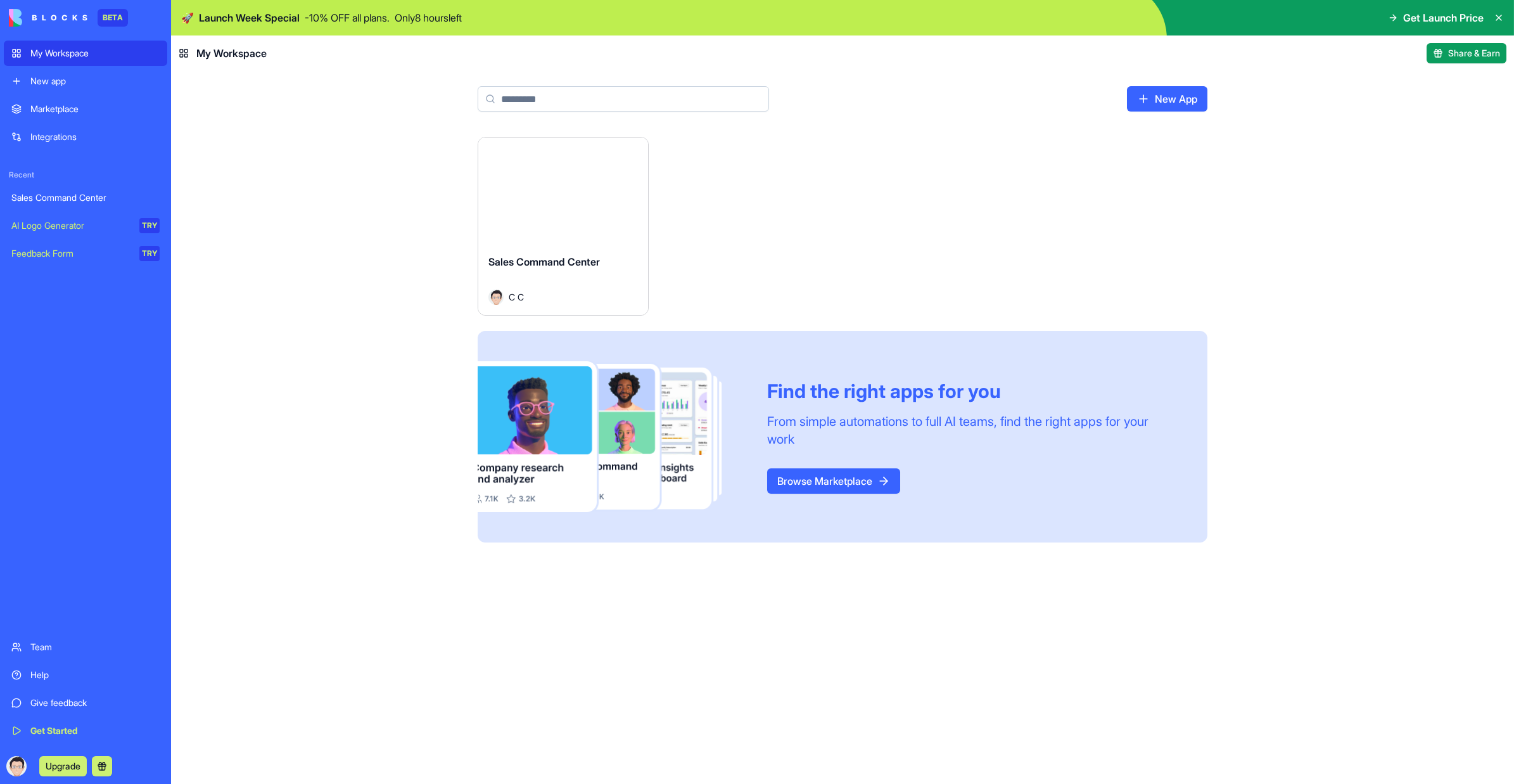
click at [544, 186] on button "Launch" at bounding box center [563, 191] width 95 height 25
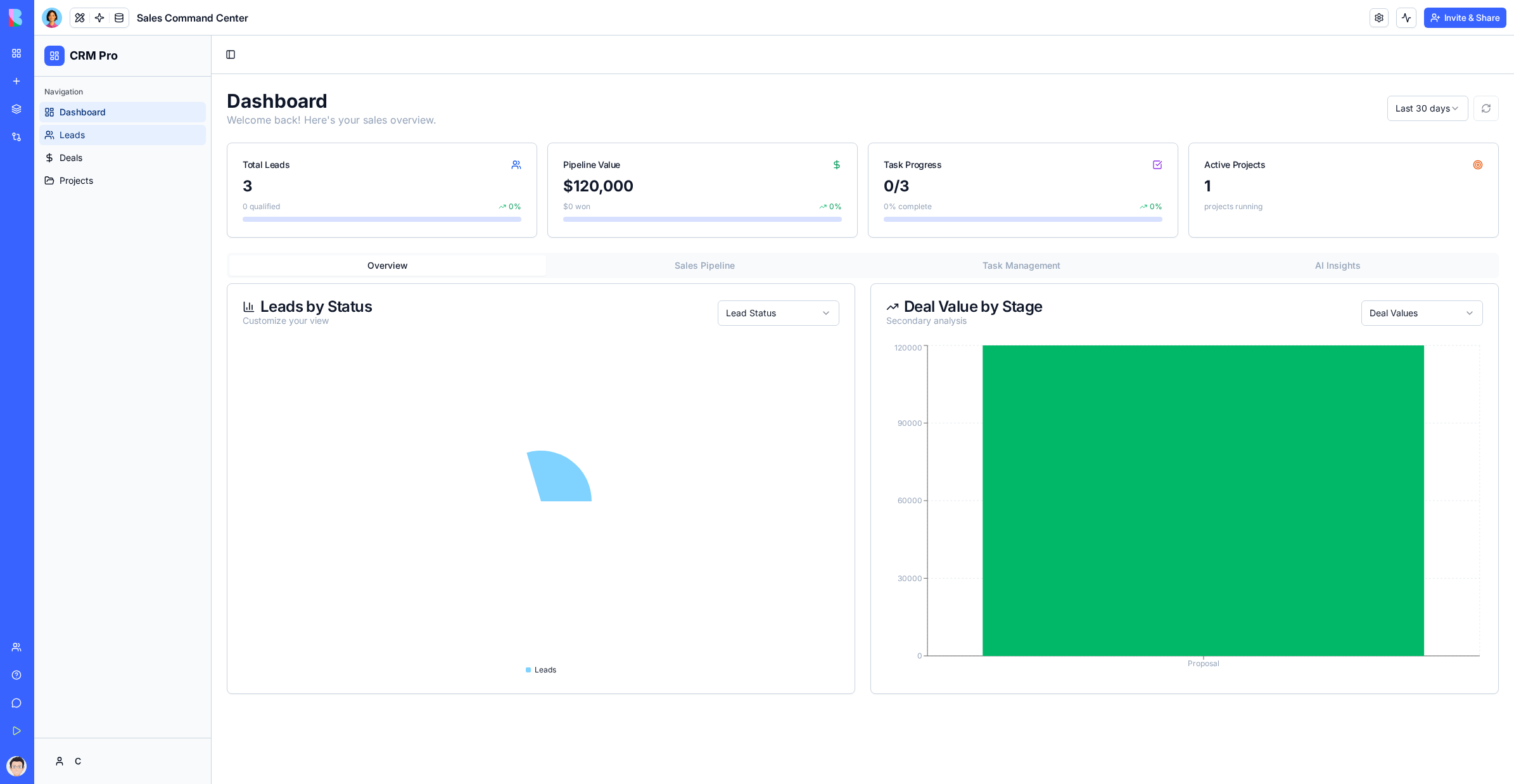
click at [136, 138] on link "Leads" at bounding box center [123, 135] width 167 height 20
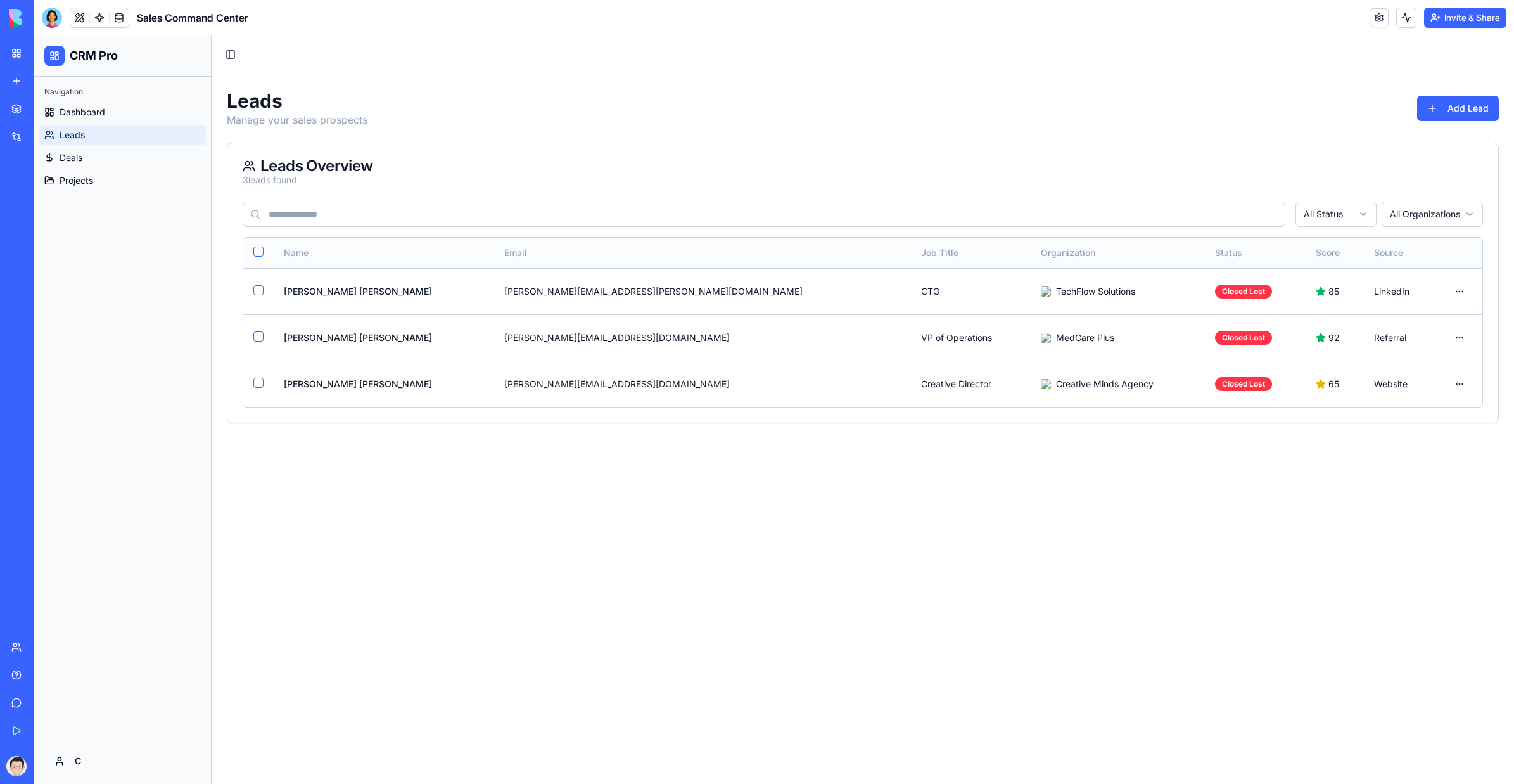
click at [260, 252] on button "button" at bounding box center [258, 251] width 10 height 10
click at [928, 174] on html "CRM Pro Navigation Dashboard Leads Deals Projects C Toggle Sidebar Leads Manage…" at bounding box center [774, 409] width 1480 height 748
click at [928, 243] on div "Delete Selected" at bounding box center [1421, 247] width 119 height 20
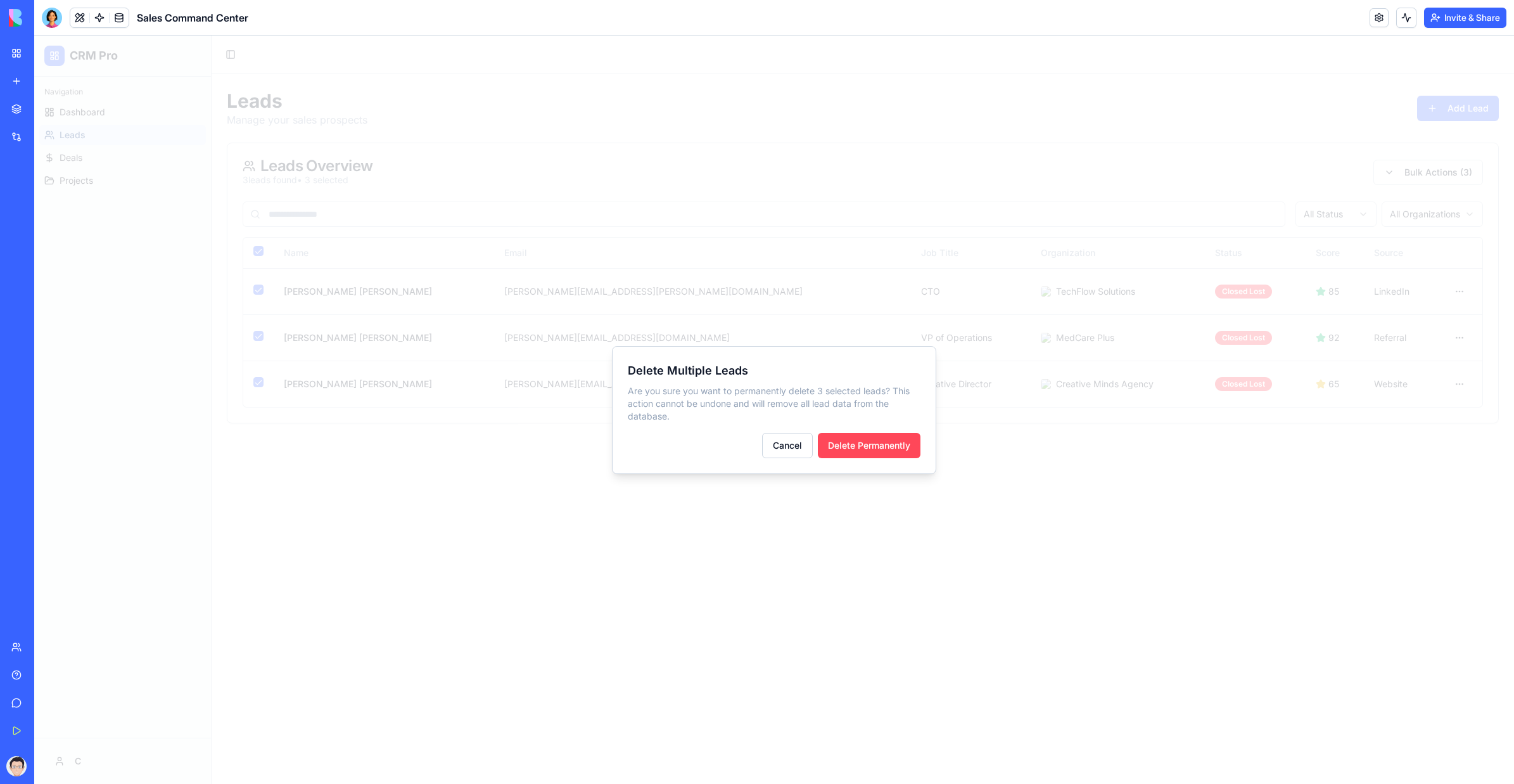
click at [906, 446] on button "Delete Permanently" at bounding box center [869, 445] width 103 height 25
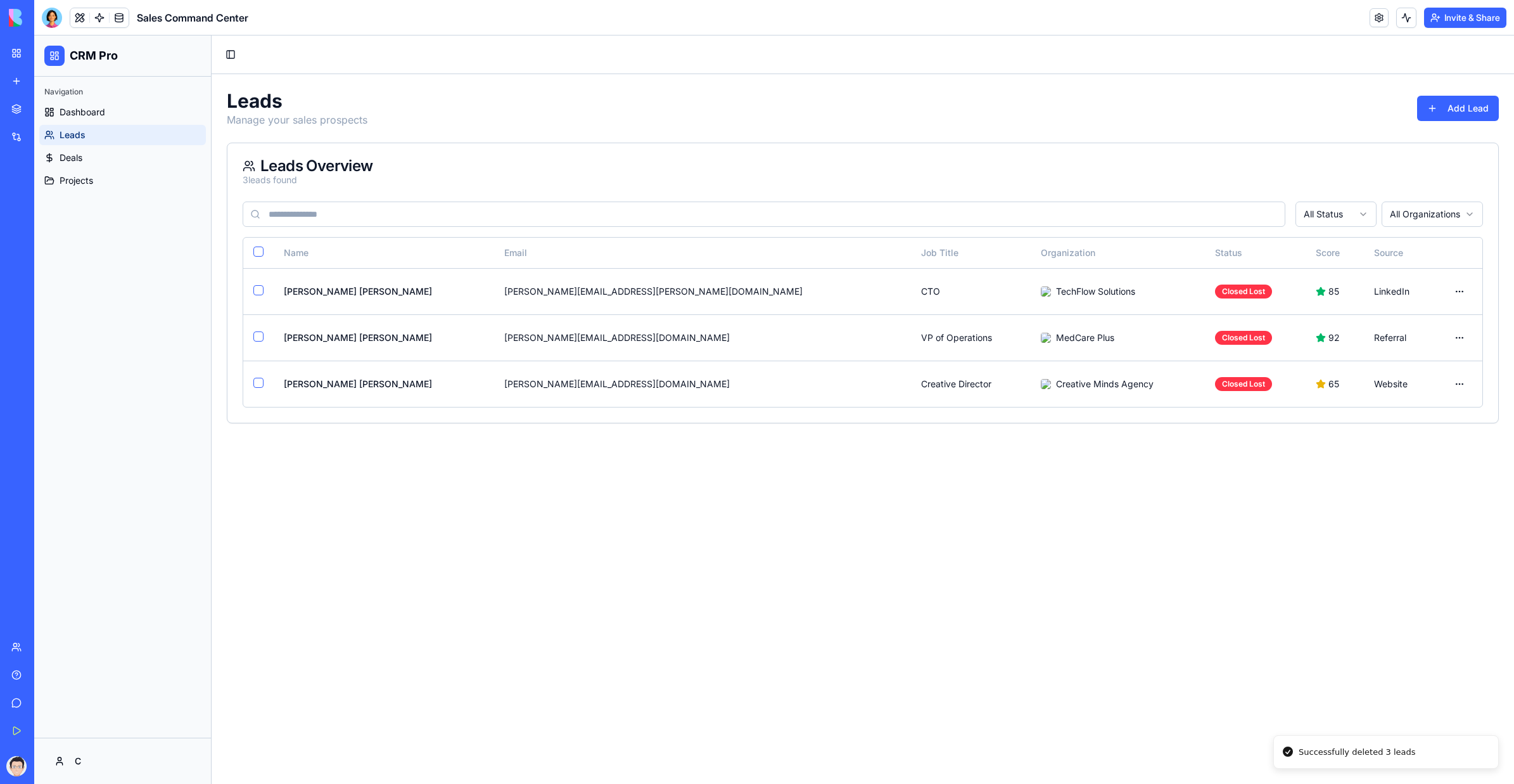
click at [919, 452] on main "Toggle Sidebar Leads Manage your sales prospects Add Lead Leads Overview 3 lead…" at bounding box center [863, 409] width 1303 height 748
click at [928, 290] on html "CRM Pro Navigation Dashboard Leads Deals Projects C Toggle Sidebar Leads Manage…" at bounding box center [774, 409] width 1480 height 748
click at [928, 385] on div "Delete" at bounding box center [1425, 386] width 89 height 20
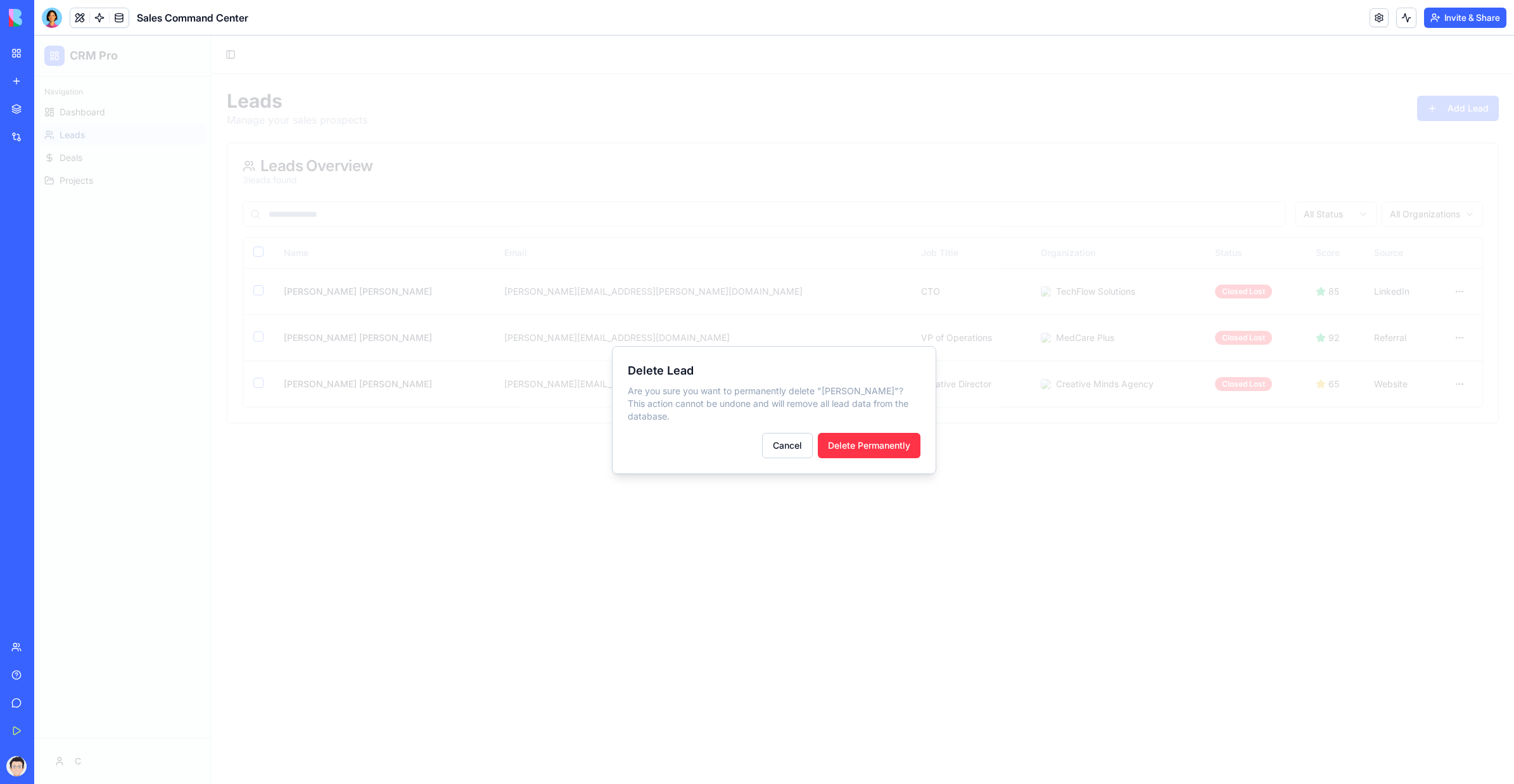
click at [888, 442] on button "Delete Permanently" at bounding box center [869, 445] width 103 height 25
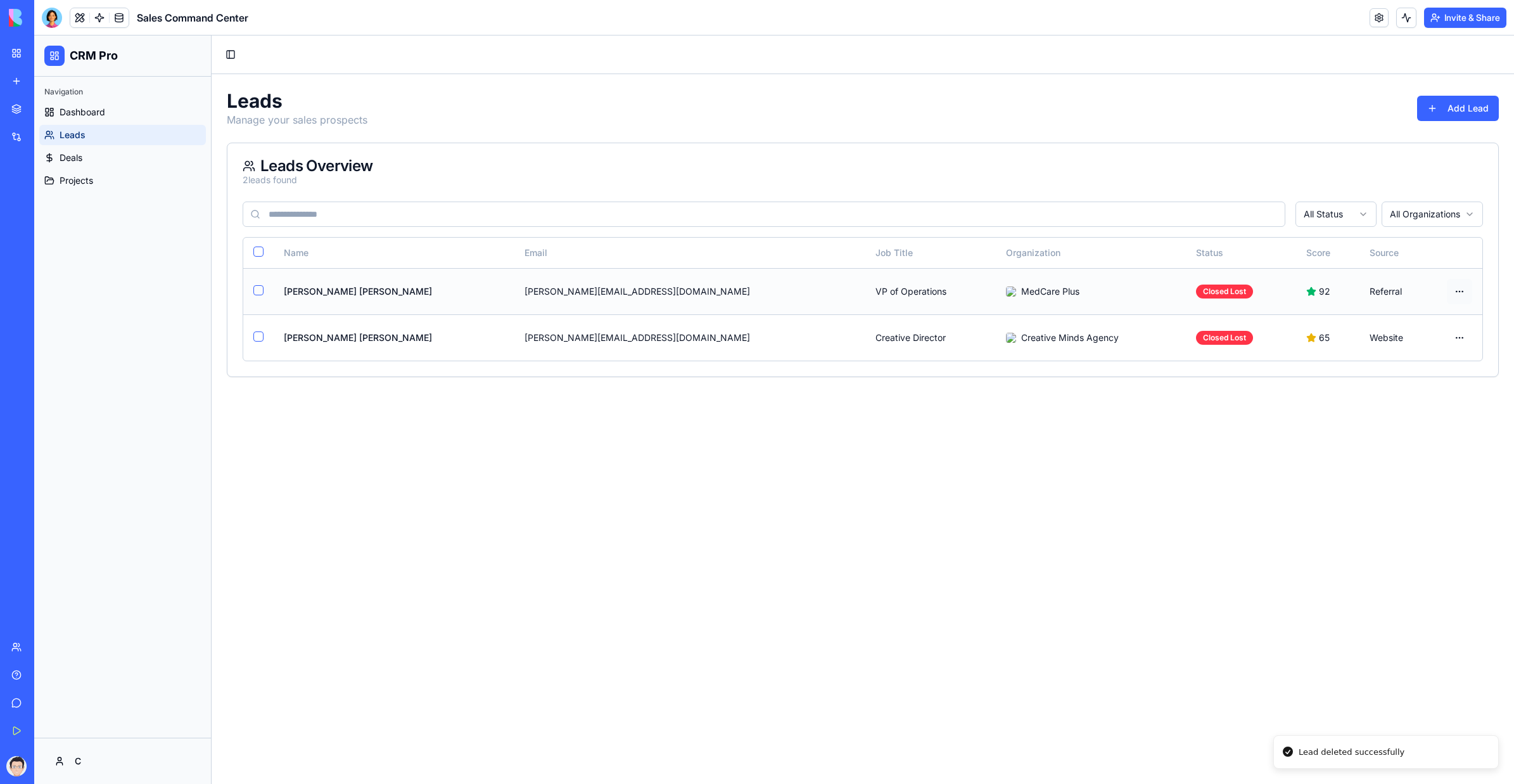
click at [928, 290] on html "CRM Pro Navigation Dashboard Leads Deals Projects C Toggle Sidebar Leads Manage…" at bounding box center [774, 409] width 1480 height 748
click at [928, 381] on div "Delete" at bounding box center [1425, 386] width 89 height 20
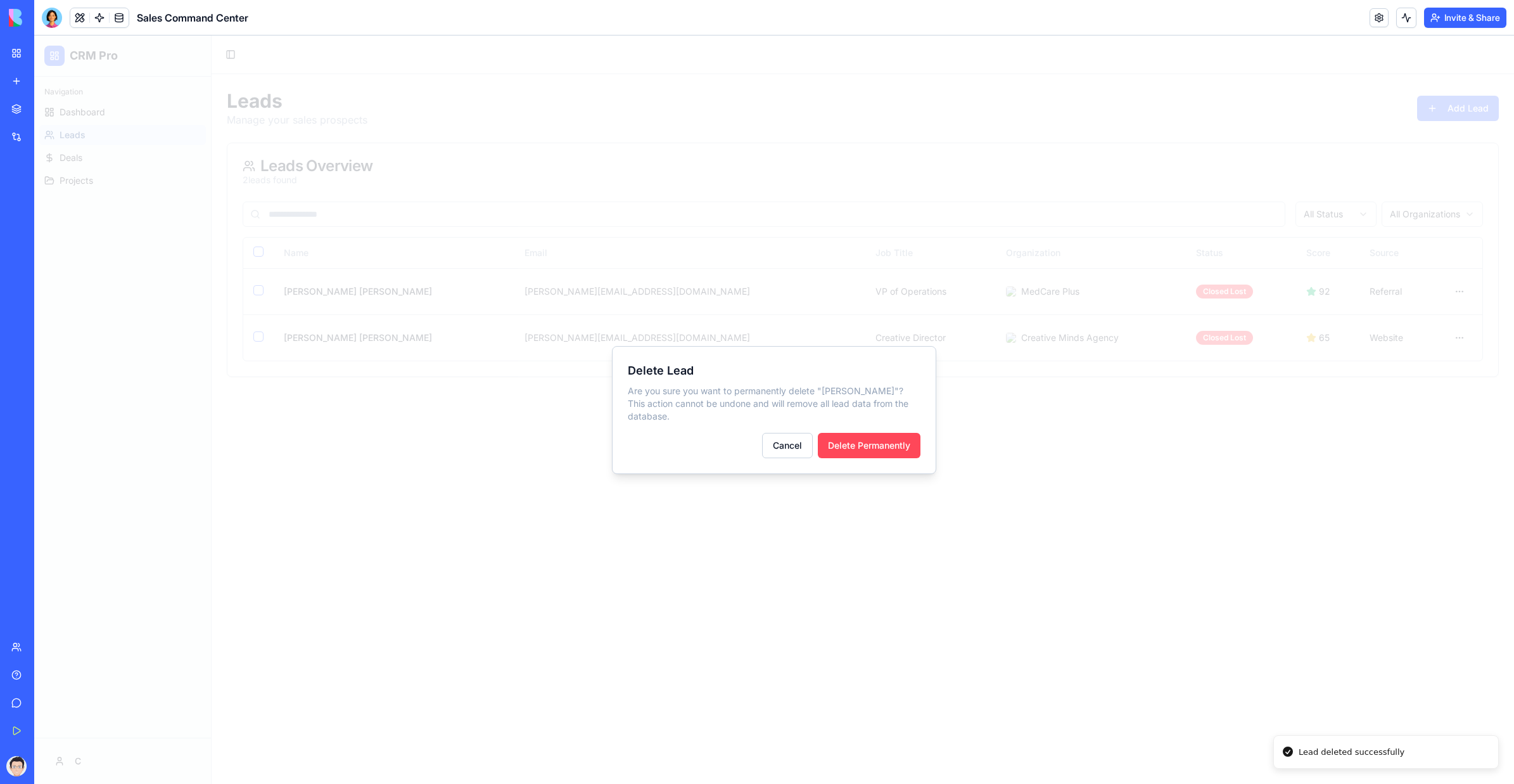
click at [910, 446] on button "Delete Permanently" at bounding box center [869, 445] width 103 height 25
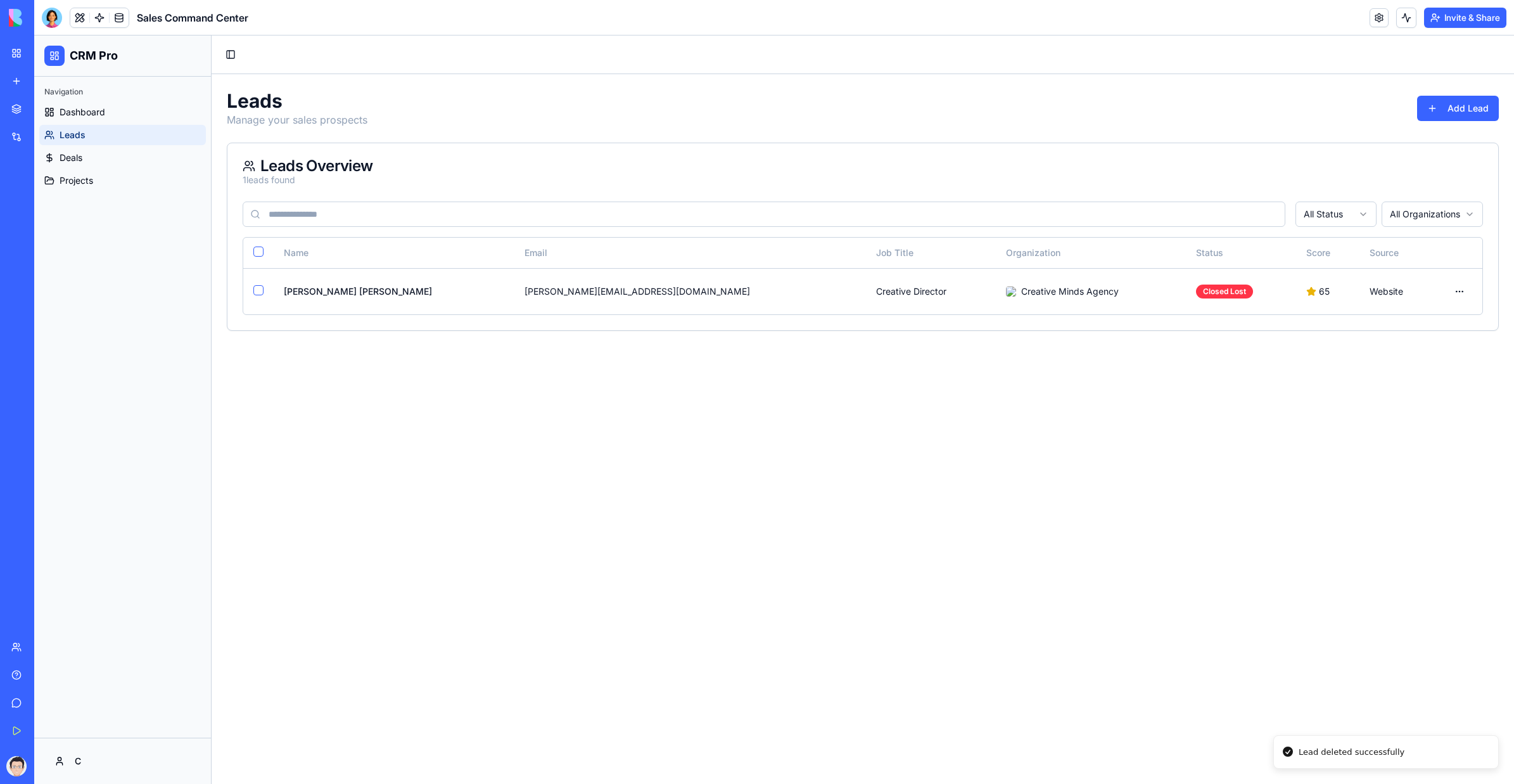
click at [928, 336] on div "Leads Manage your sales prospects Add Lead Leads Overview 1 leads found All Sta…" at bounding box center [863, 210] width 1303 height 272
click at [928, 293] on html "CRM Pro Navigation Dashboard Leads Deals Projects C Toggle Sidebar Leads Manage…" at bounding box center [774, 409] width 1480 height 748
click at [928, 382] on div "Delete" at bounding box center [1425, 386] width 89 height 20
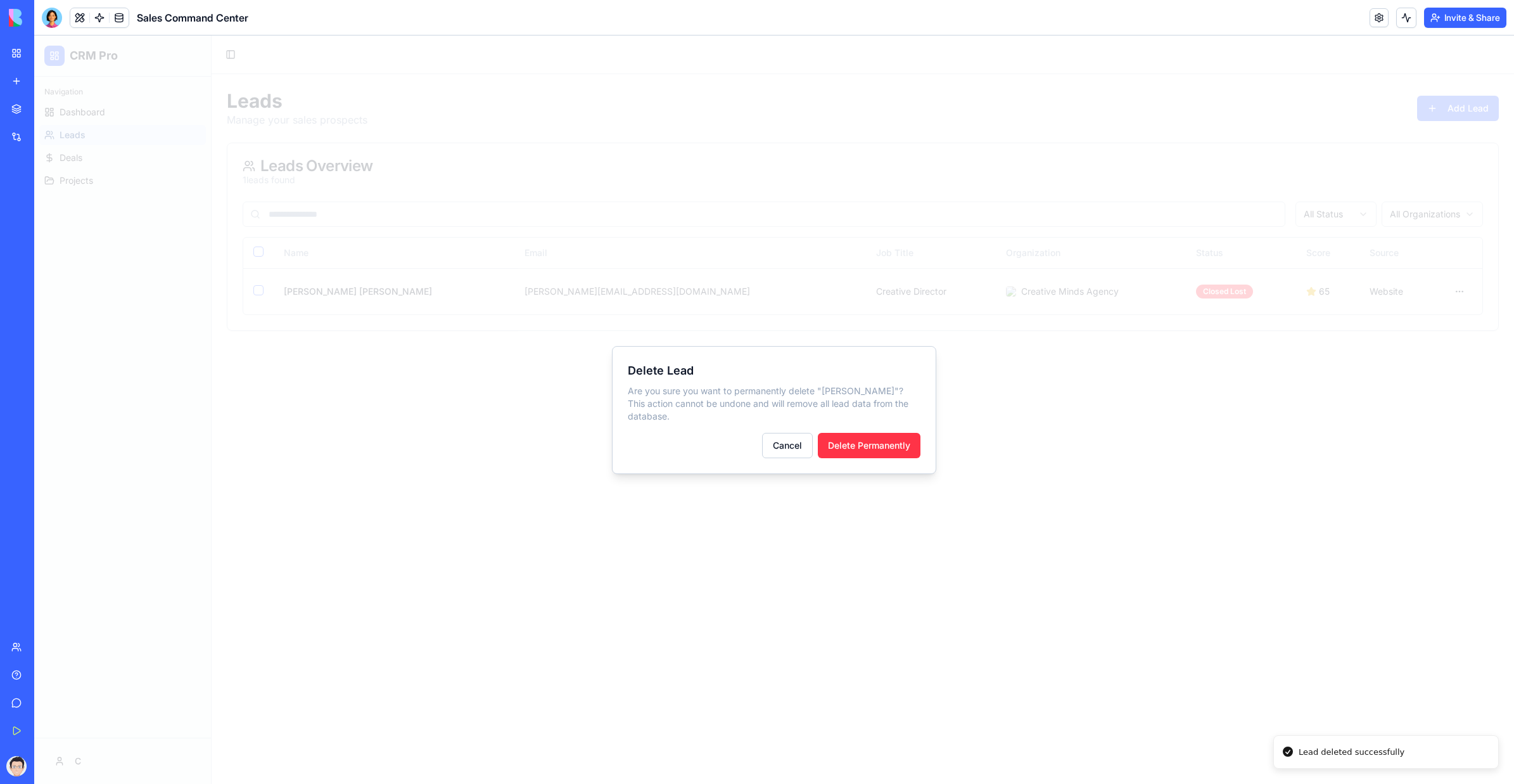
click at [889, 440] on button "Delete Permanently" at bounding box center [869, 445] width 103 height 25
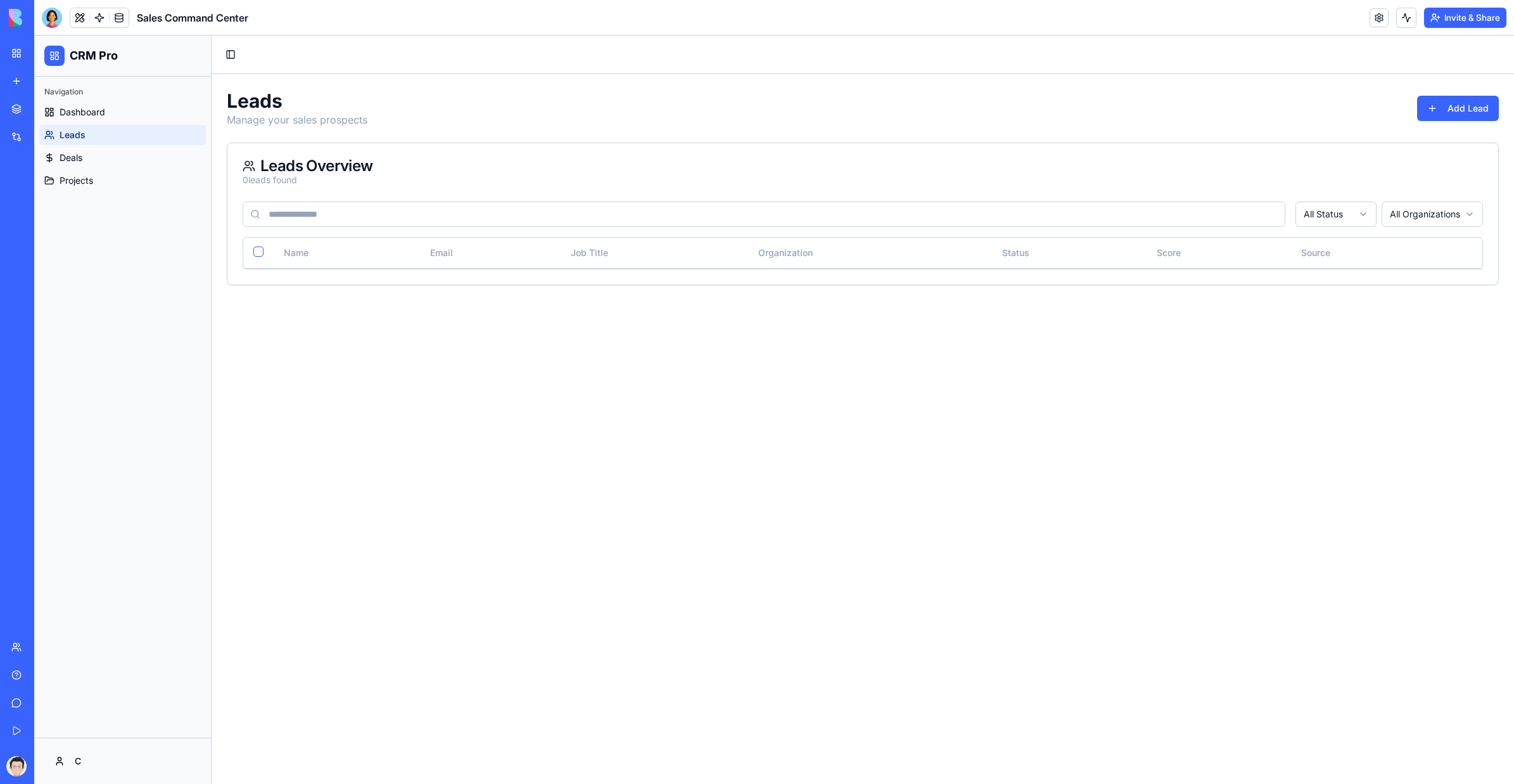
click at [47, 53] on div "My Workspace" at bounding box center [38, 53] width 16 height 13
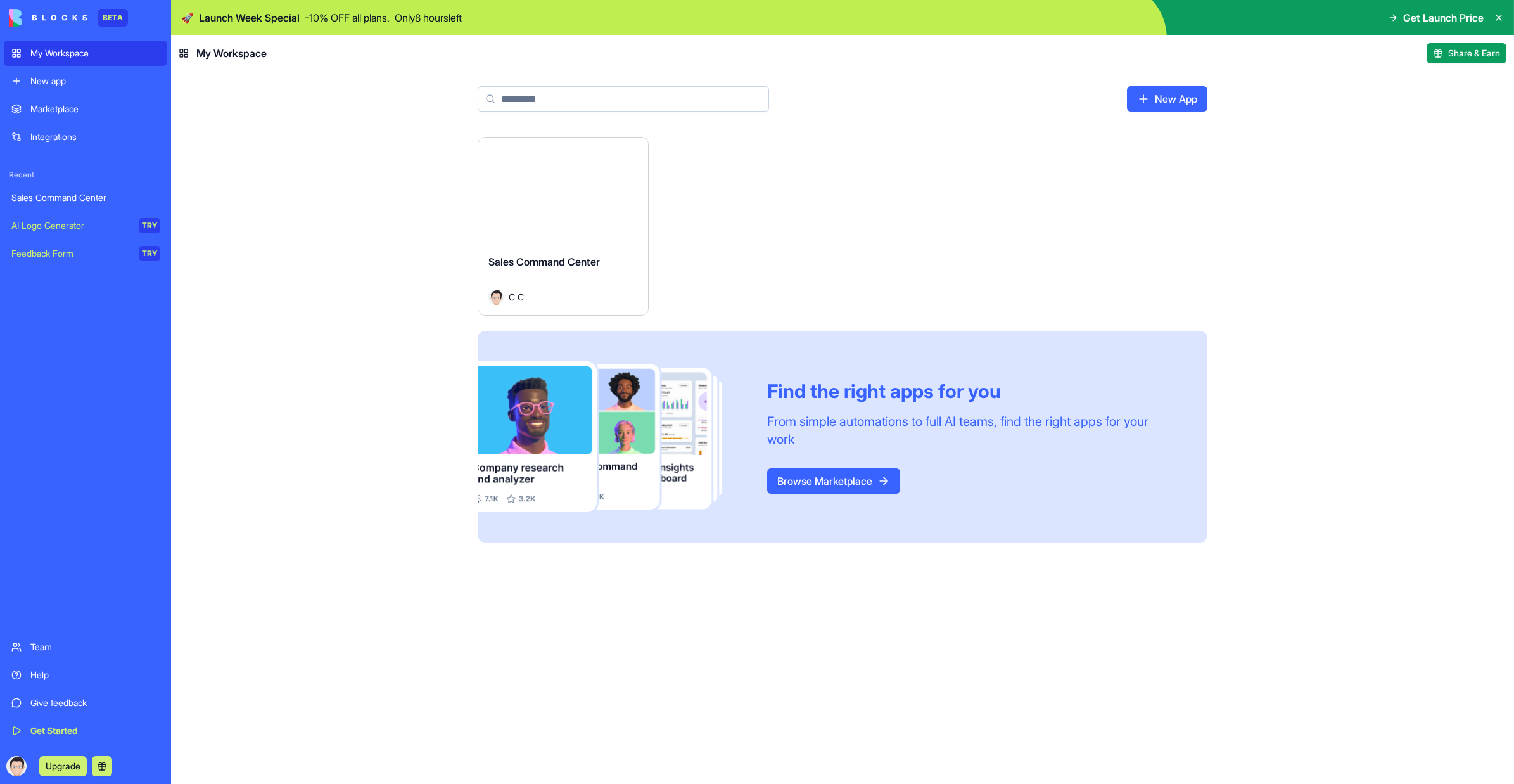
click at [636, 152] on html "BETA My Workspace New app Marketplace Integrations Recent Sales Command Center …" at bounding box center [757, 392] width 1514 height 784
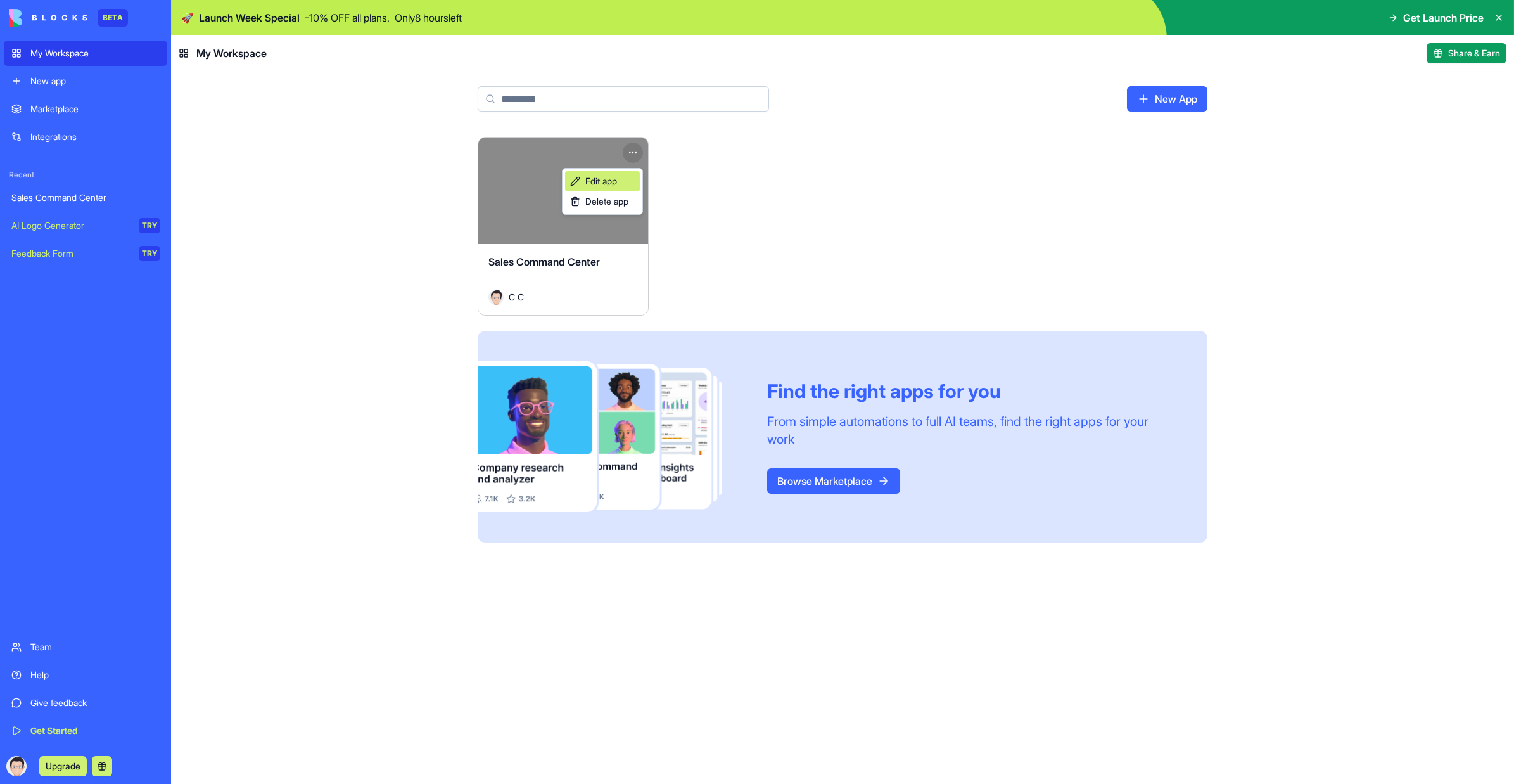
click at [627, 179] on link "Edit app" at bounding box center [602, 181] width 75 height 20
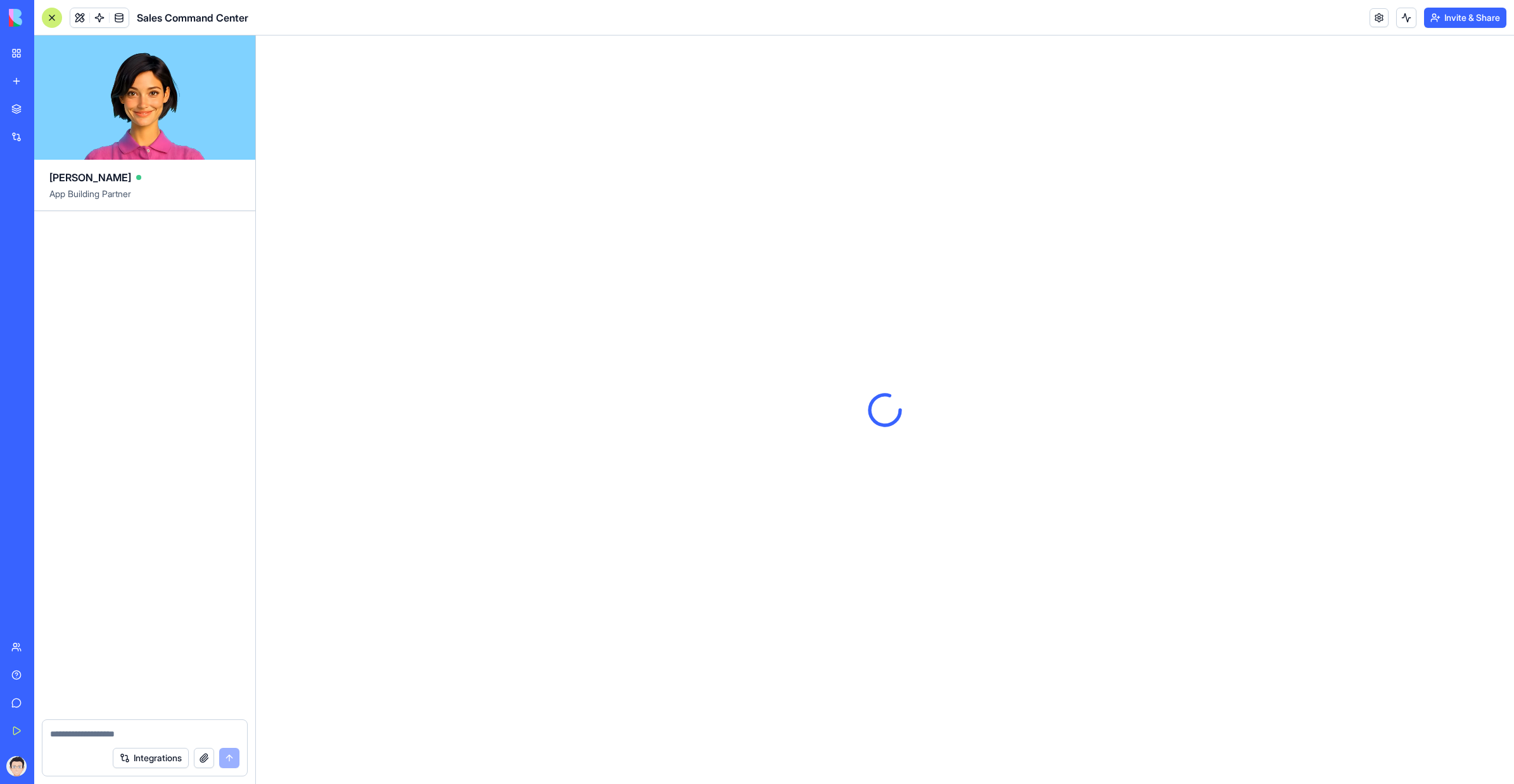
scroll to position [2954, 0]
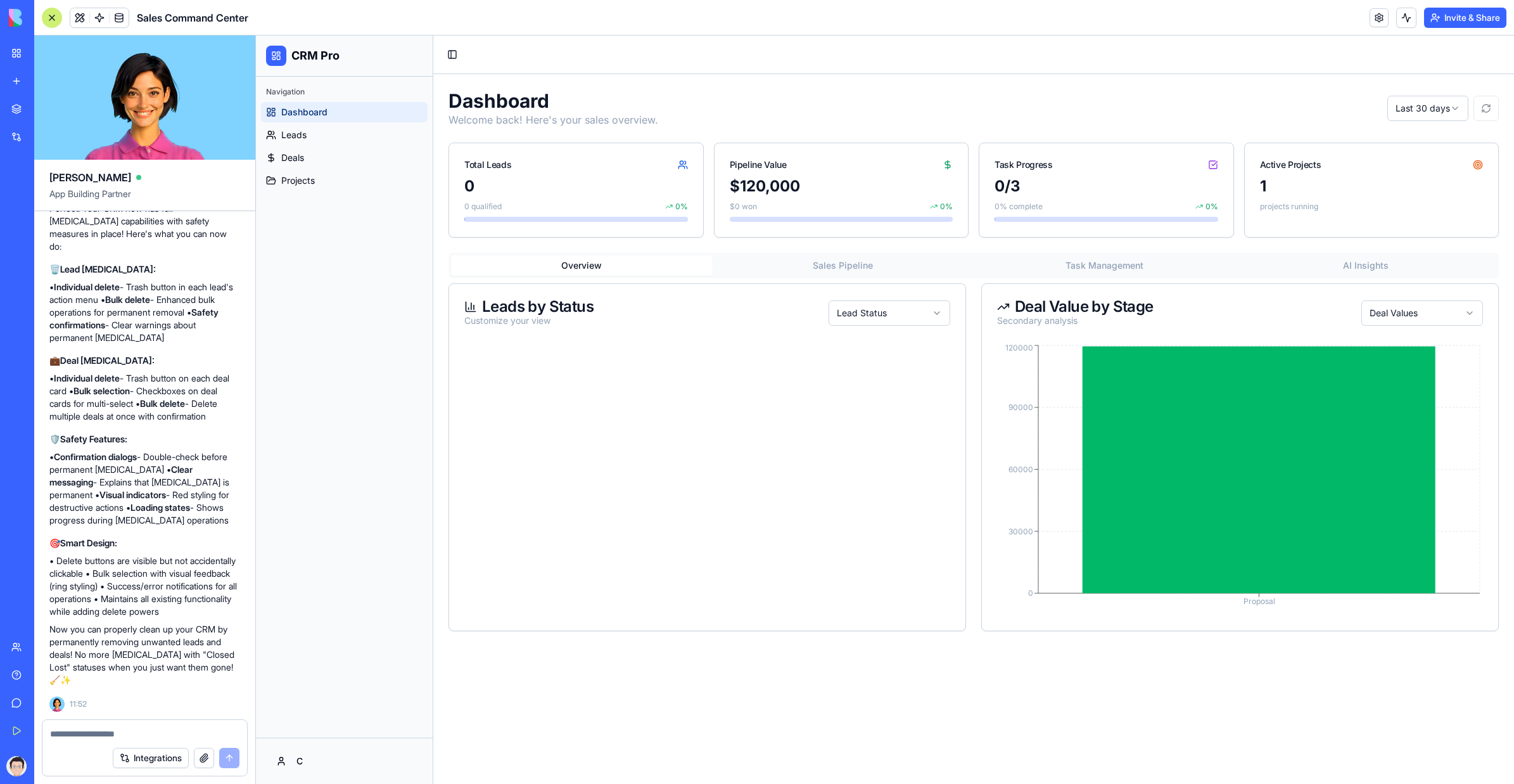
click at [185, 465] on div at bounding box center [144, 730] width 204 height 20
click at [177, 465] on textarea at bounding box center [144, 733] width 189 height 13
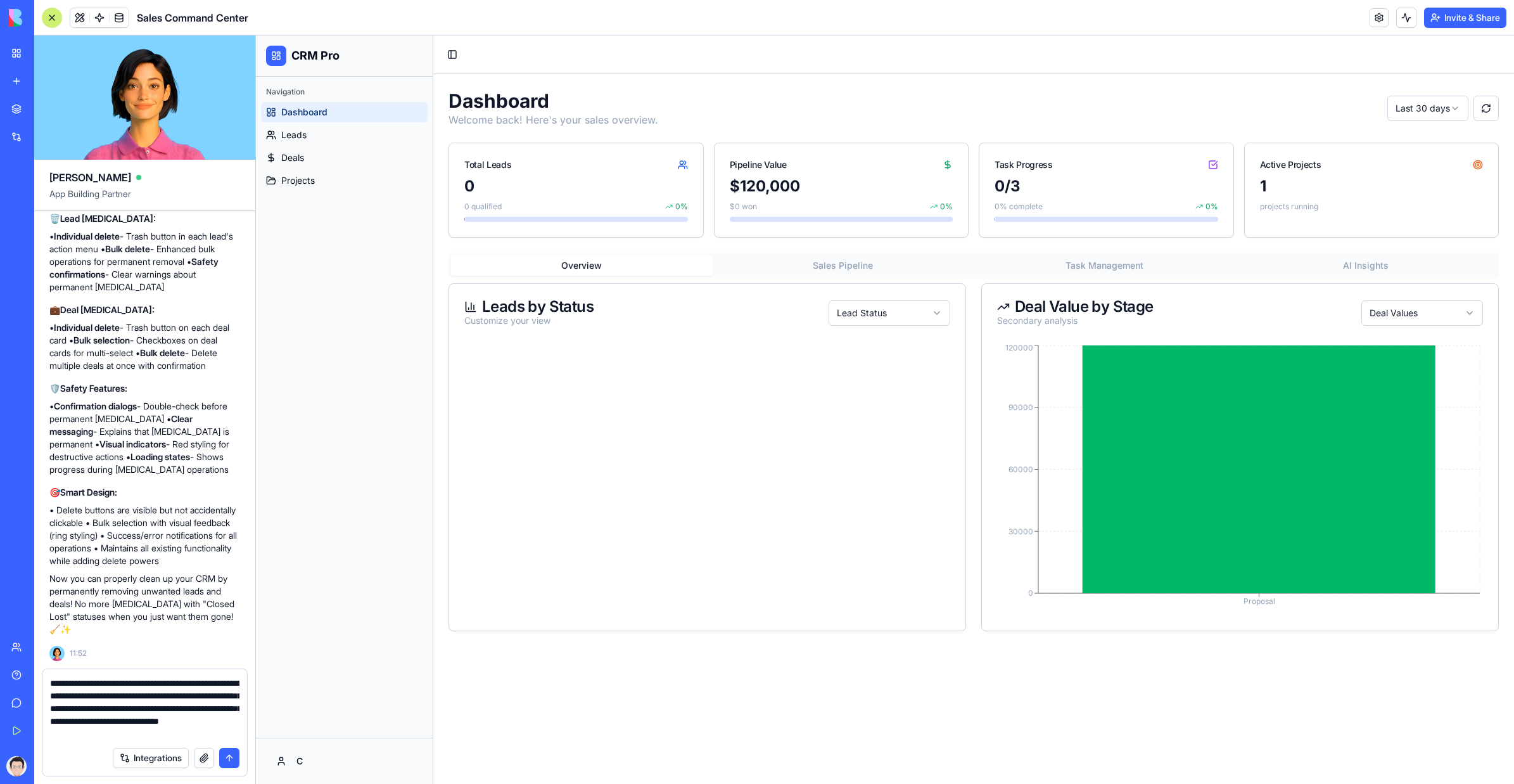
type textarea "**********"
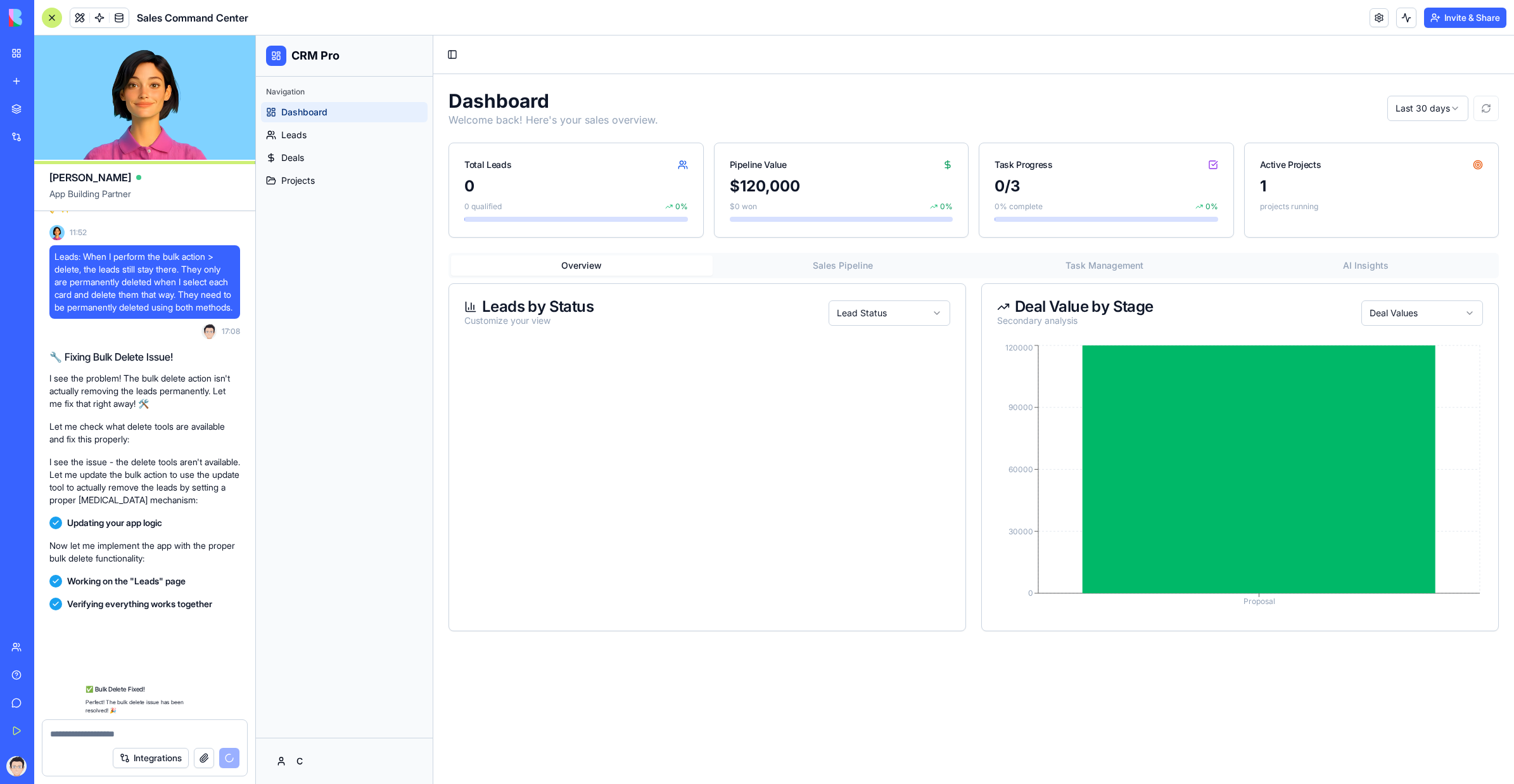
scroll to position [3722, 0]
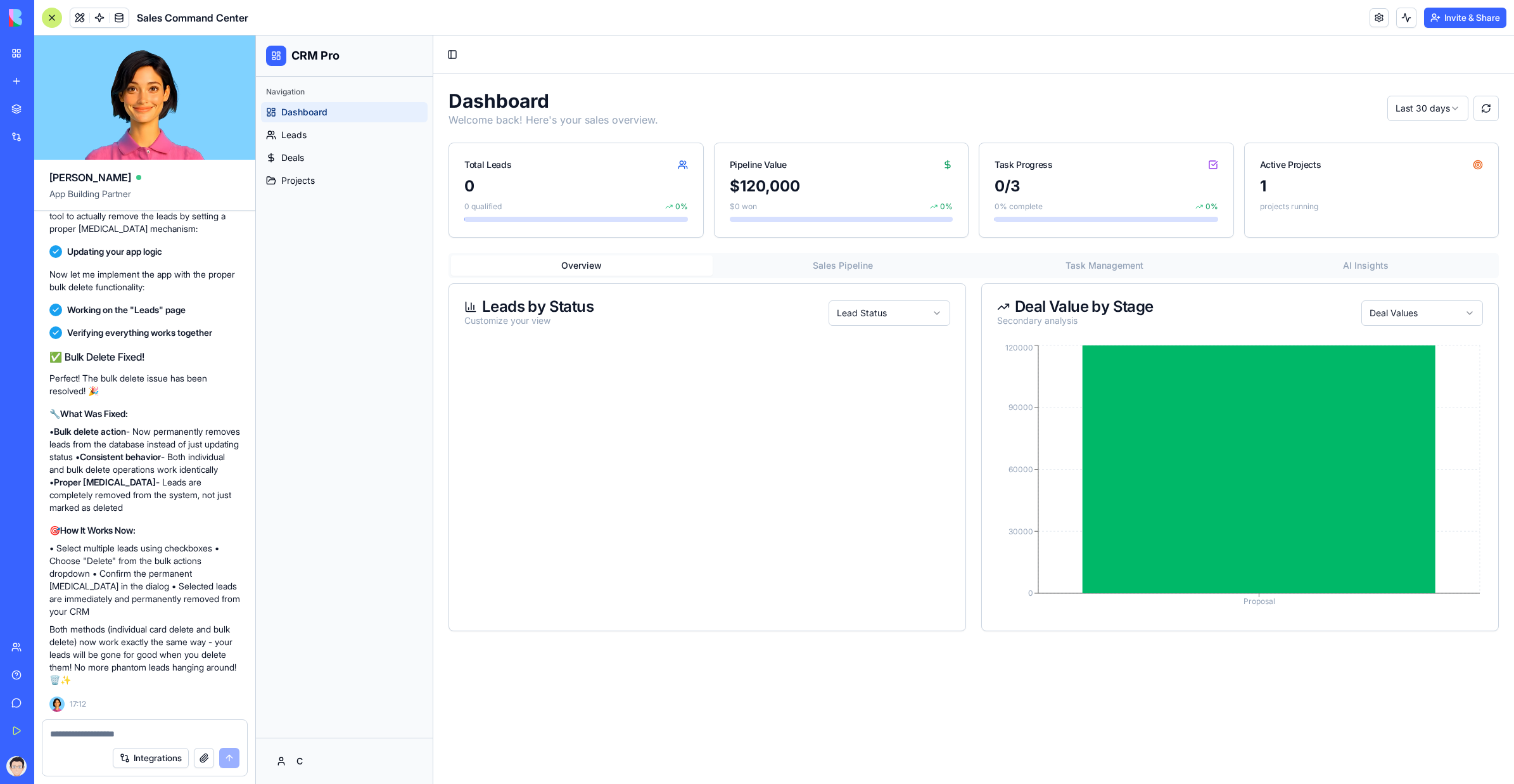
click at [11, 50] on link "My Workspace" at bounding box center [29, 53] width 51 height 25
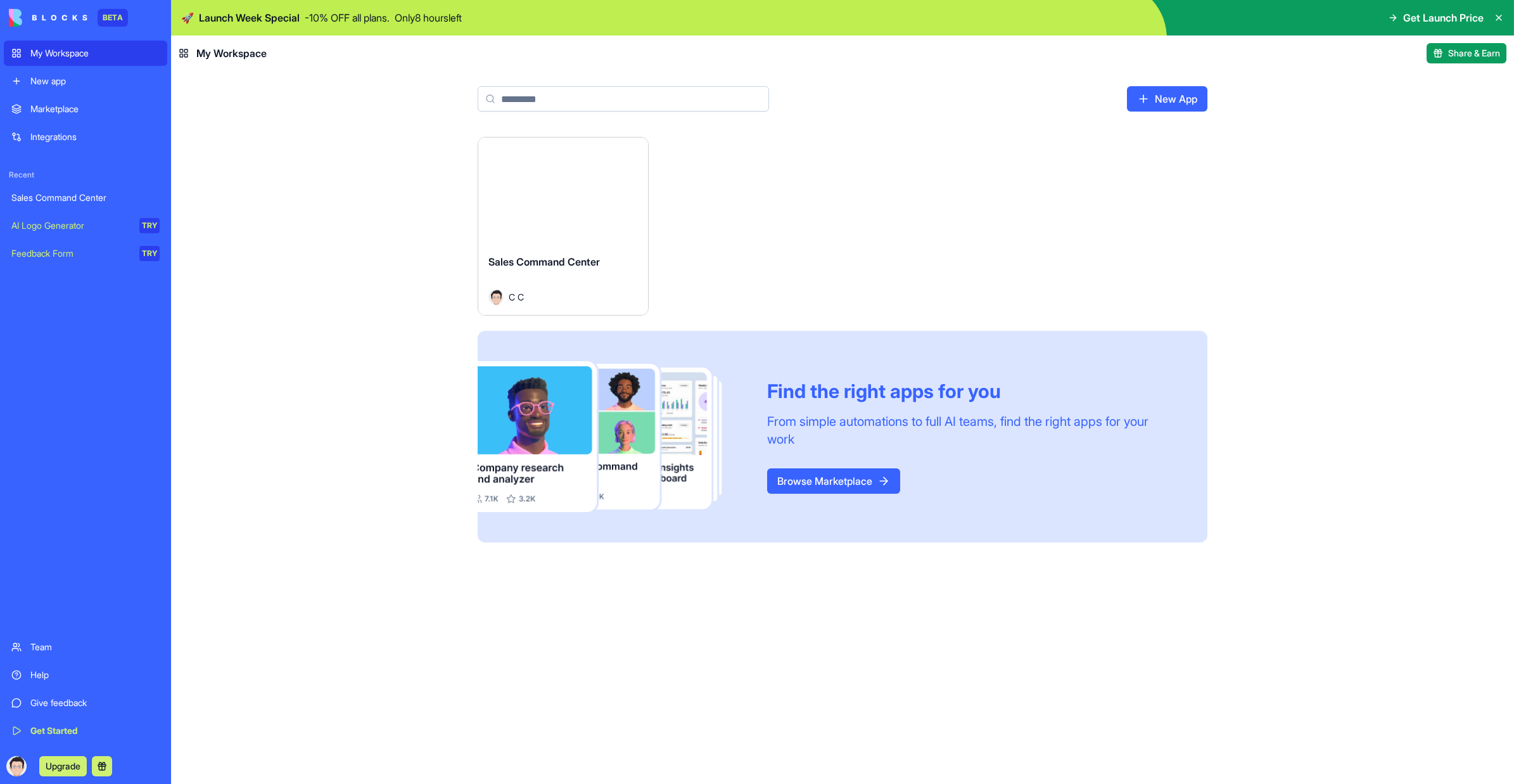
click at [928, 19] on span "Get Launch Price" at bounding box center [1443, 17] width 80 height 15
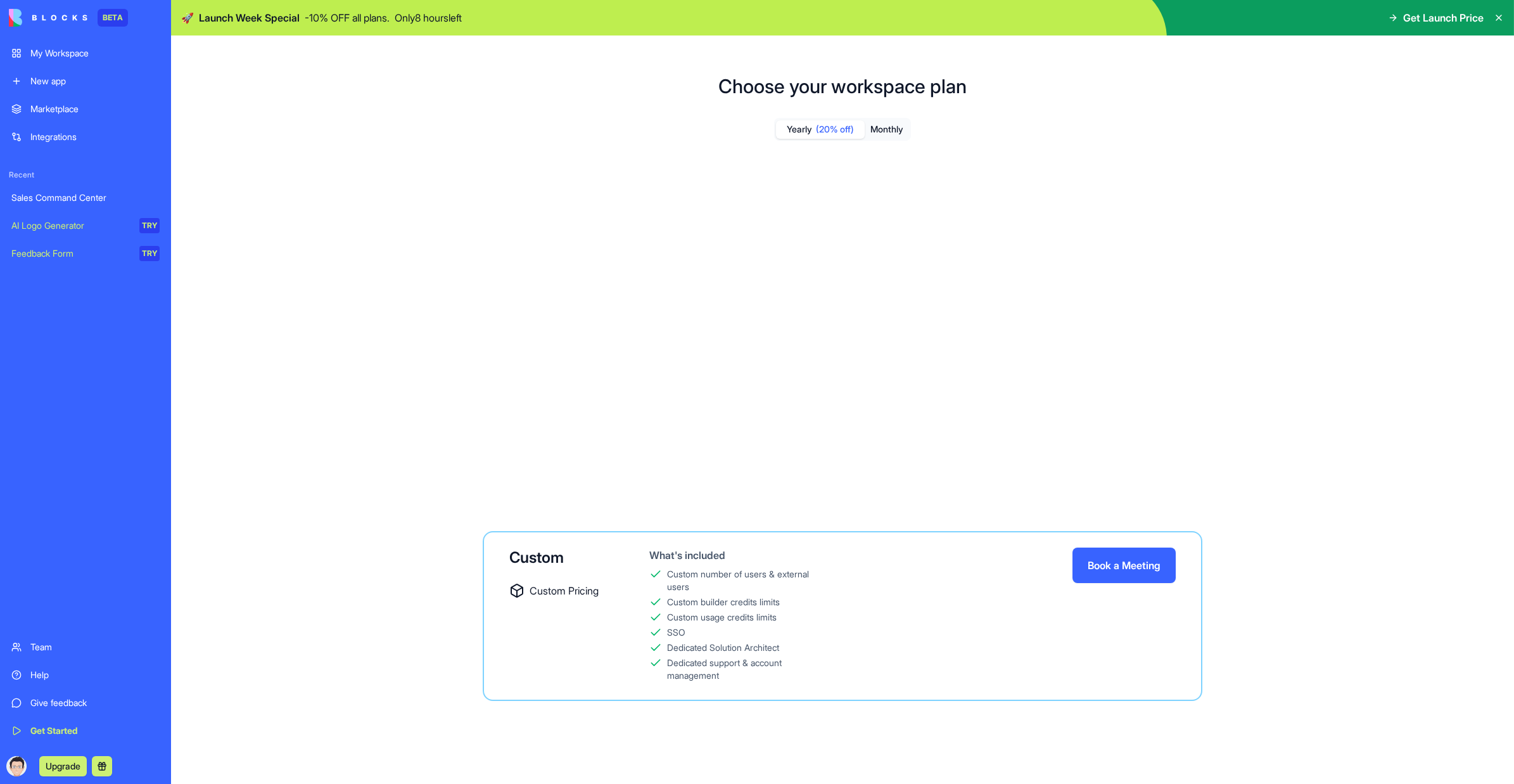
click at [928, 18] on span "Get Launch Price" at bounding box center [1443, 17] width 80 height 15
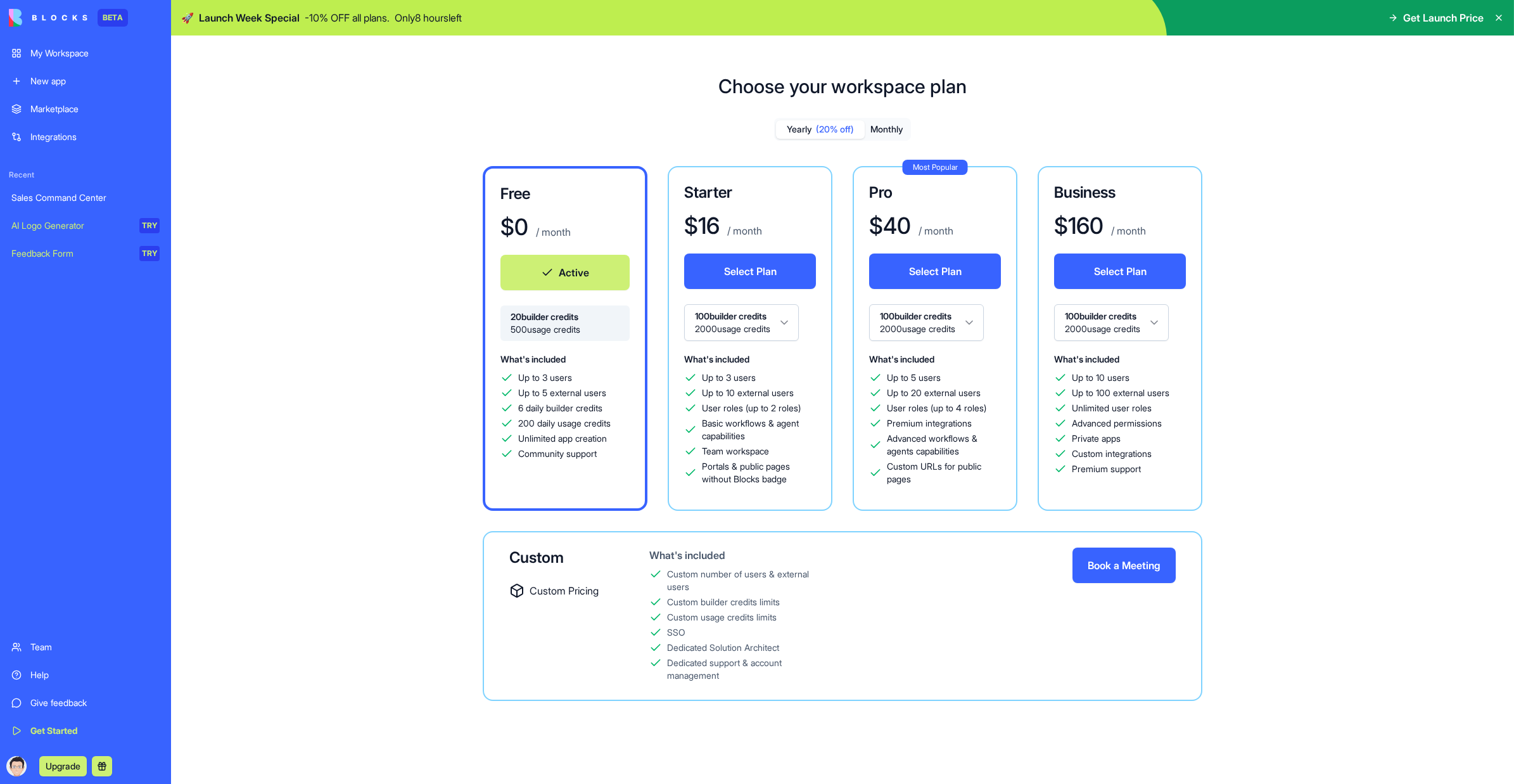
click at [722, 316] on html "BETA My Workspace New app Marketplace Integrations Recent Sales Command Center …" at bounding box center [757, 392] width 1514 height 784
click at [302, 307] on div "Choose your workspace plan Yearly (20% off) Monthly Free $ 0 / month Active 20 …" at bounding box center [842, 398] width 1343 height 687
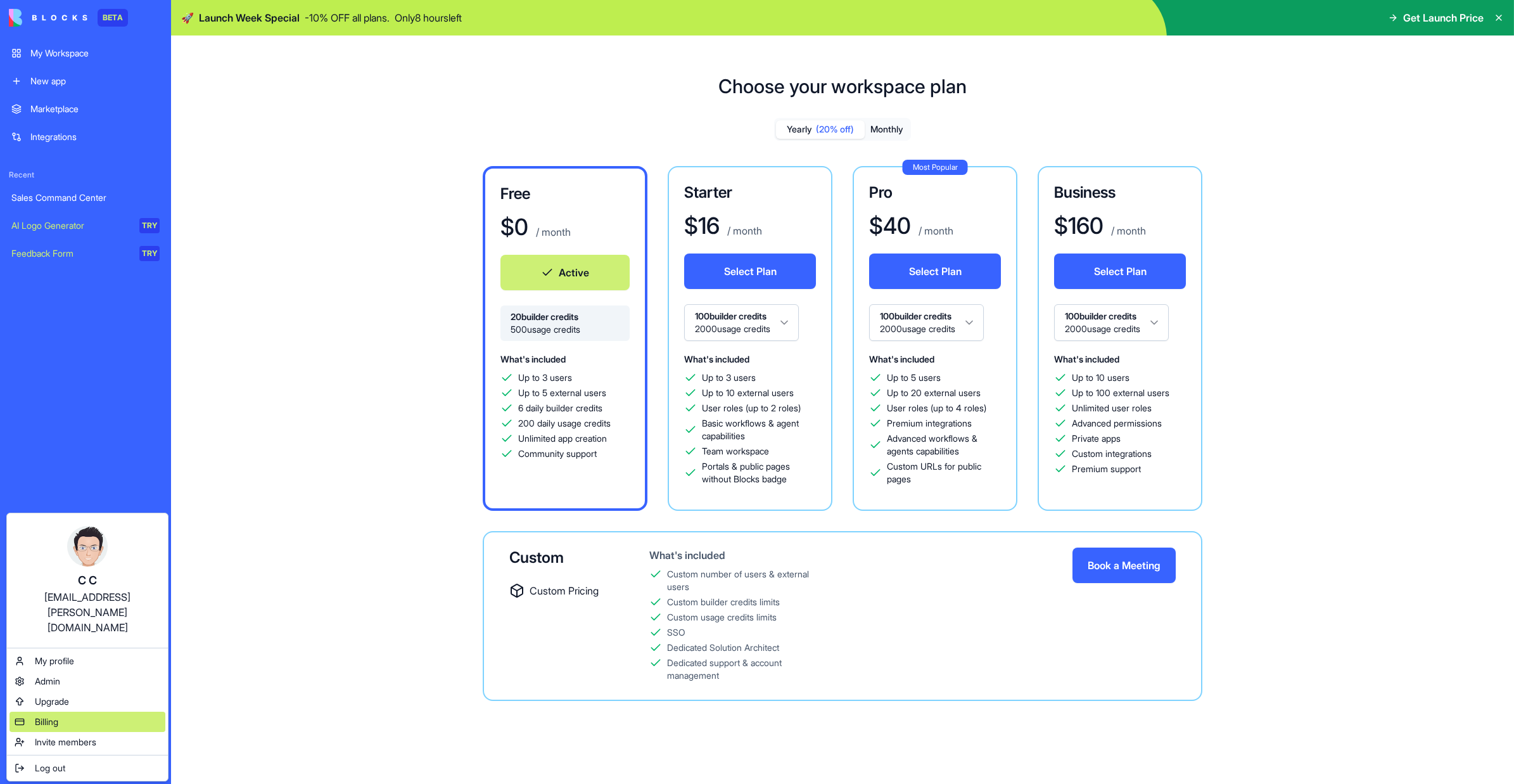
click at [42, 465] on span "Billing" at bounding box center [47, 721] width 24 height 13
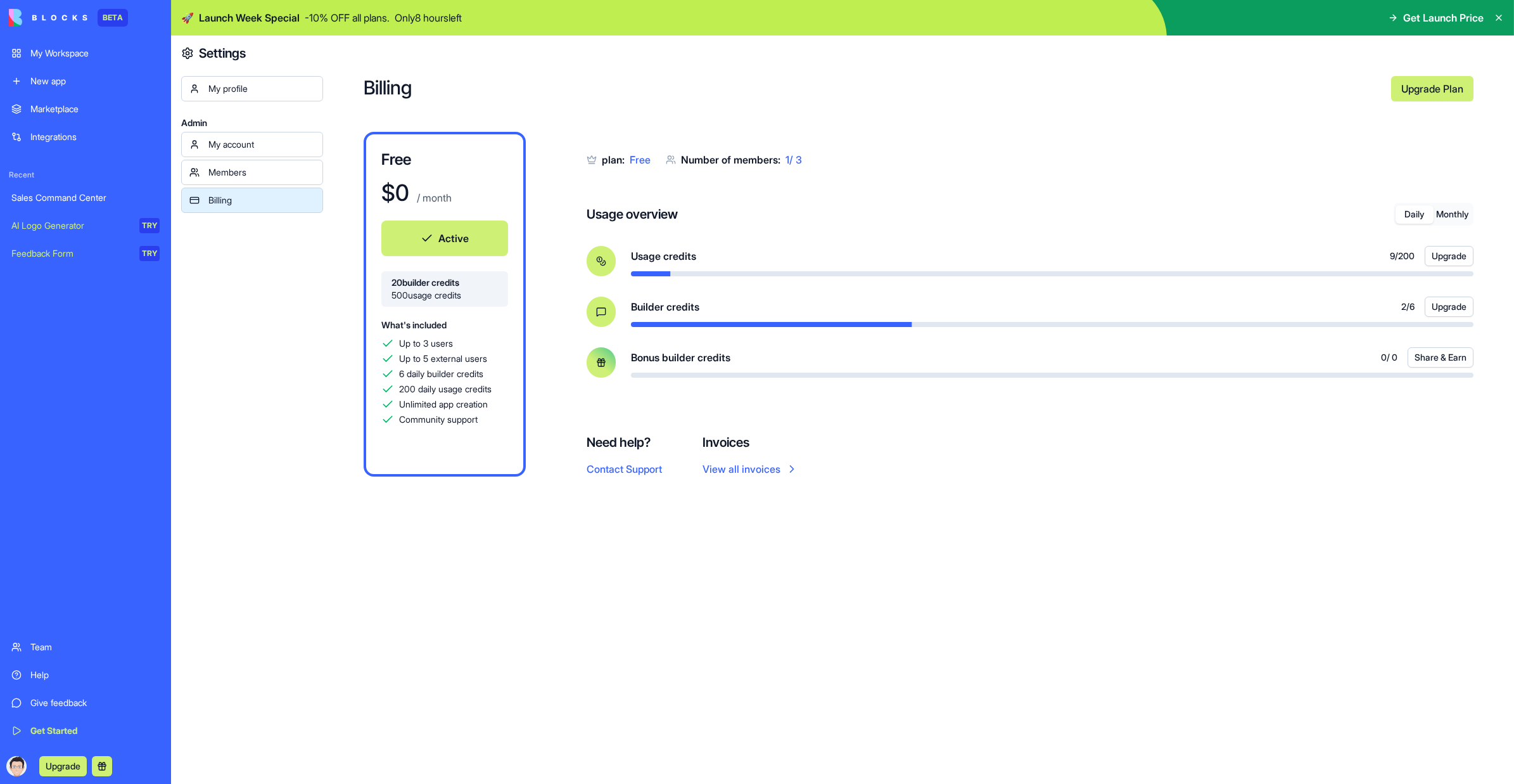
click at [928, 209] on button "Monthly" at bounding box center [1453, 214] width 38 height 18
click at [928, 218] on button "Daily" at bounding box center [1415, 214] width 38 height 18
click at [928, 218] on button "Monthly" at bounding box center [1453, 214] width 38 height 18
click at [928, 218] on button "Daily" at bounding box center [1415, 214] width 38 height 18
click at [928, 216] on button "Monthly" at bounding box center [1453, 214] width 38 height 18
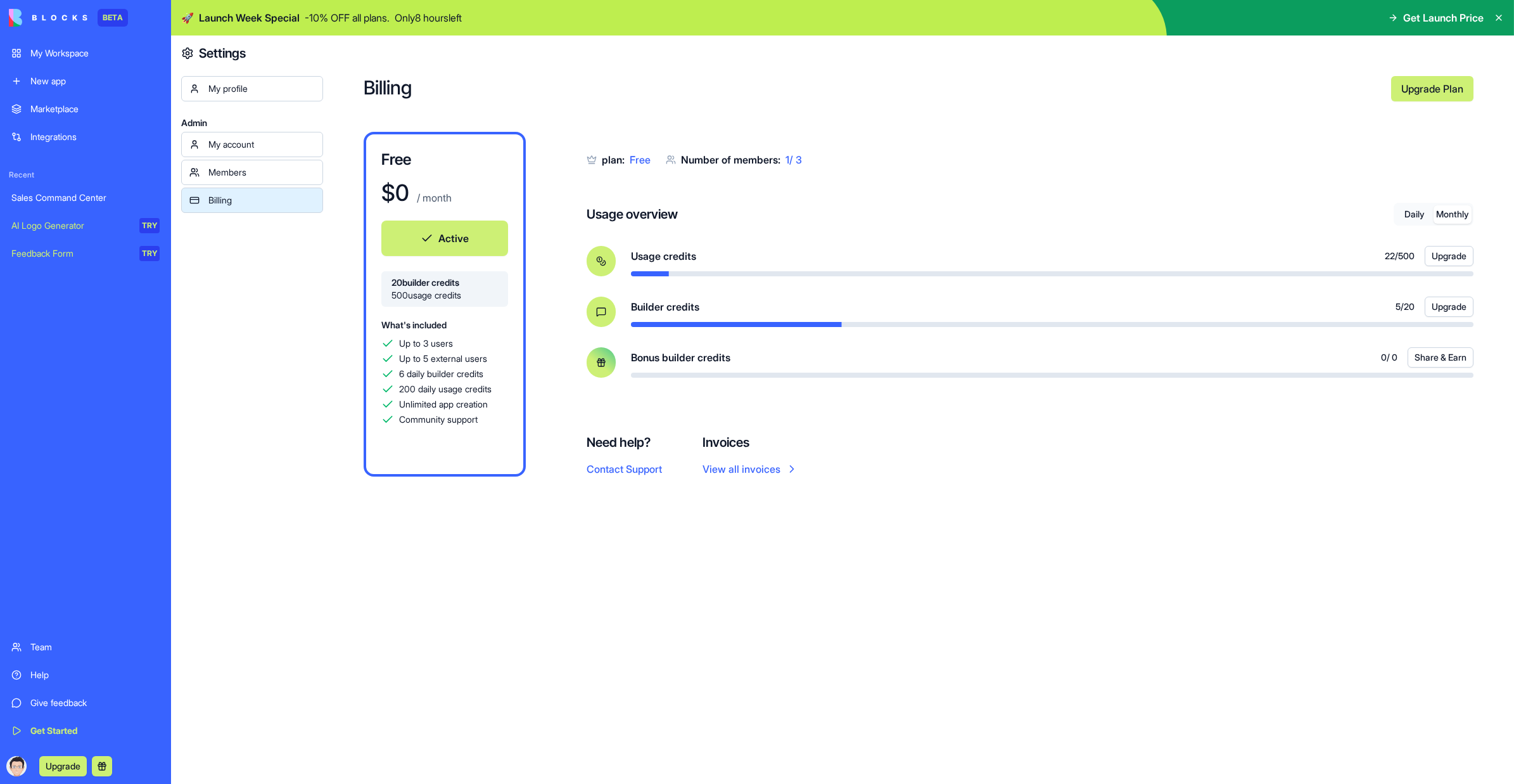
click at [928, 192] on div "plan: Free Number of members: 1 / 3 Usage overview Daily Monthly Usage credits …" at bounding box center [1030, 268] width 887 height 274
